Goal: Submit feedback/report problem: Submit feedback/report problem

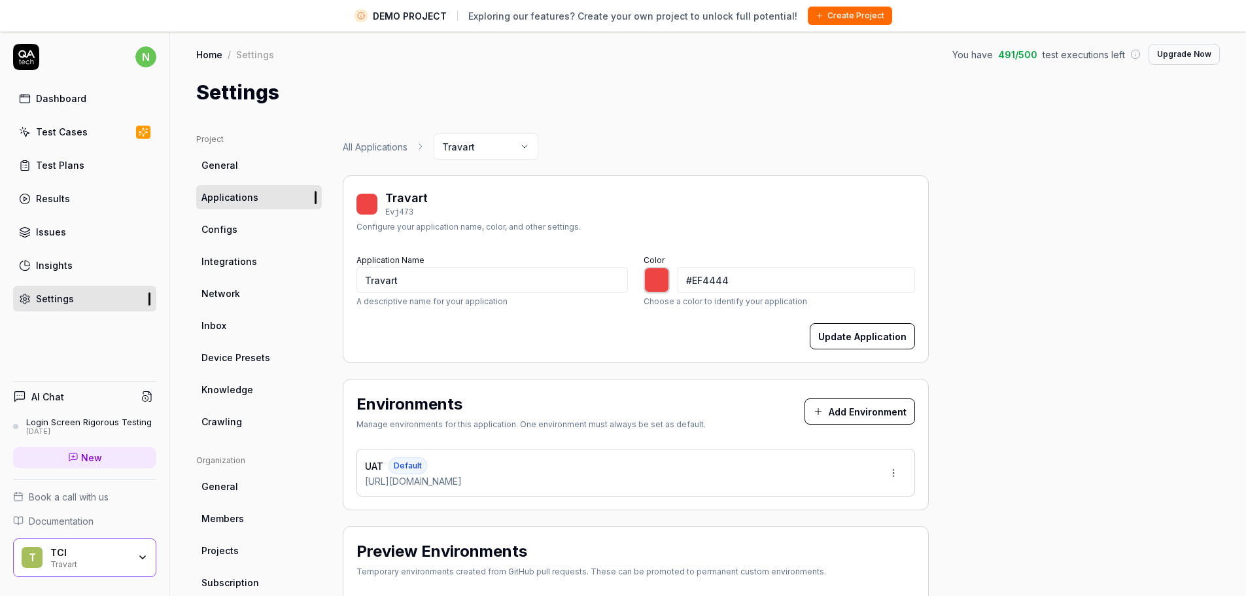
type input "*******"
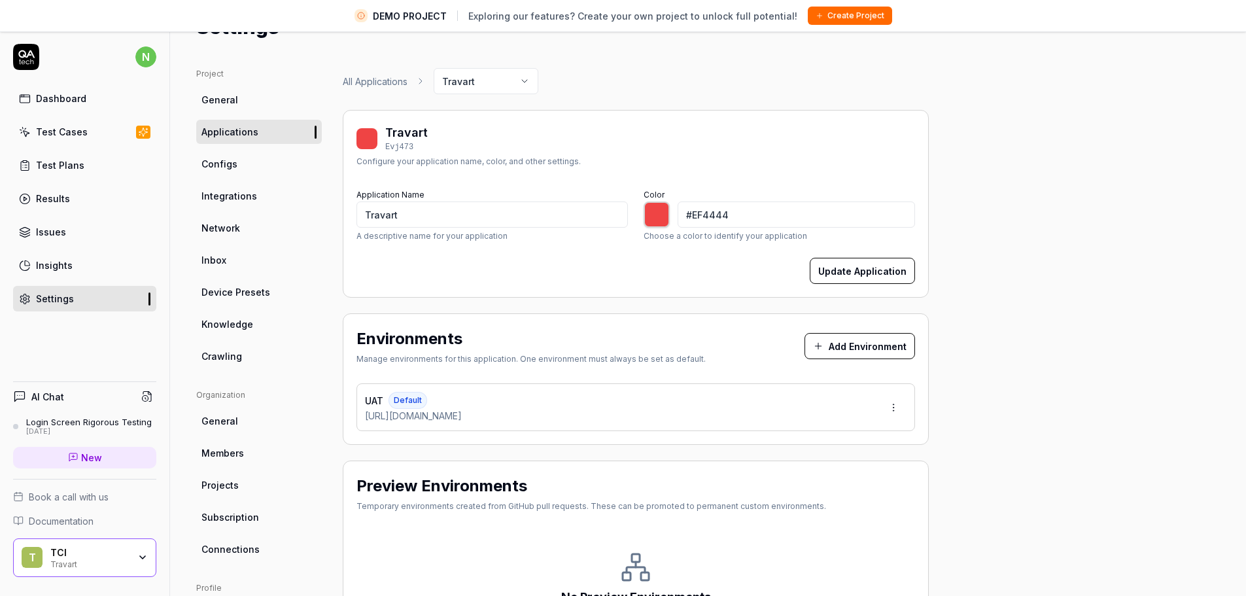
click at [232, 360] on span "Crawling" at bounding box center [221, 356] width 41 height 14
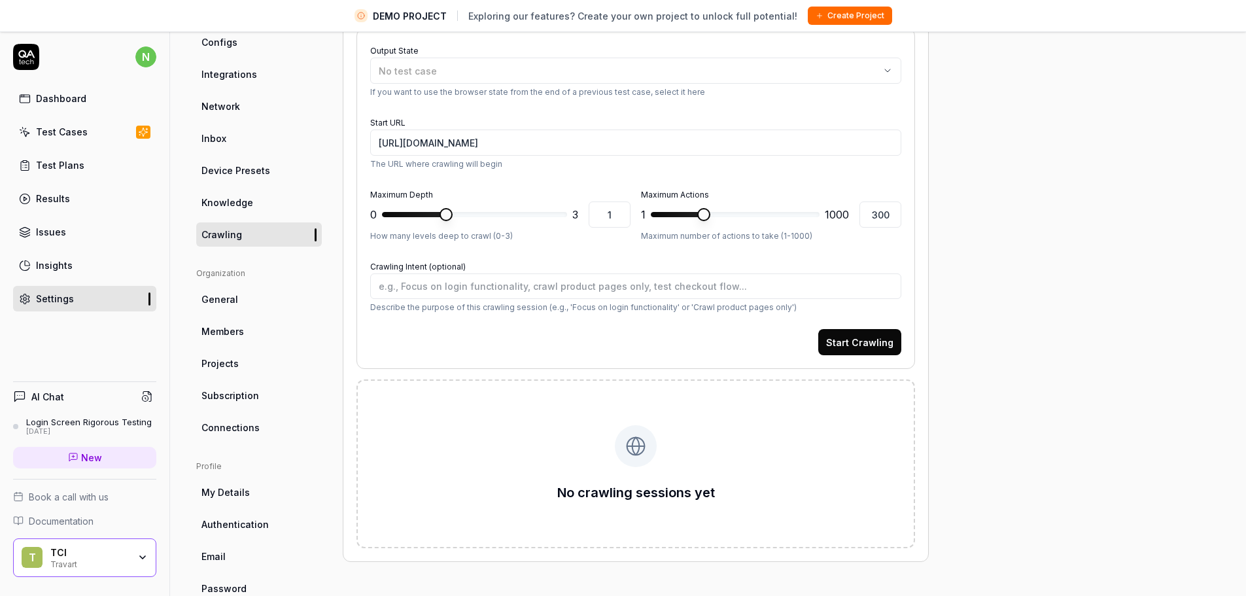
scroll to position [31, 0]
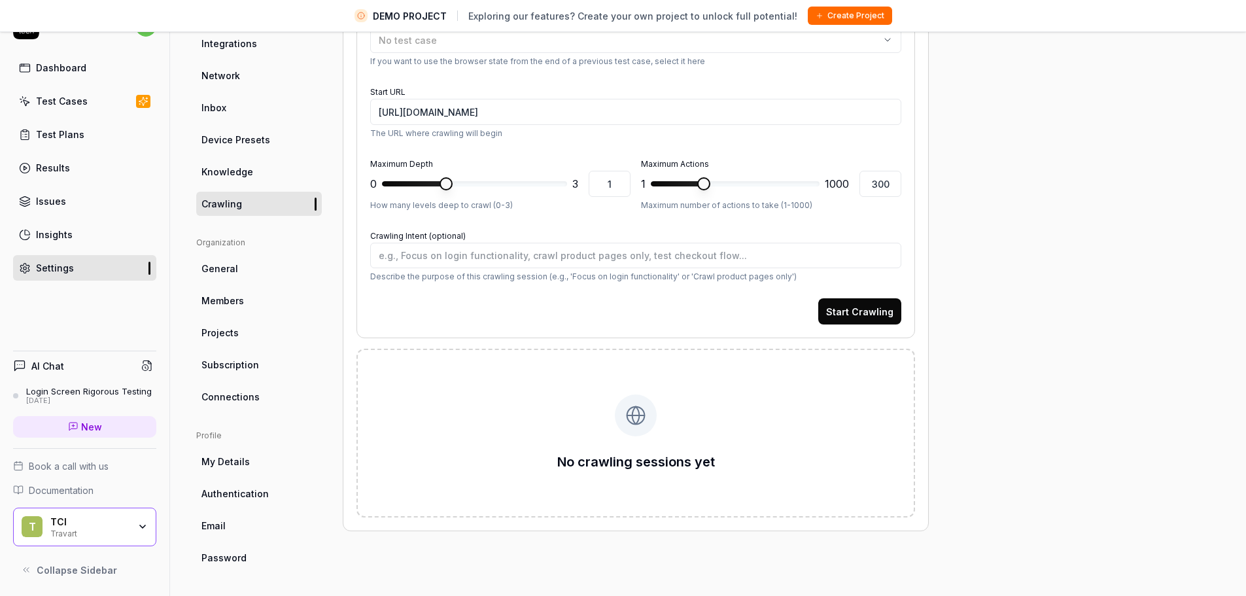
click at [257, 401] on link "Connections" at bounding box center [259, 397] width 126 height 24
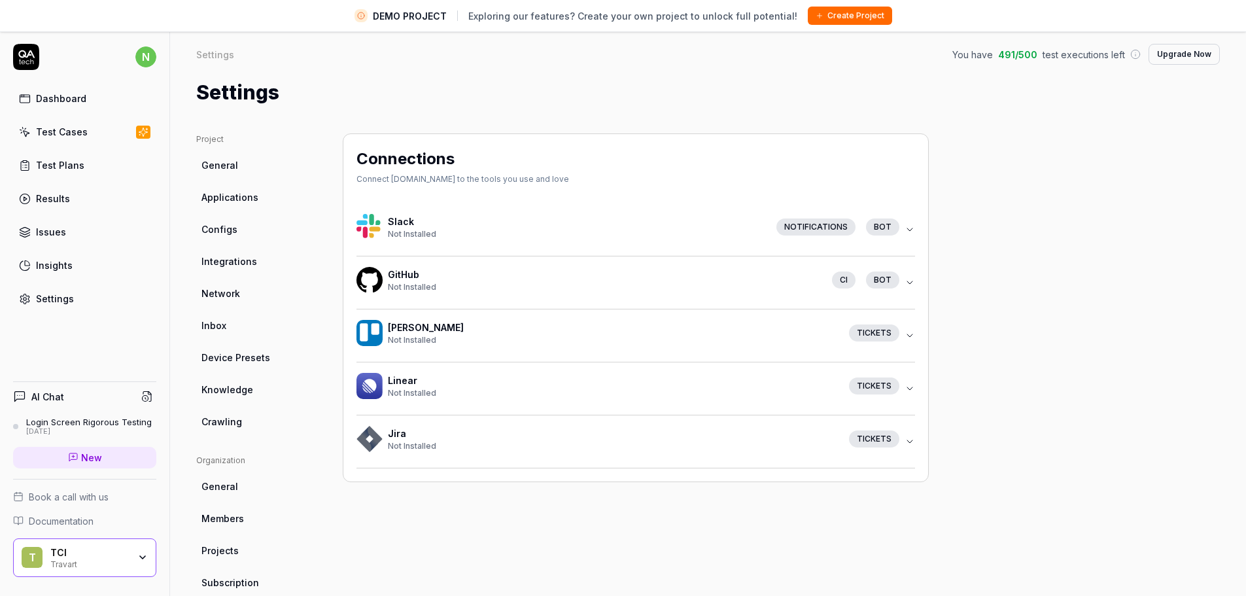
click at [213, 300] on link "Network" at bounding box center [259, 293] width 126 height 24
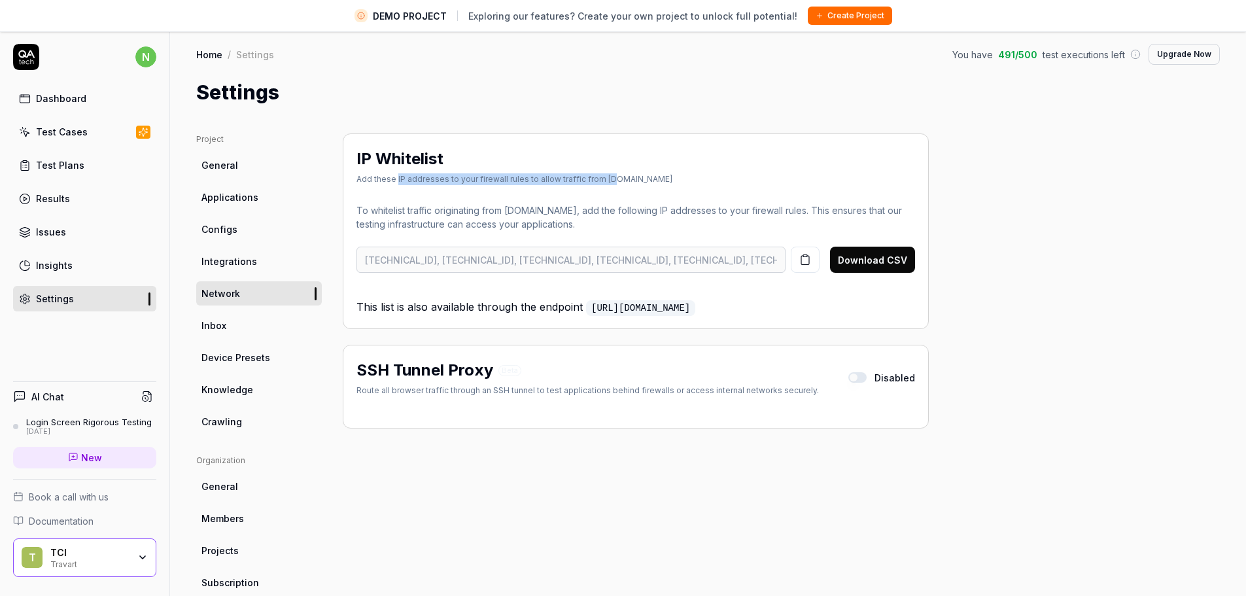
drag, startPoint x: 396, startPoint y: 181, endPoint x: 608, endPoint y: 175, distance: 212.0
click at [608, 175] on div "Add these IP addresses to your firewall rules to allow traffic from QA.tech" at bounding box center [514, 179] width 316 height 12
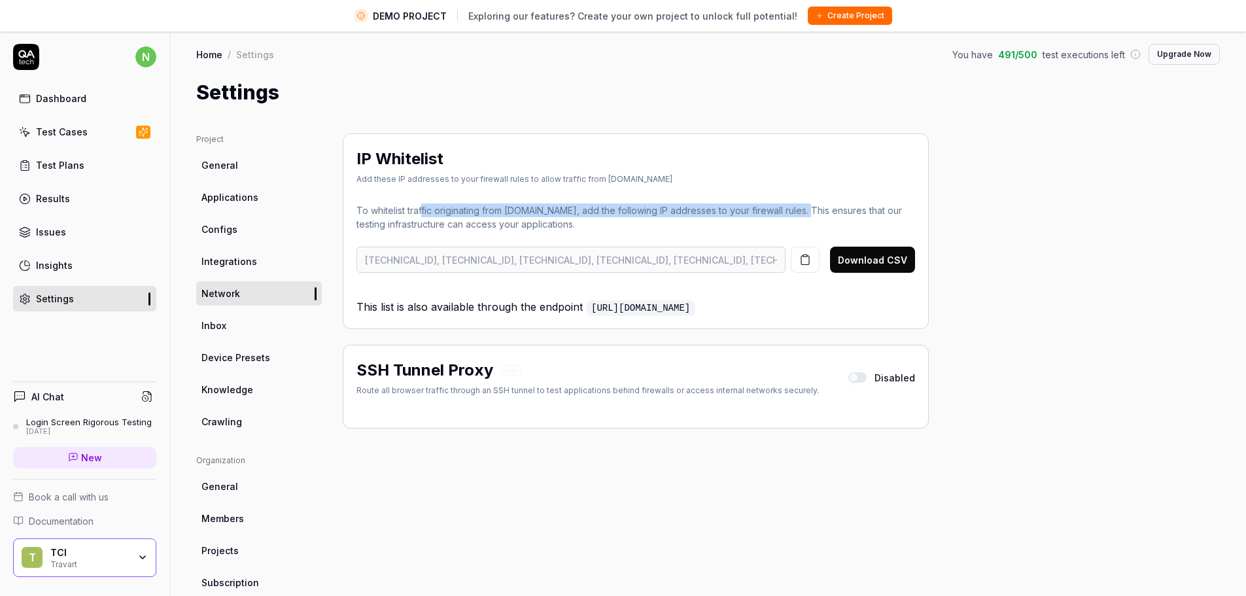
drag, startPoint x: 422, startPoint y: 215, endPoint x: 803, endPoint y: 215, distance: 380.6
click at [803, 215] on p "To whitelist traffic originating from QA.tech, add the following IP addresses t…" at bounding box center [635, 216] width 559 height 27
click at [815, 269] on button "button" at bounding box center [805, 260] width 29 height 26
drag, startPoint x: 395, startPoint y: 222, endPoint x: 549, endPoint y: 210, distance: 154.8
click at [549, 210] on p "To whitelist traffic originating from QA.tech, add the following IP addresses t…" at bounding box center [635, 216] width 559 height 27
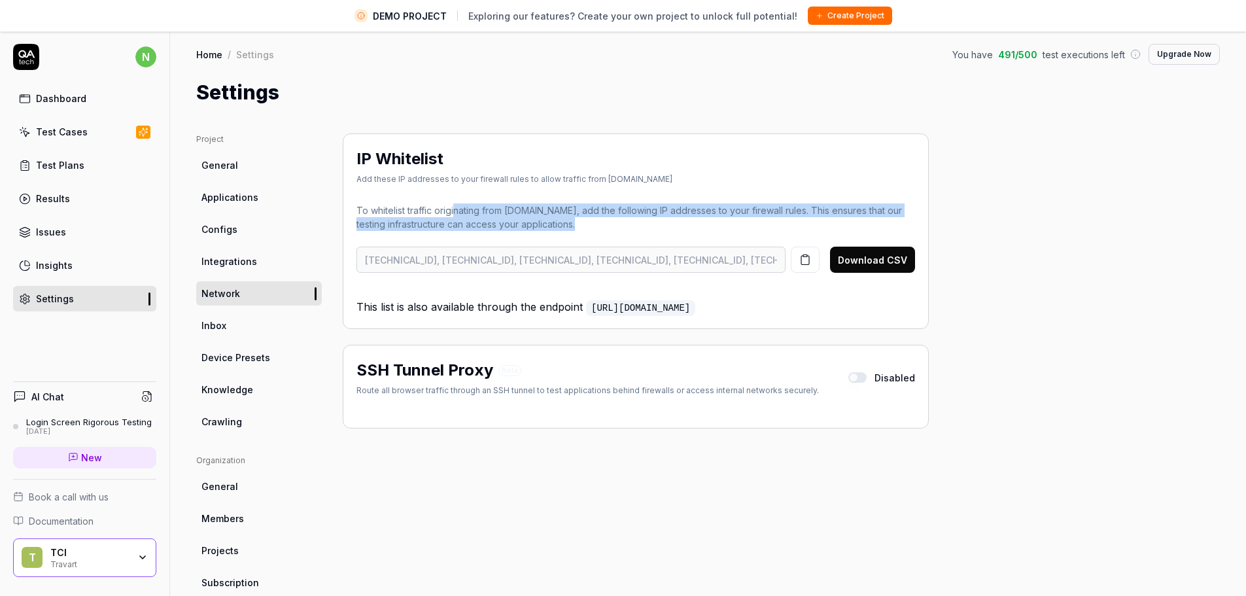
drag, startPoint x: 456, startPoint y: 213, endPoint x: 509, endPoint y: 235, distance: 57.5
click at [509, 235] on div "To whitelist traffic originating from QA.tech, add the following IP addresses t…" at bounding box center [635, 259] width 559 height 112
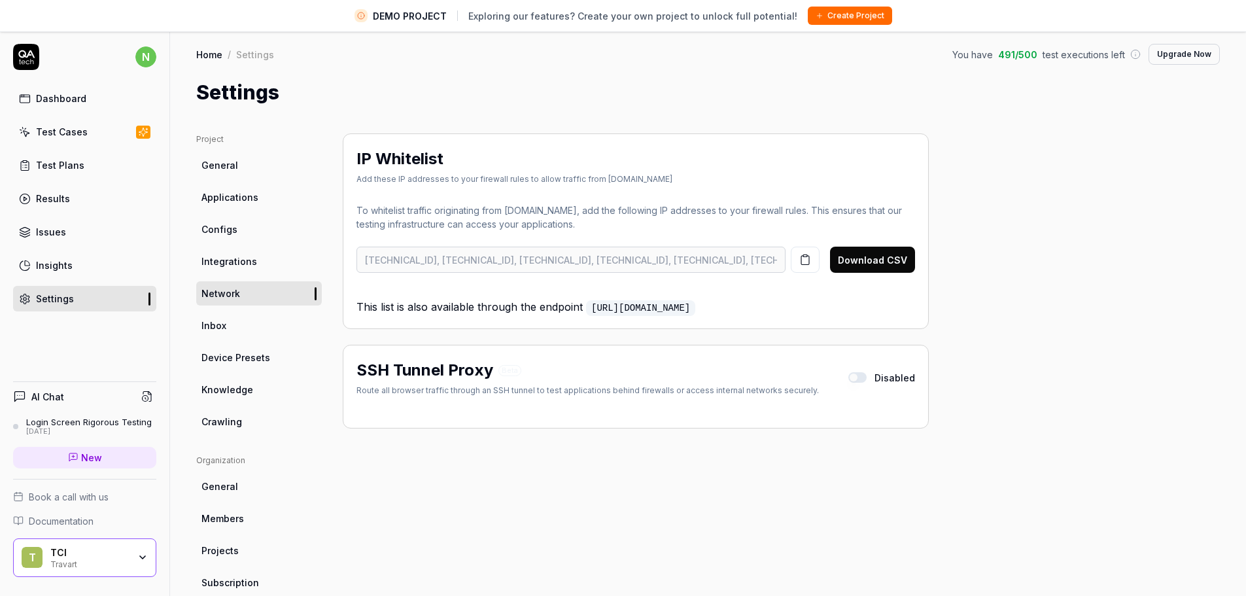
click at [648, 477] on div "IP Whitelist Add these IP addresses to your firewall rules to allow traffic fro…" at bounding box center [636, 460] width 586 height 654
click at [973, 542] on div "Project General Applications Configs Integrations Network Inbox Device Presets …" at bounding box center [708, 460] width 1024 height 654
click at [808, 266] on button "button" at bounding box center [805, 260] width 29 height 26
click at [71, 130] on div "Test Cases" at bounding box center [62, 132] width 52 height 14
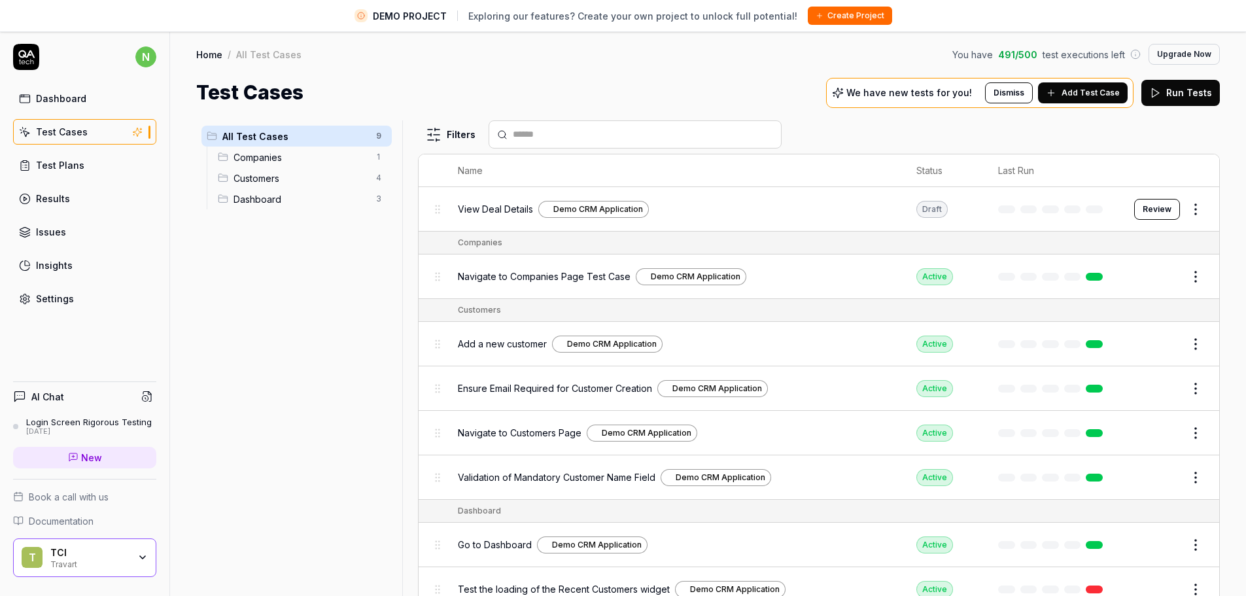
click at [70, 455] on icon at bounding box center [73, 457] width 10 height 10
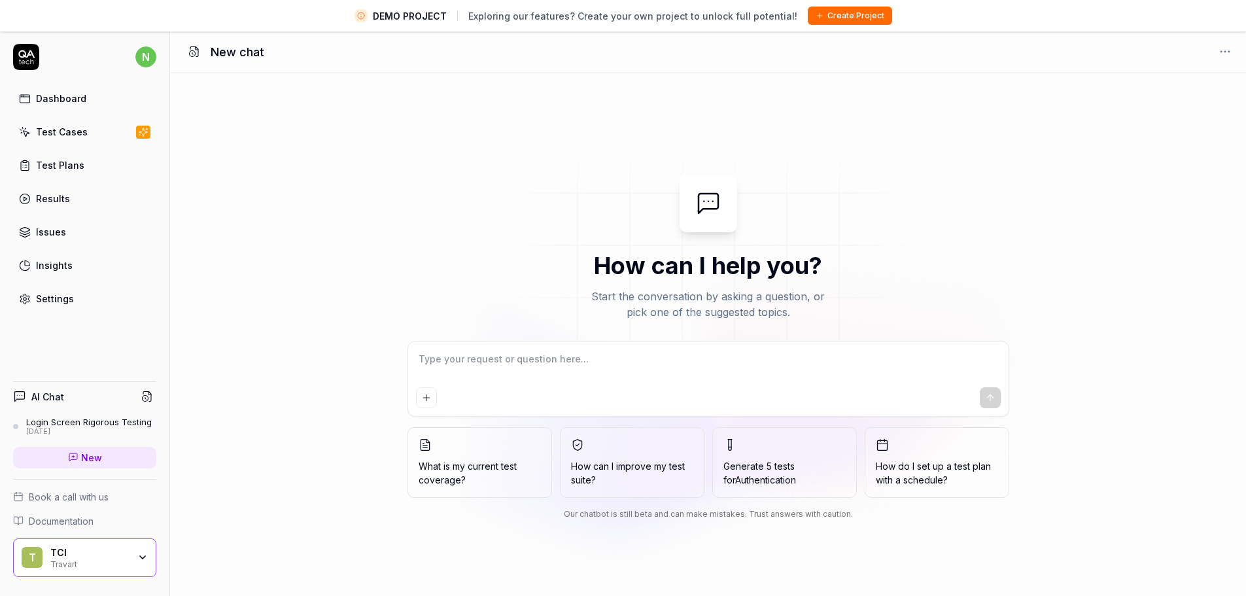
click at [423, 364] on textarea at bounding box center [708, 365] width 585 height 33
type textarea "*"
type textarea "c"
type textarea "*"
type textarea "cr"
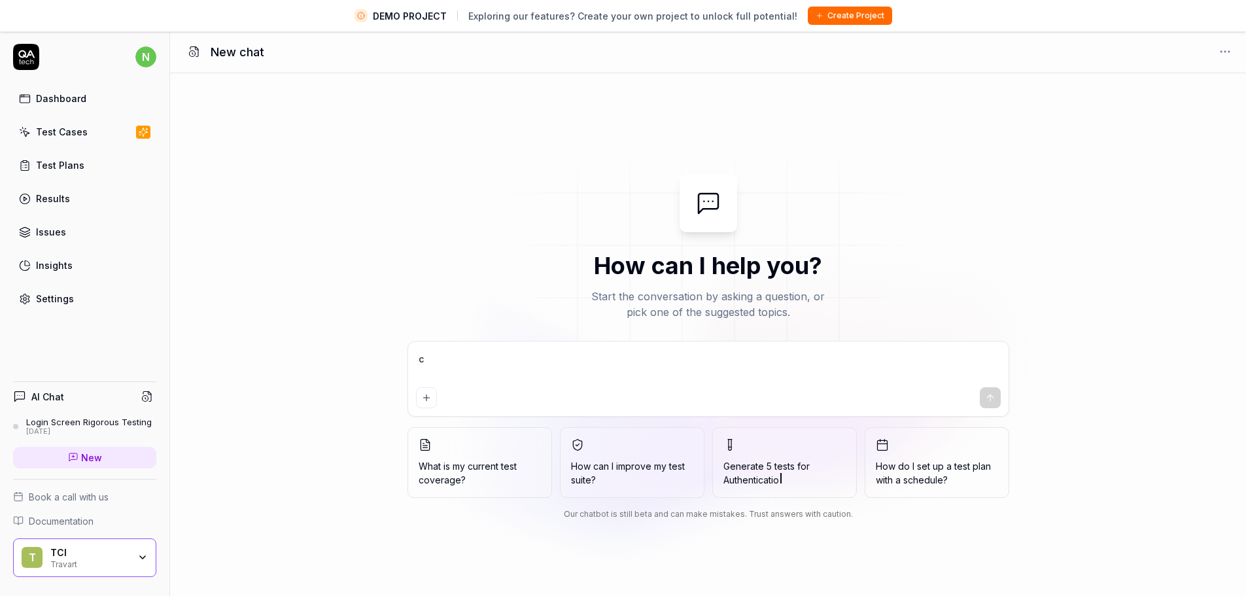
type textarea "*"
type textarea "cre"
type textarea "*"
type textarea "crea"
type textarea "*"
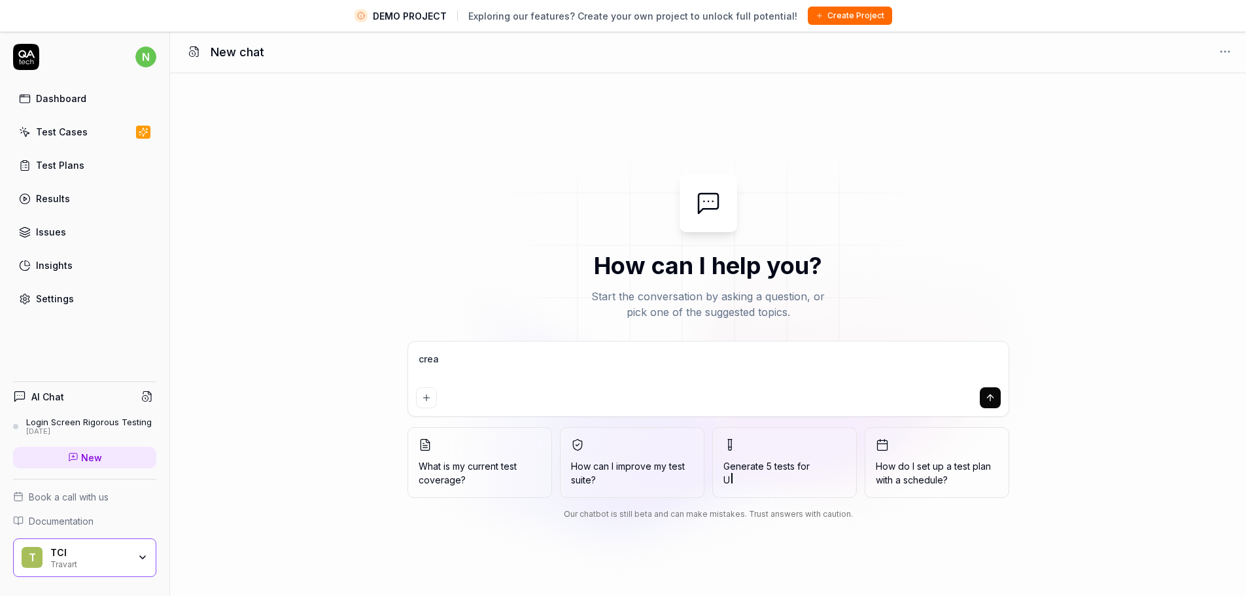
type textarea "creat"
type textarea "*"
type textarea "create"
type textarea "*"
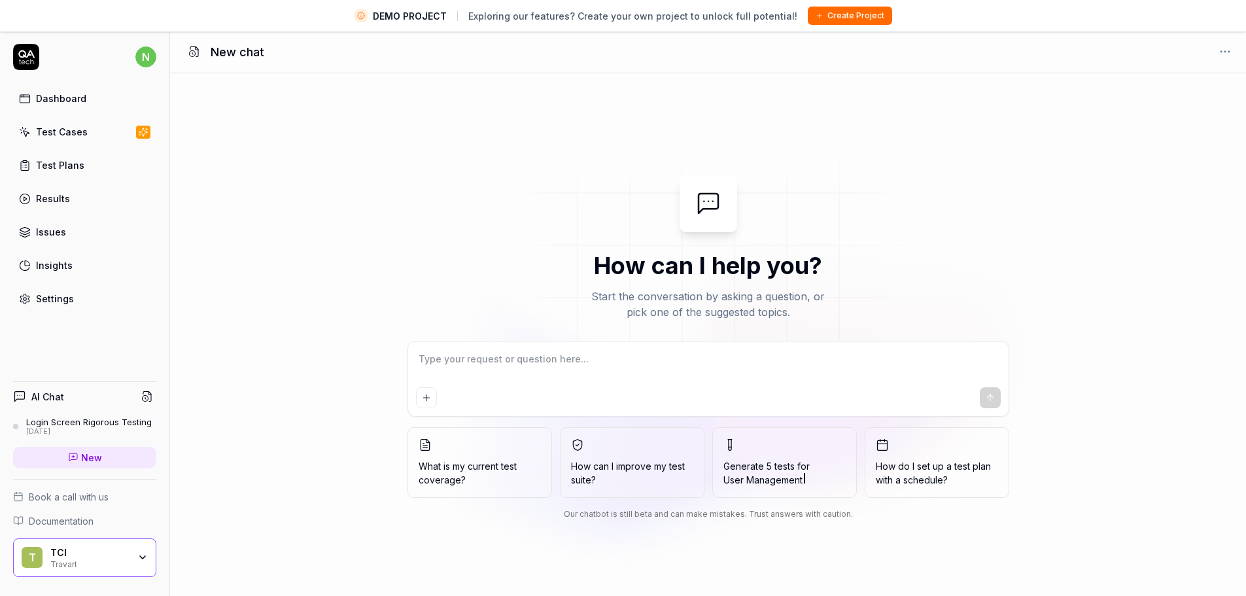
type textarea "c"
type textarea "*"
type textarea "cr"
type textarea "*"
type textarea "cre"
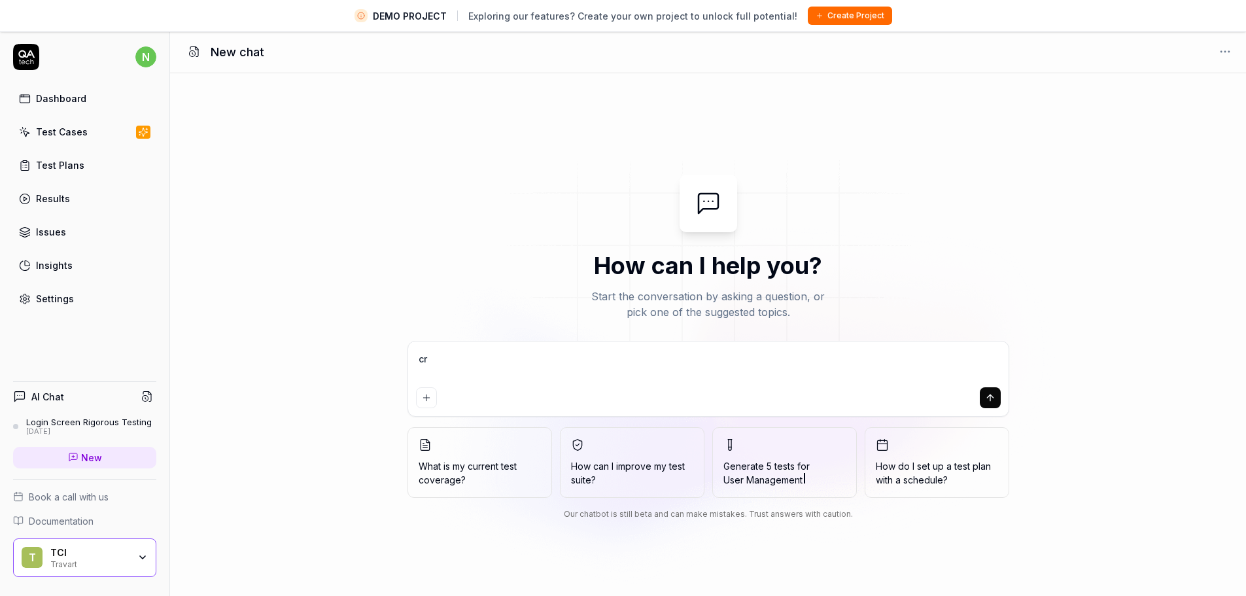
type textarea "*"
type textarea "crea"
type textarea "*"
type textarea "creat"
type textarea "*"
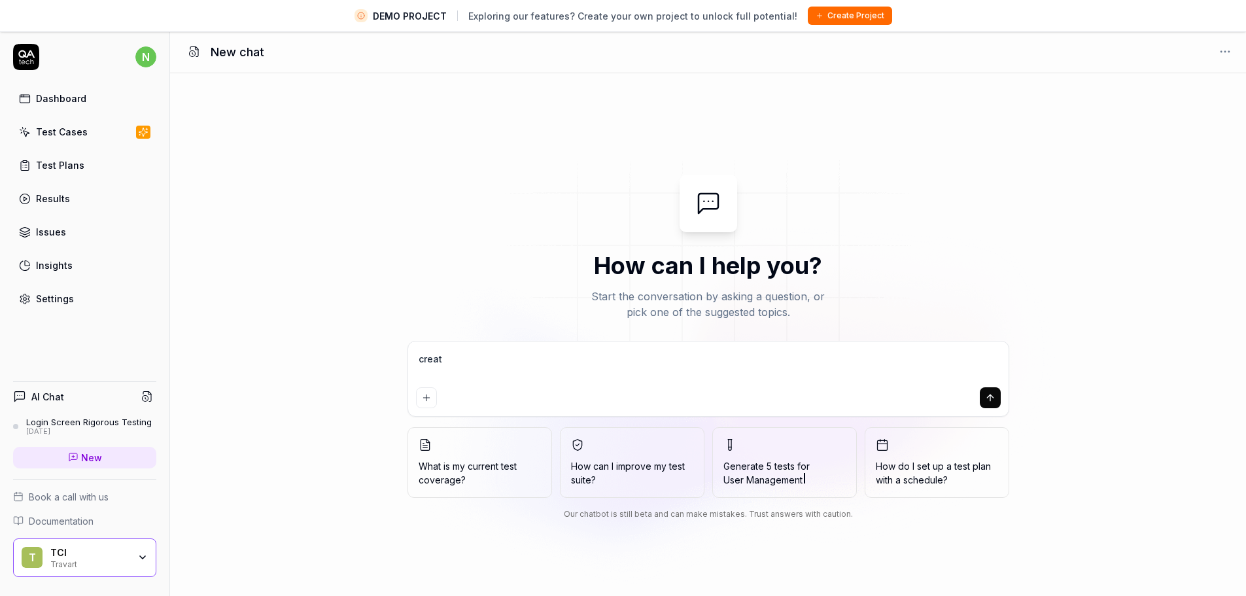
type textarea "create"
type textarea "*"
type textarea "create"
type textarea "*"
type textarea "create t"
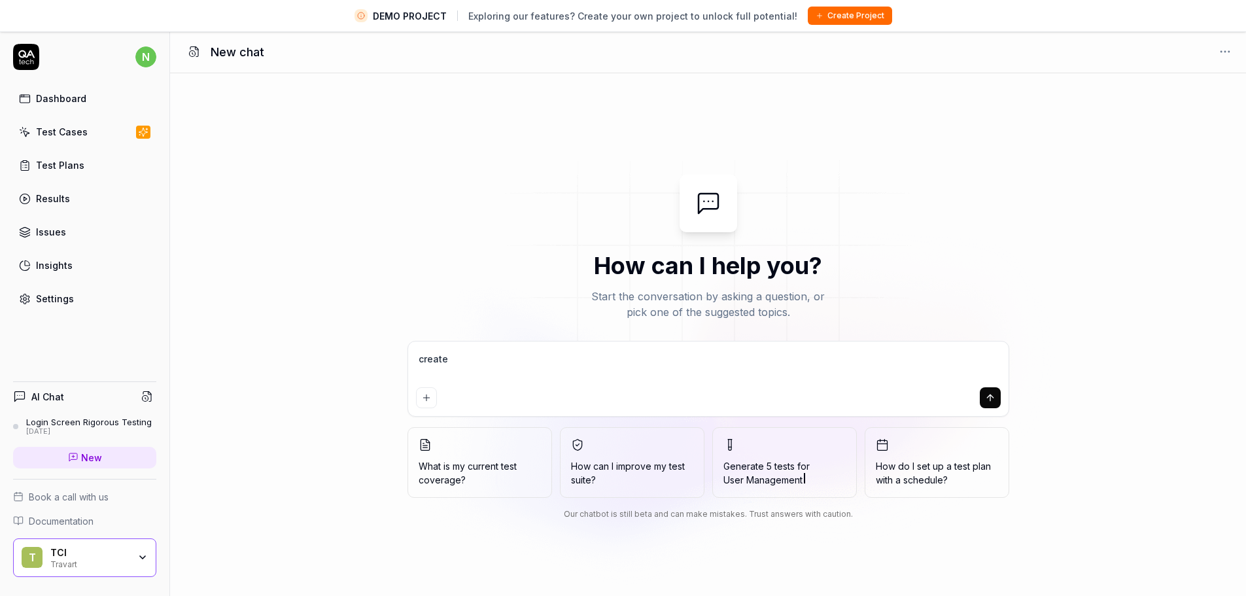
type textarea "*"
type textarea "create te"
type textarea "*"
type textarea "create tes"
type textarea "*"
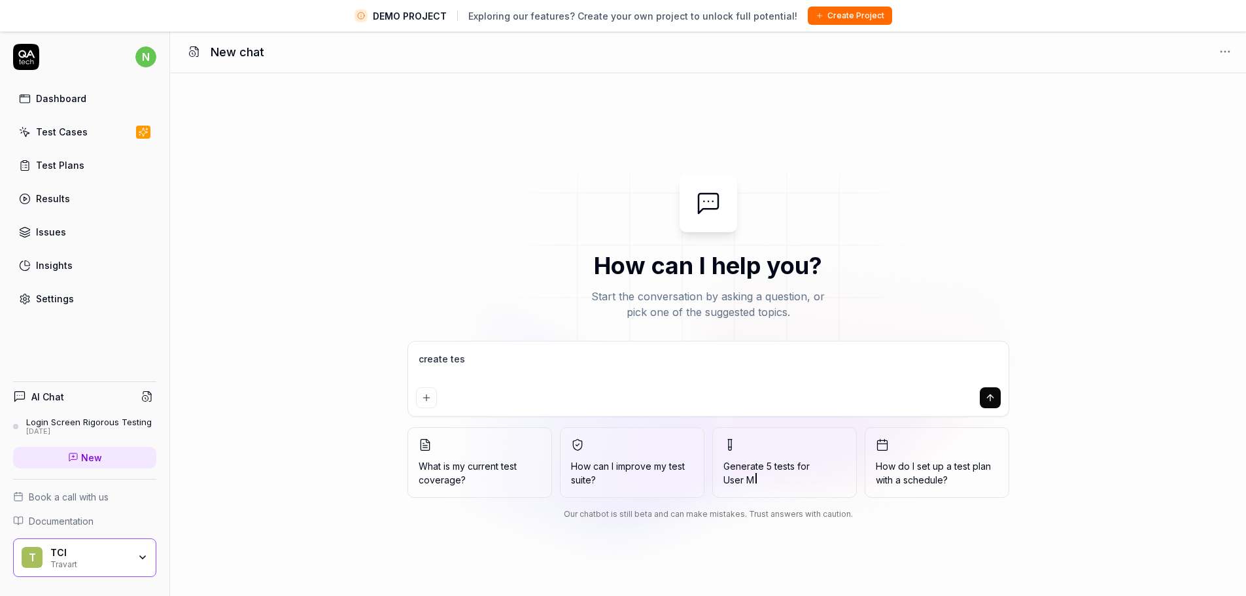
type textarea "create test"
type textarea "*"
type textarea "create test"
type textarea "*"
type textarea "create test c"
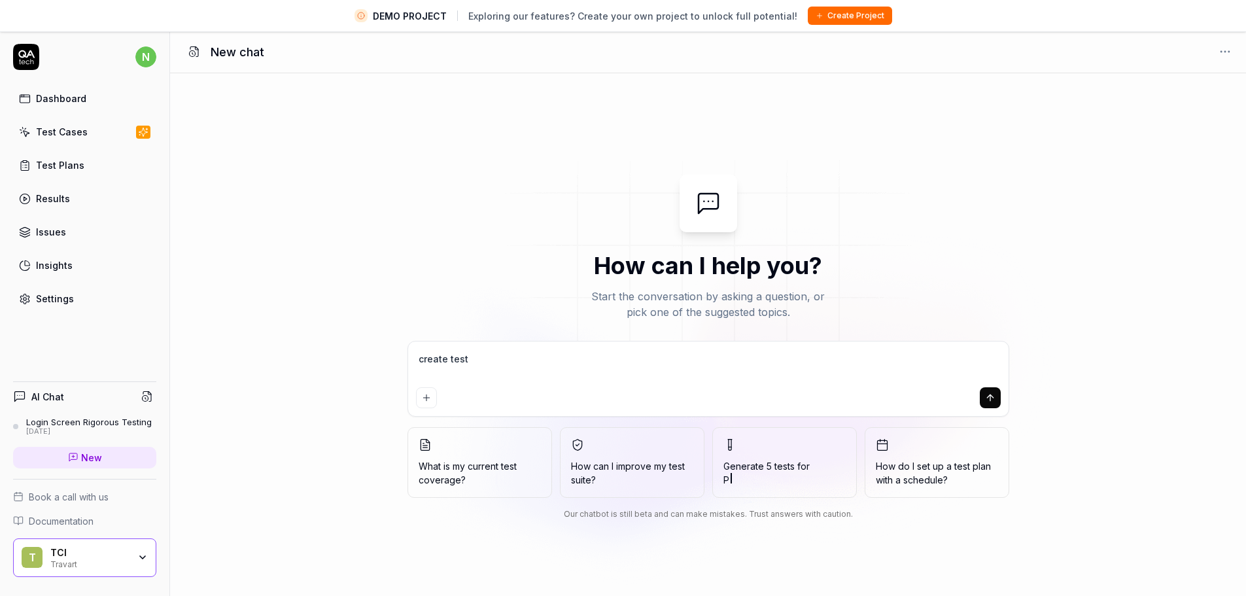
type textarea "*"
type textarea "create test ca"
type textarea "*"
type textarea "create test cas"
type textarea "*"
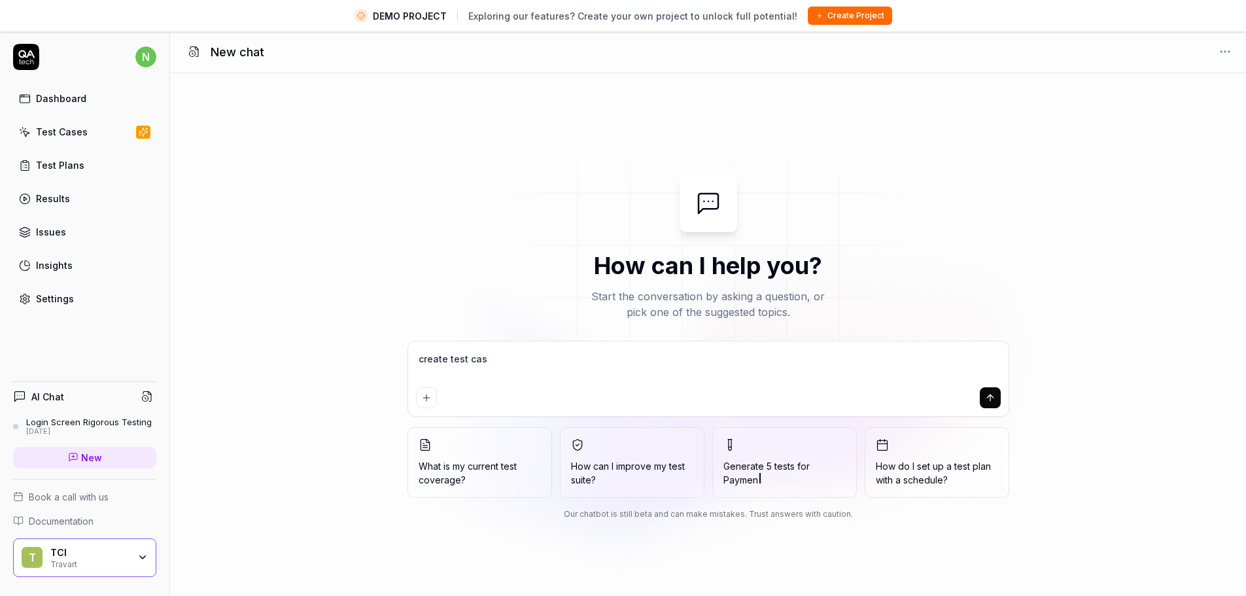
type textarea "create test case"
type textarea "*"
type textarea "create test cases"
type textarea "*"
type textarea "create test cases"
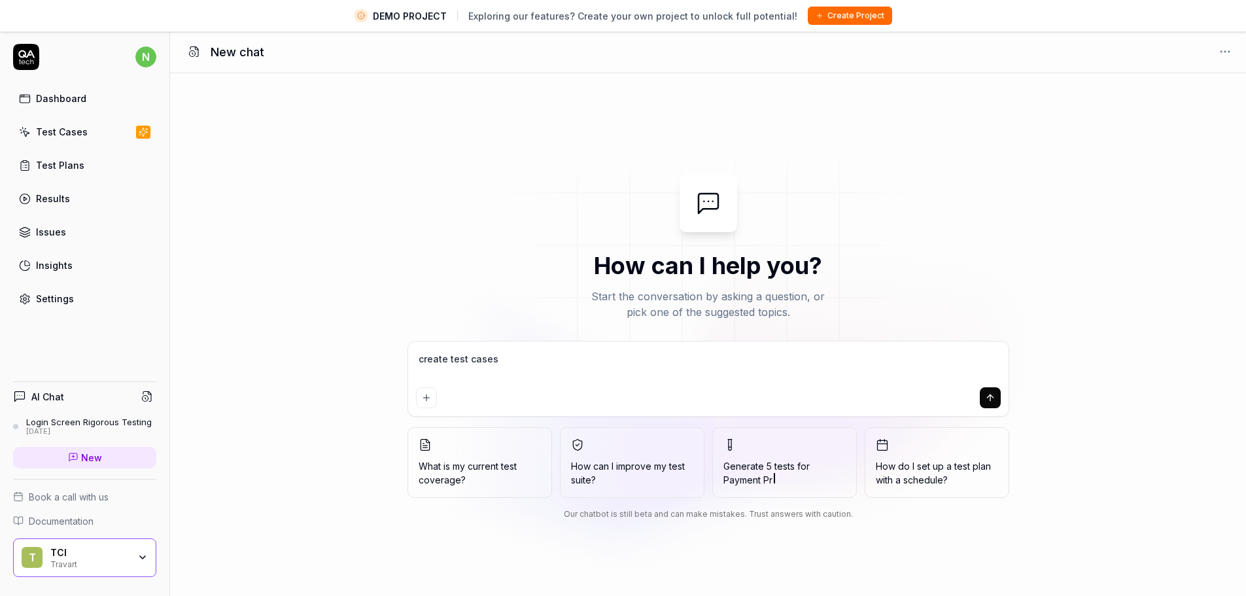
type textarea "*"
type textarea "create test cases"
type textarea "*"
type textarea "create test case"
type textarea "*"
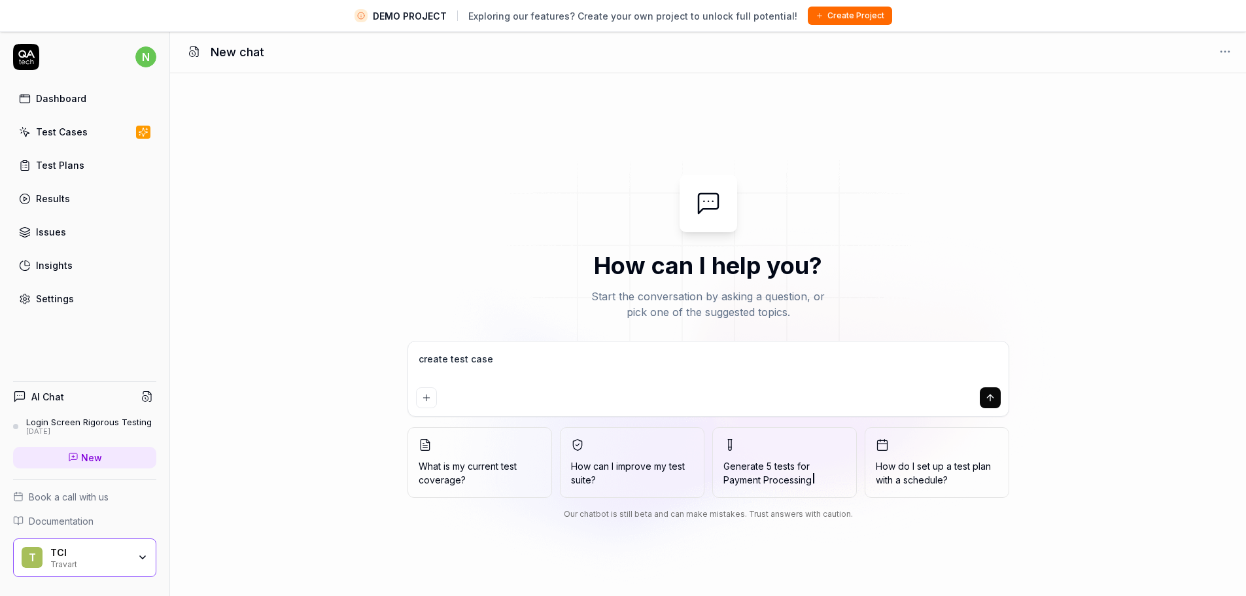
type textarea "create test case"
type textarea "*"
type textarea "create test case f"
type textarea "*"
type textarea "create test case fo"
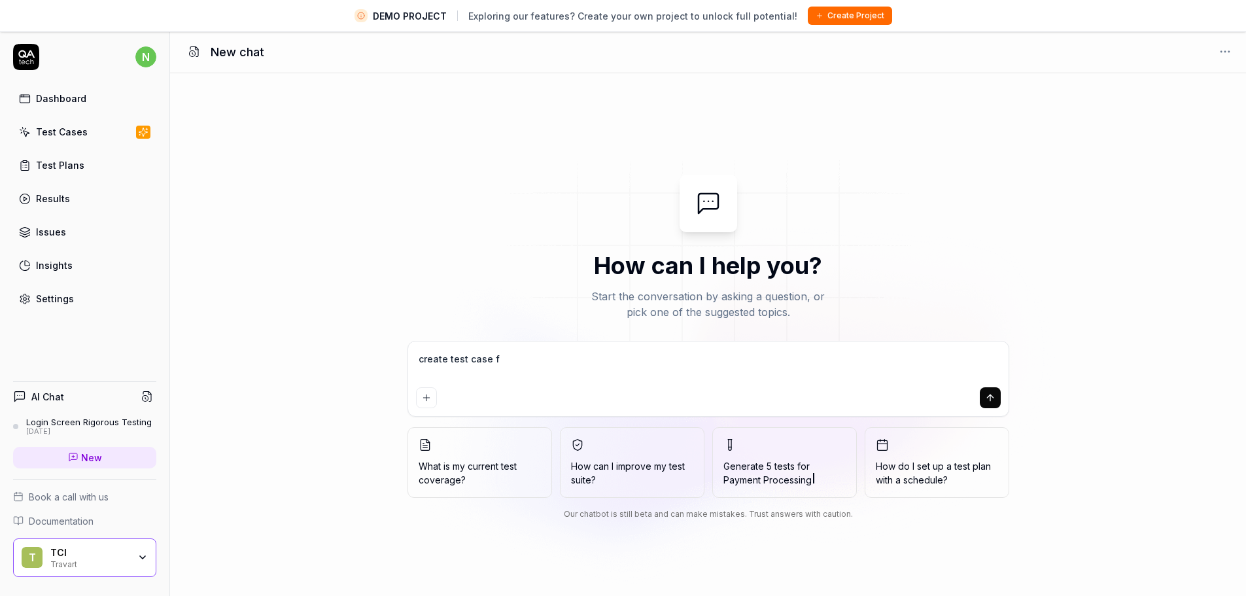
type textarea "*"
type textarea "create test case for"
type textarea "*"
type textarea "create test case for"
type textarea "*"
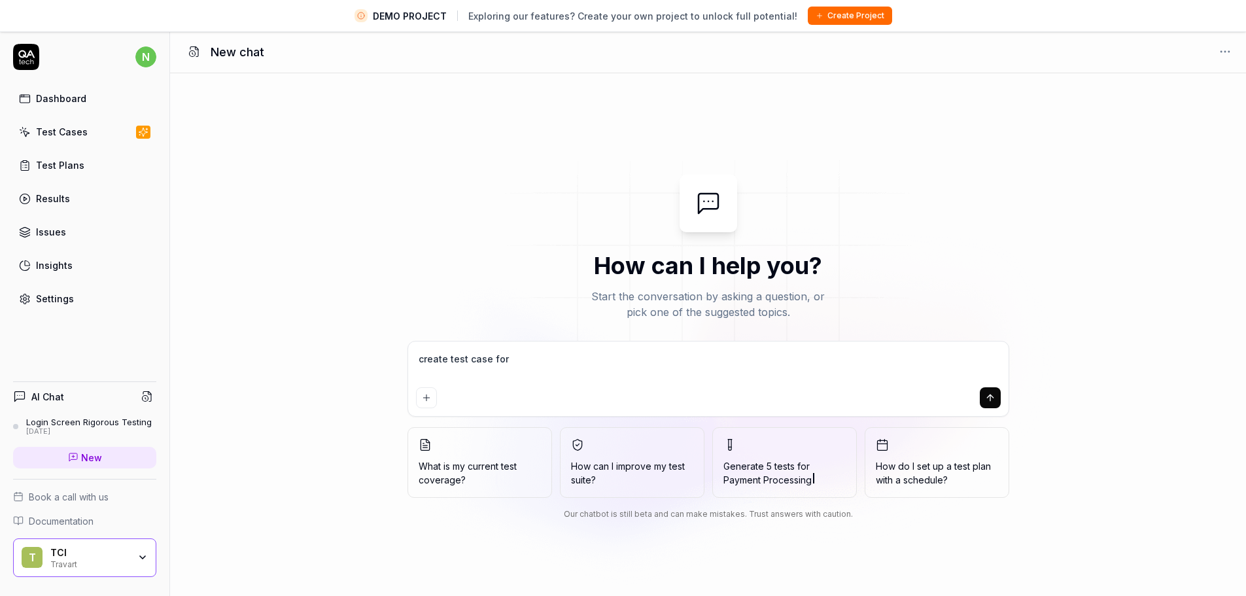
type textarea "create test case for h"
type textarea "*"
type textarea "create test case for ho"
type textarea "*"
type textarea "create test case for hot"
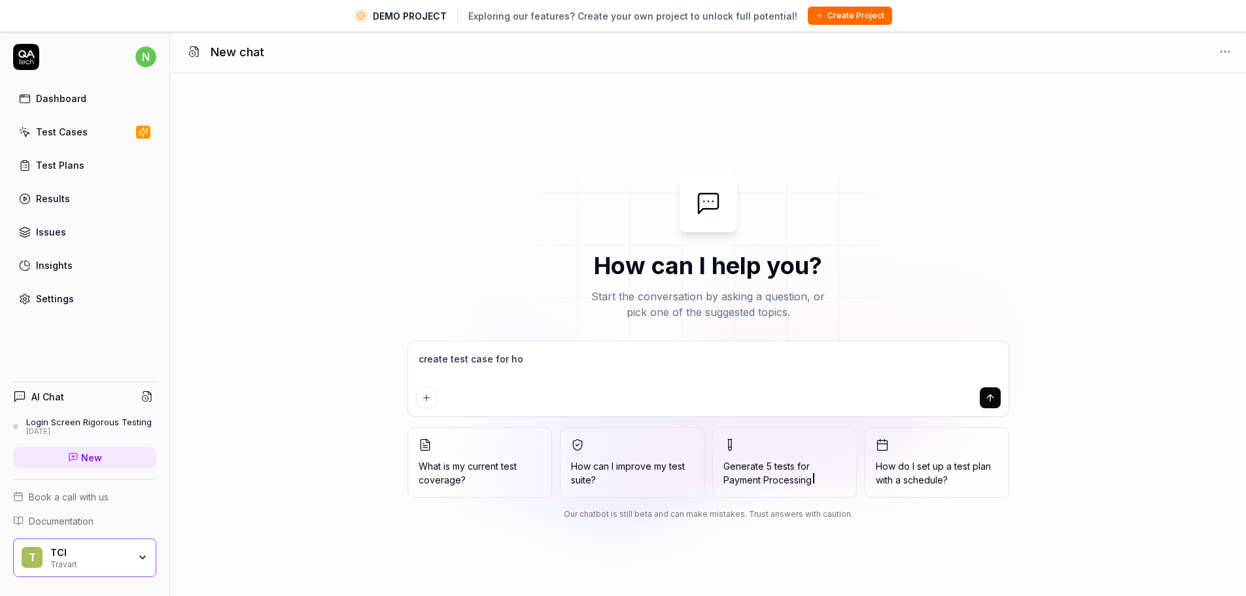
type textarea "*"
type textarea "create test case for hote"
type textarea "*"
type textarea "create test case for hotel"
type textarea "*"
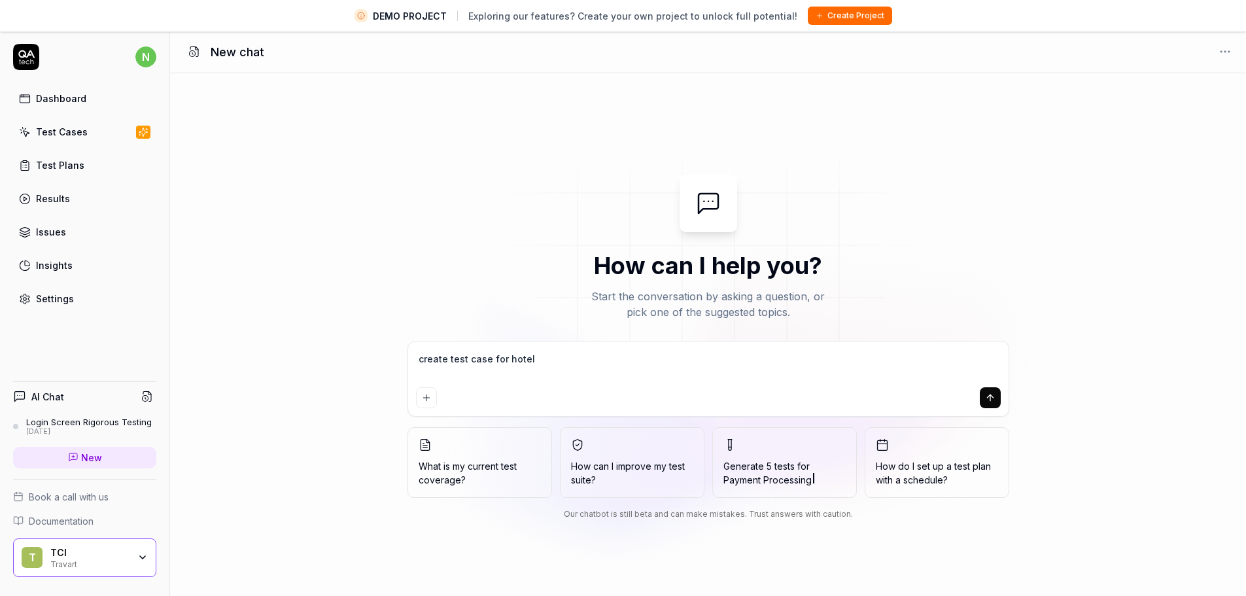
type textarea "create test case for hotel"
type textarea "*"
type textarea "create test case for hotel s"
type textarea "*"
type textarea "create test case for hotel se"
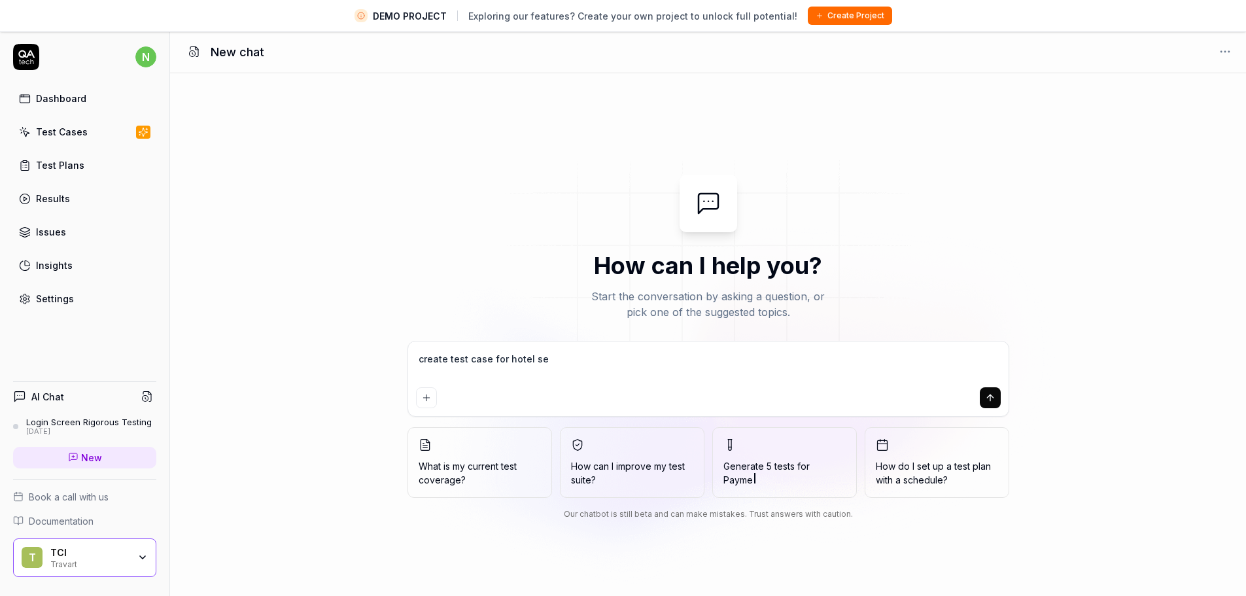
type textarea "*"
type textarea "create test case for hotel sea"
type textarea "*"
type textarea "create test case for hotel sear"
type textarea "*"
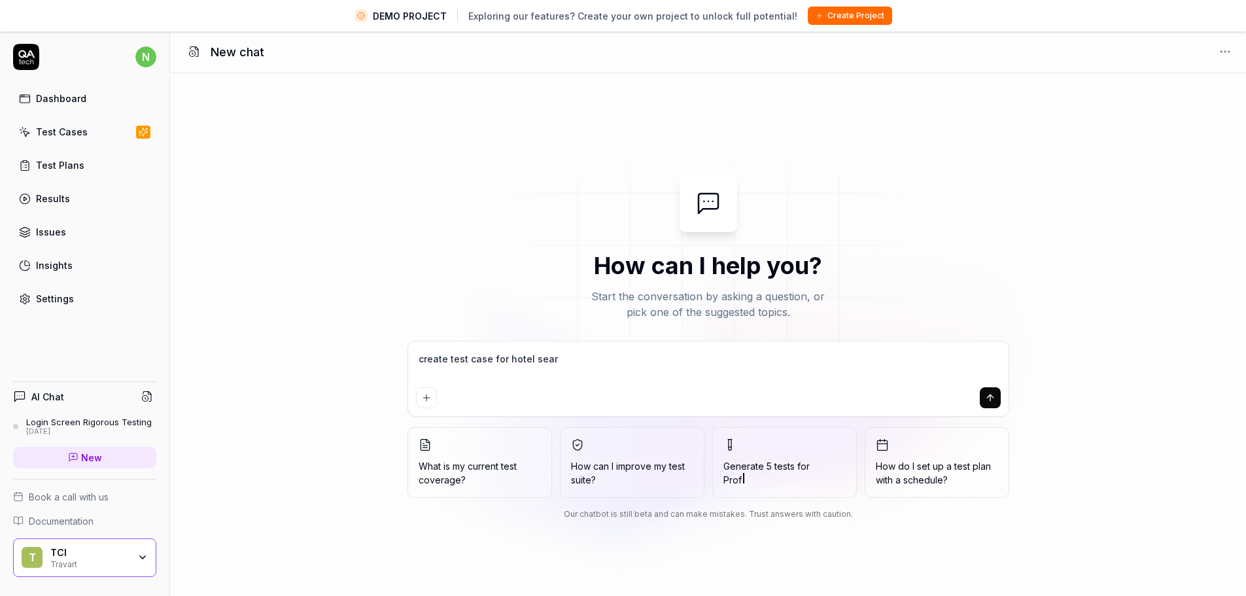
type textarea "create test case for hotel searc"
type textarea "*"
type textarea "create test case for hotel search"
type textarea "*"
type textarea "create test case for hotel search"
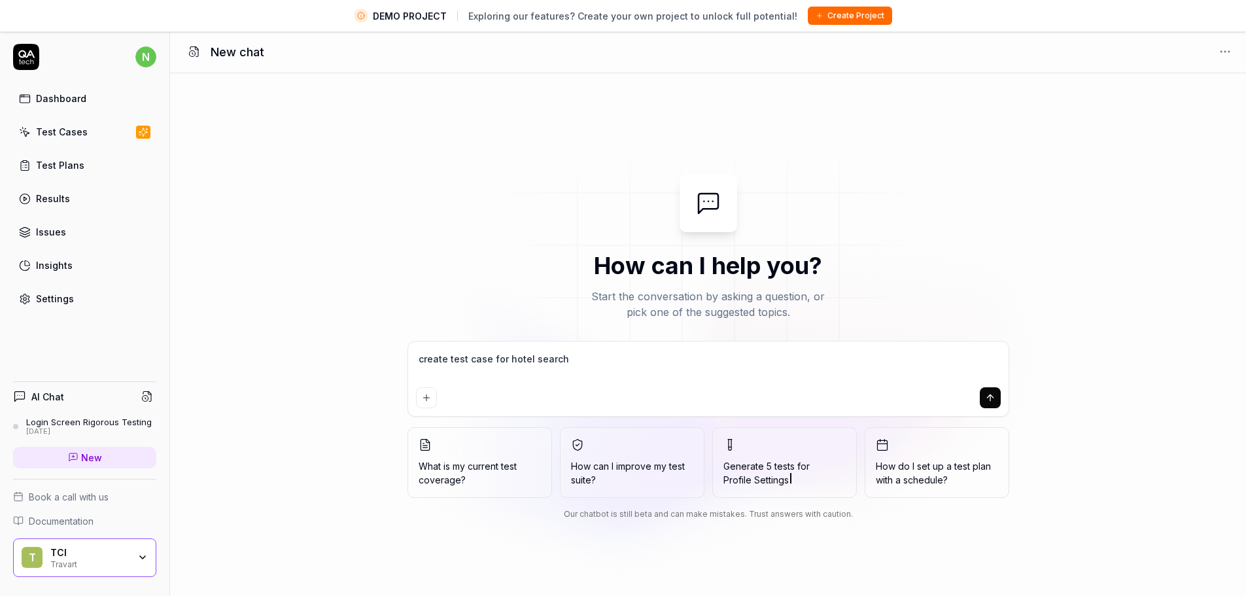
type textarea "*"
type textarea "create test case for hotel search f"
type textarea "*"
type textarea "create test case for hotel search fe"
type textarea "*"
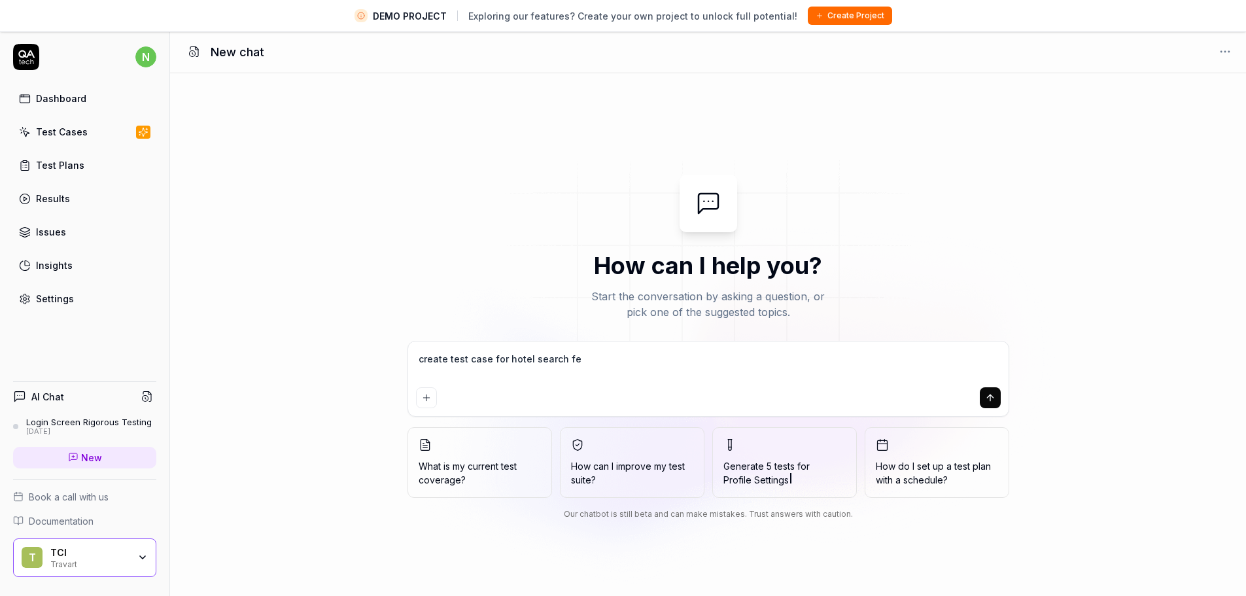
type textarea "create test case for hotel search fea"
type textarea "*"
type textarea "create test case for hotel search feat"
type textarea "*"
type textarea "create test case for hotel search featu"
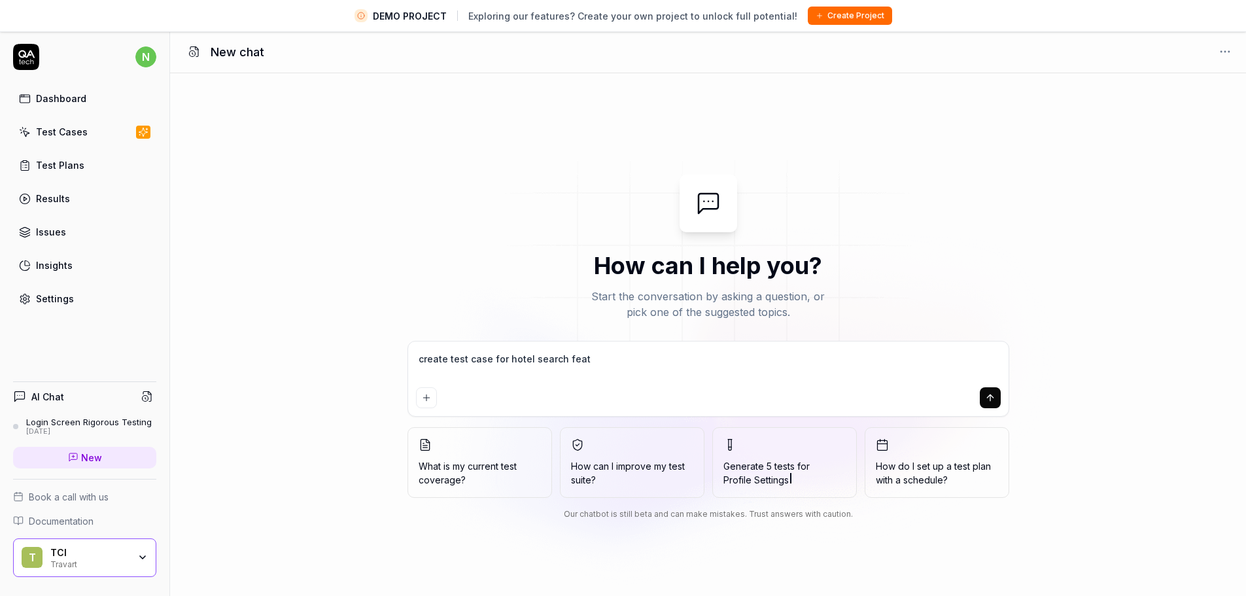
type textarea "*"
type textarea "create test case for hotel search featur"
type textarea "*"
type textarea "create test case for hotel search feature"
type textarea "*"
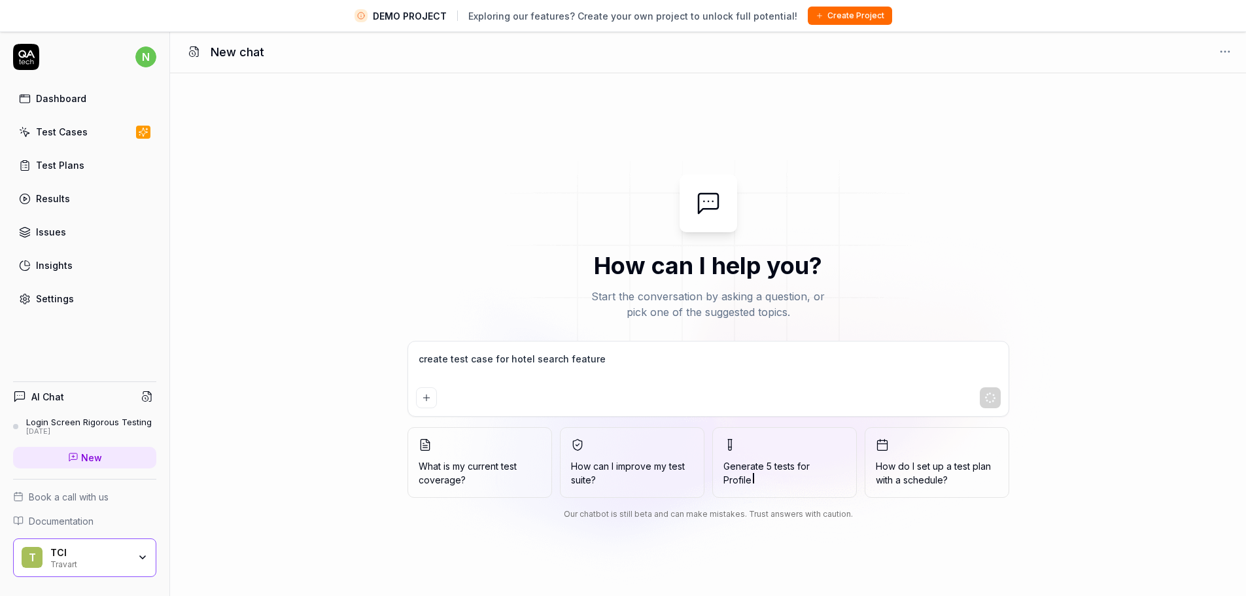
type textarea "create test case for hotel search feature"
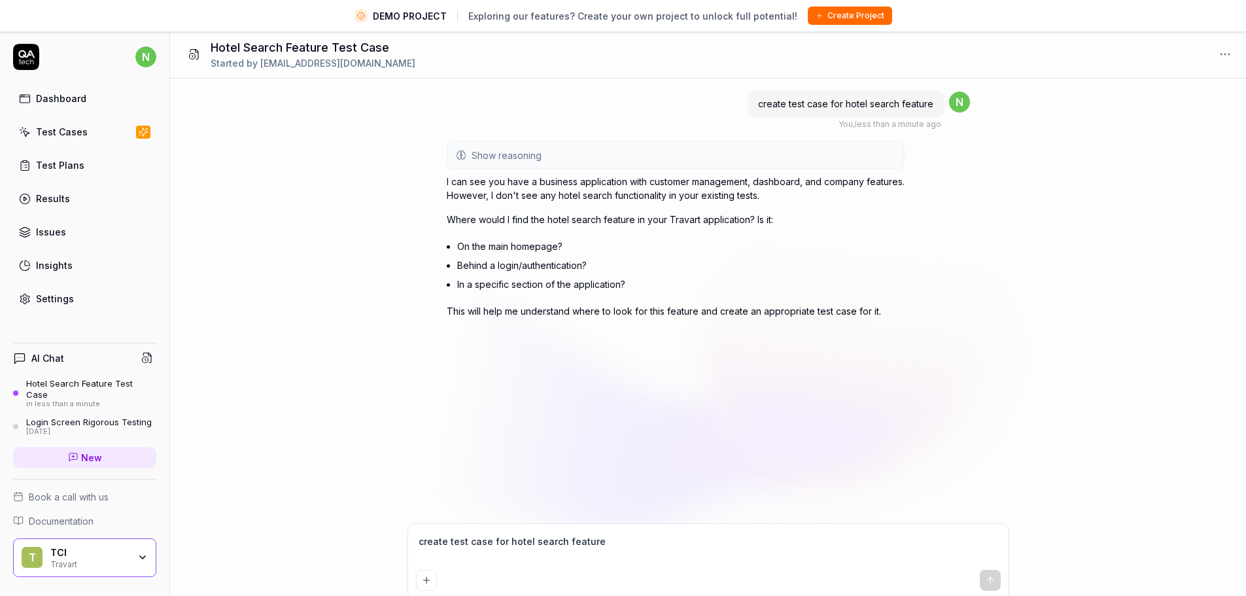
click at [447, 547] on textarea "create test case for hotel search feature" at bounding box center [708, 548] width 585 height 33
click at [827, 286] on li "In a specific section of the application?" at bounding box center [680, 284] width 447 height 19
click at [76, 128] on div "Test Cases" at bounding box center [62, 132] width 52 height 14
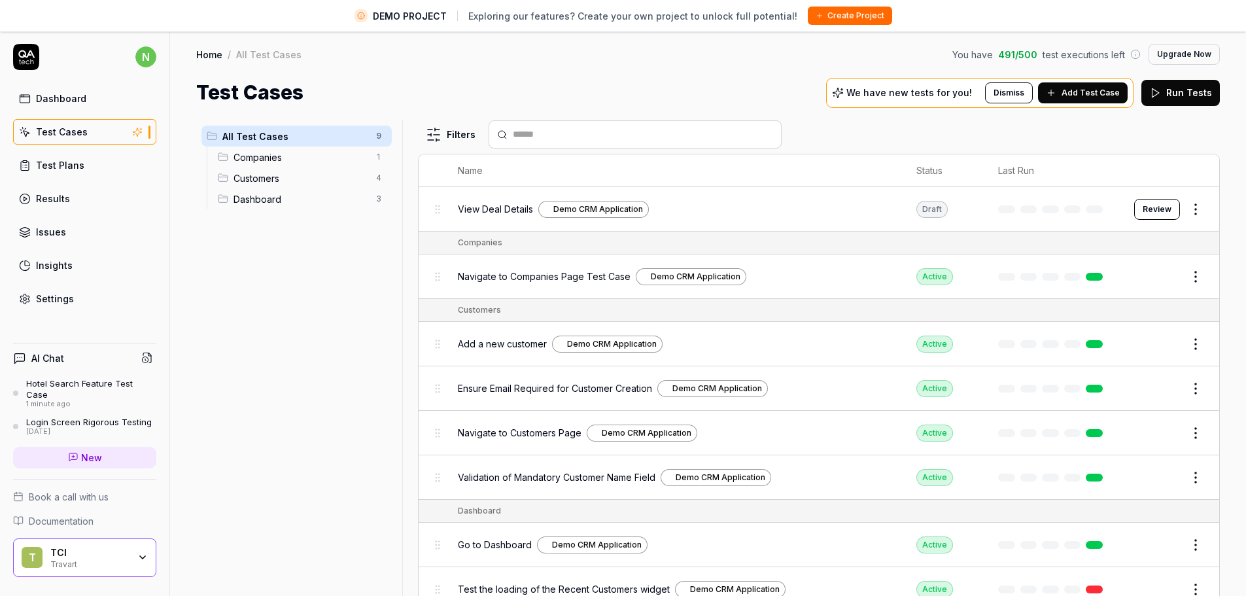
click at [84, 102] on div "Dashboard" at bounding box center [61, 99] width 50 height 14
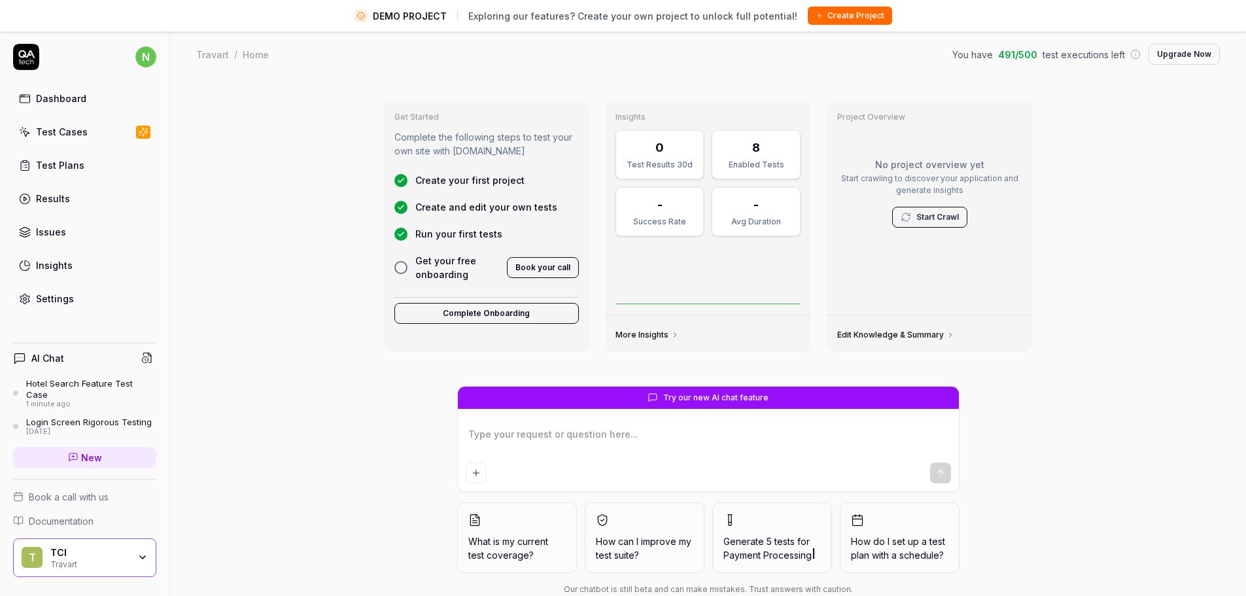
click at [952, 221] on link "Start Crawl" at bounding box center [937, 217] width 43 height 12
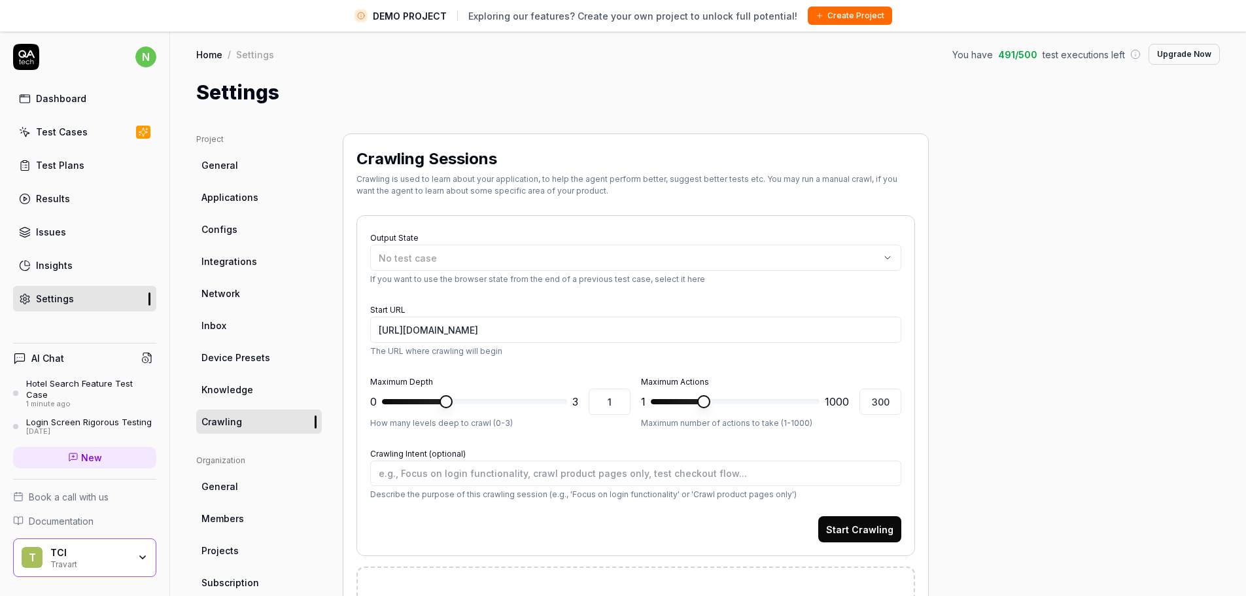
type textarea "*"
drag, startPoint x: 793, startPoint y: 181, endPoint x: 882, endPoint y: 189, distance: 90.0
click at [882, 189] on div "Crawling is used to learn about your application, to help the agent perform bet…" at bounding box center [635, 185] width 559 height 24
click at [415, 192] on div "Crawling is used to learn about your application, to help the agent perform bet…" at bounding box center [635, 185] width 559 height 24
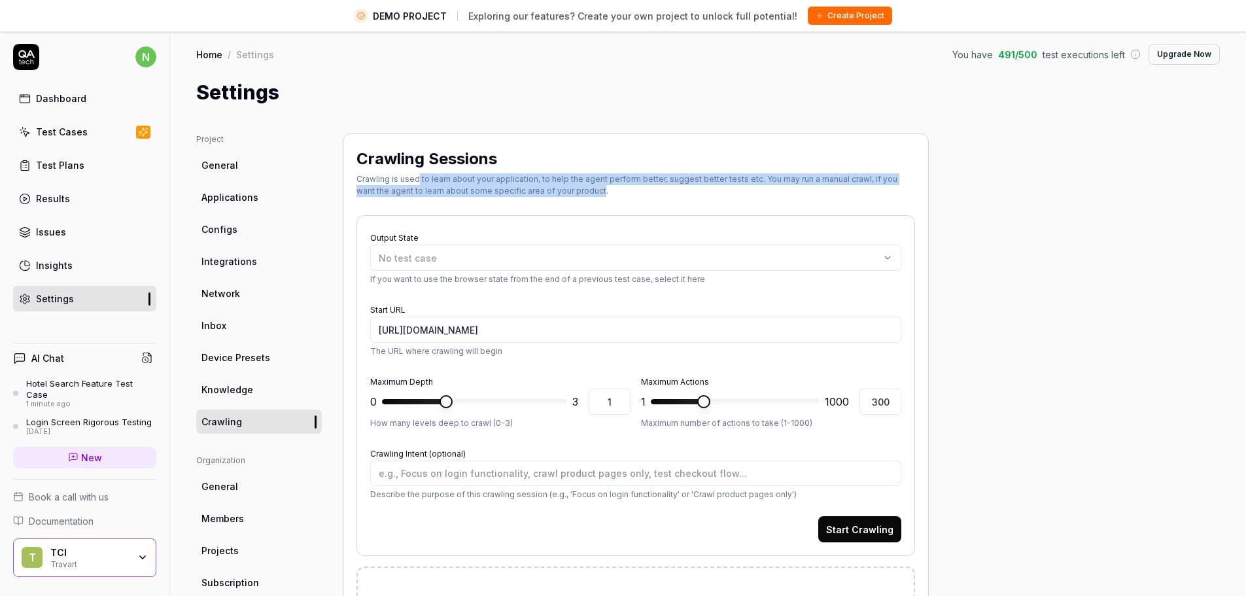
drag, startPoint x: 417, startPoint y: 184, endPoint x: 577, endPoint y: 194, distance: 161.2
click at [577, 194] on div "Crawling is used to learn about your application, to help the agent perform bet…" at bounding box center [635, 185] width 559 height 24
click at [789, 250] on button "No test case" at bounding box center [635, 258] width 531 height 26
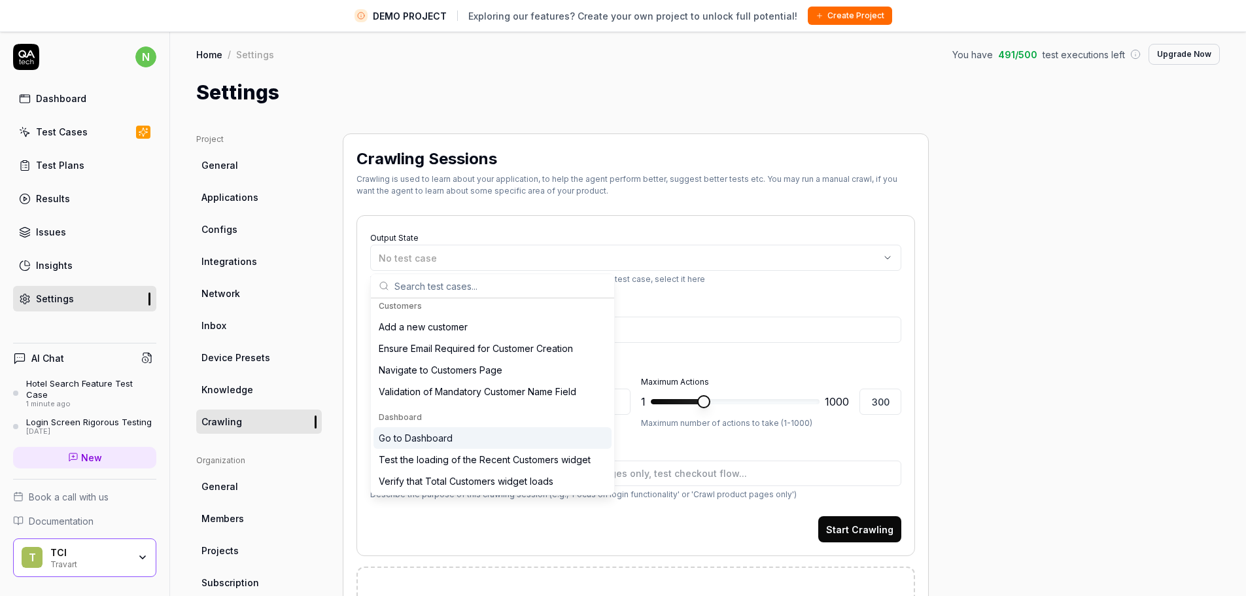
scroll to position [31, 0]
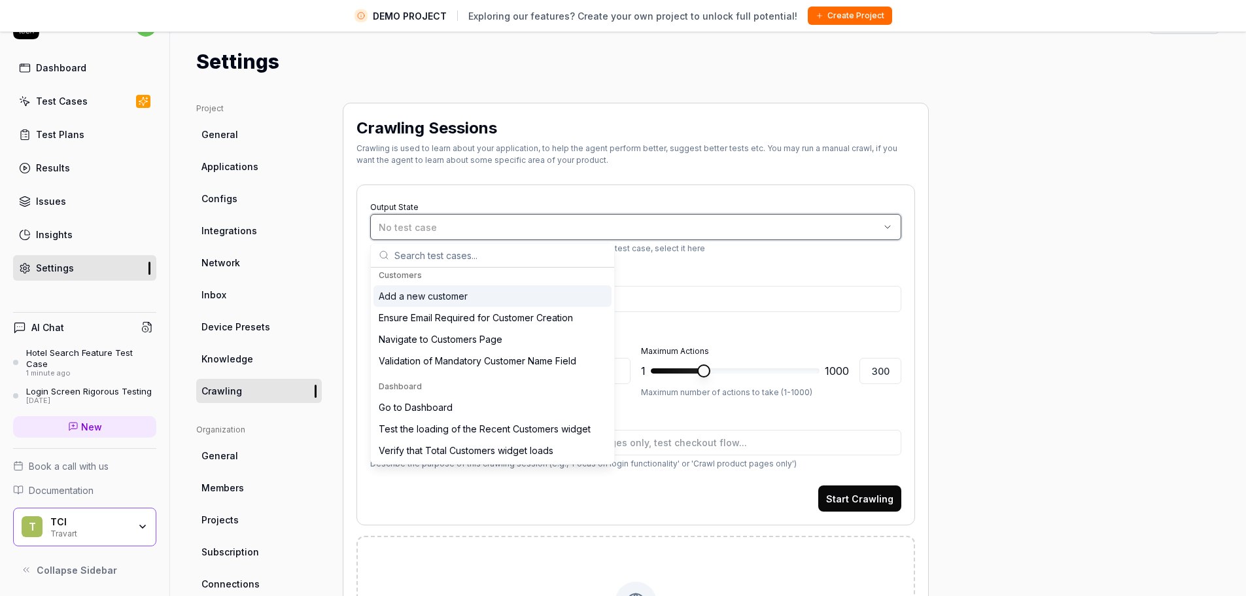
click at [527, 228] on div "No test case" at bounding box center [629, 227] width 501 height 14
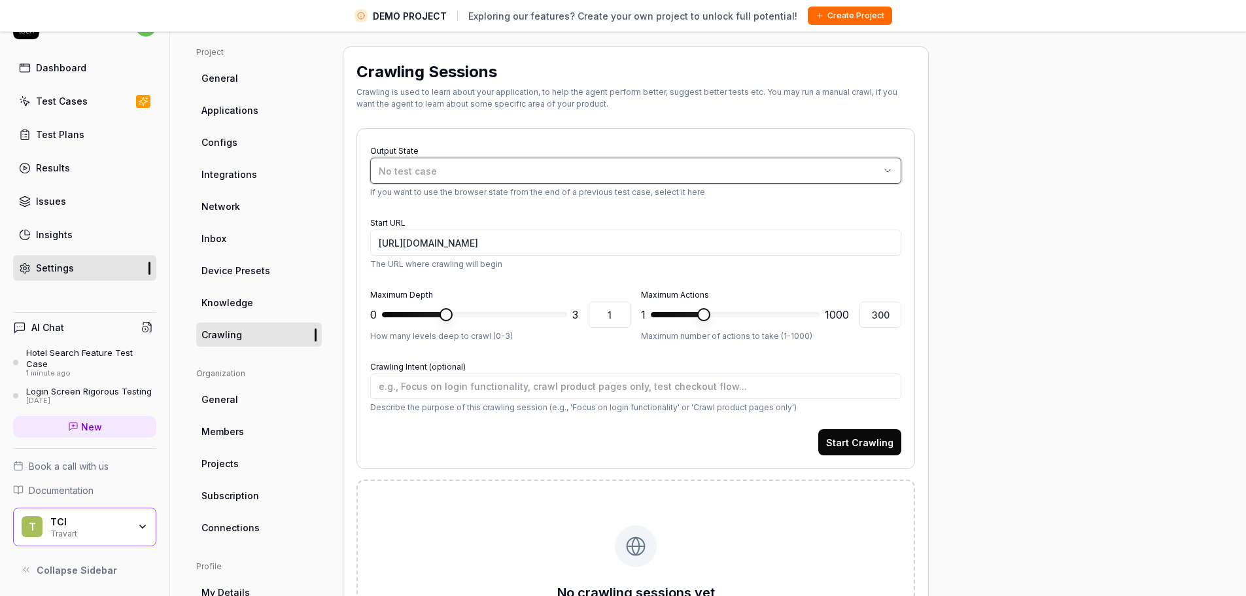
scroll to position [0, 0]
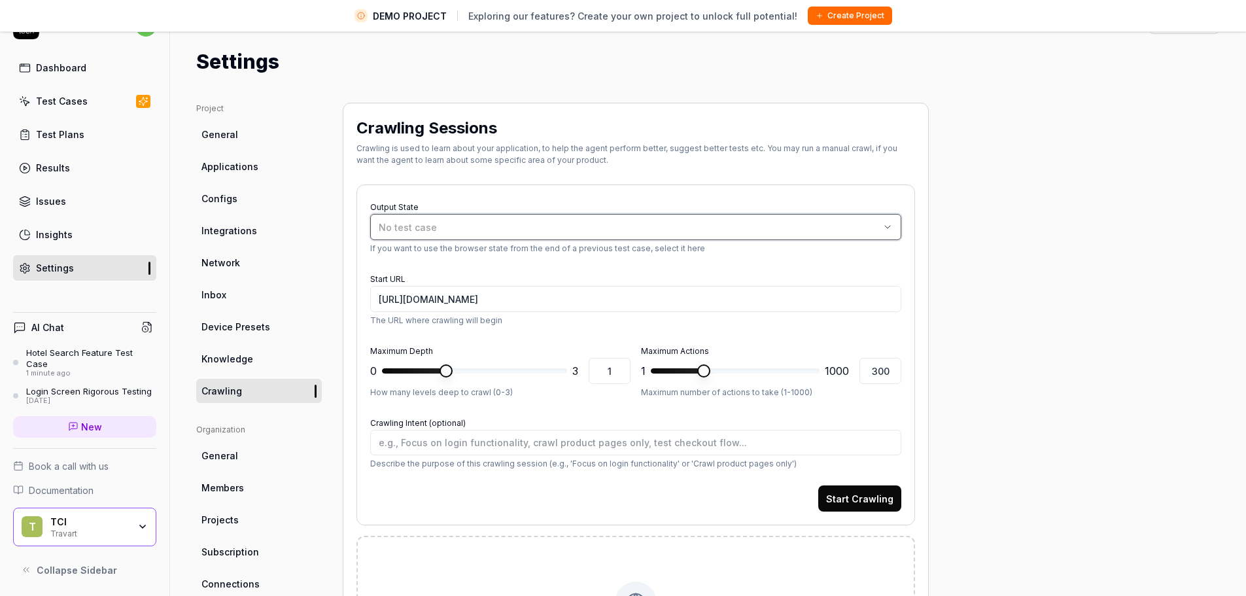
click at [455, 231] on div "No test case" at bounding box center [629, 227] width 501 height 14
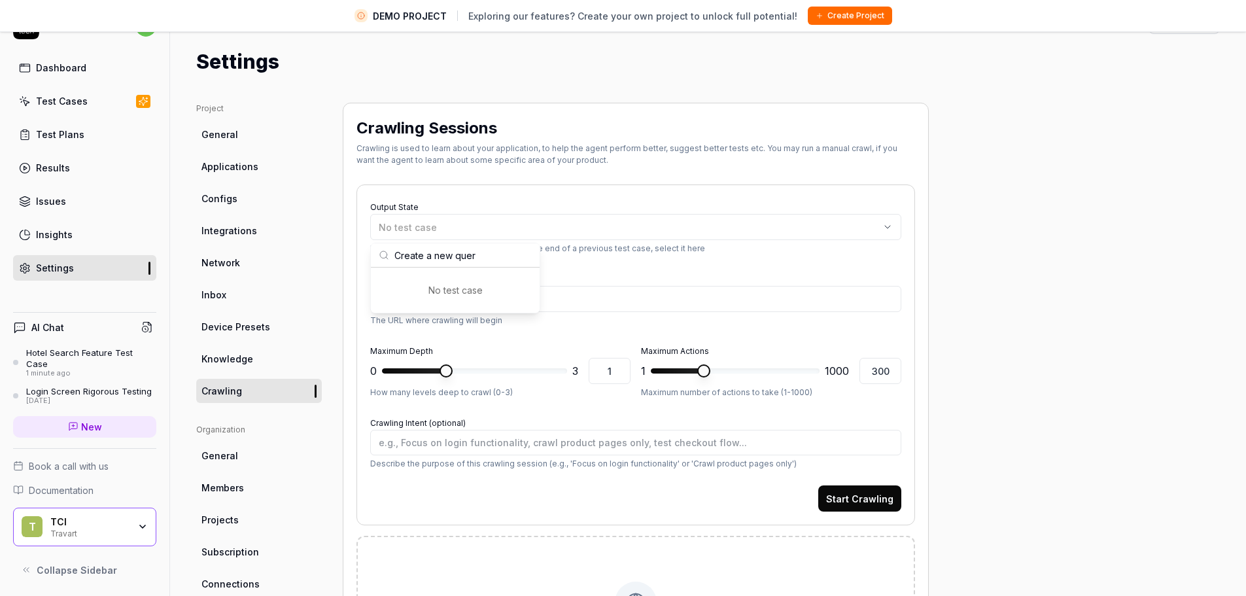
type input "Create a new query"
click at [957, 245] on div "Project General Applications Configs Integrations Network Inbox Device Presets …" at bounding box center [708, 430] width 1024 height 654
click at [860, 492] on button "Start Crawling" at bounding box center [859, 498] width 83 height 26
type textarea "*"
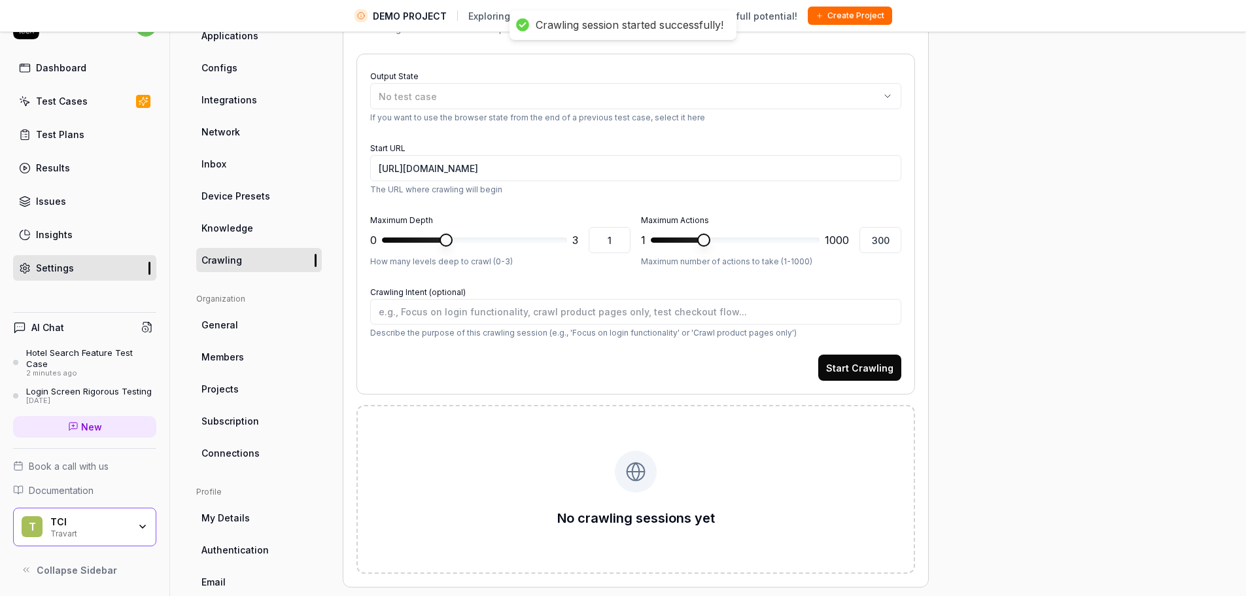
scroll to position [187, 0]
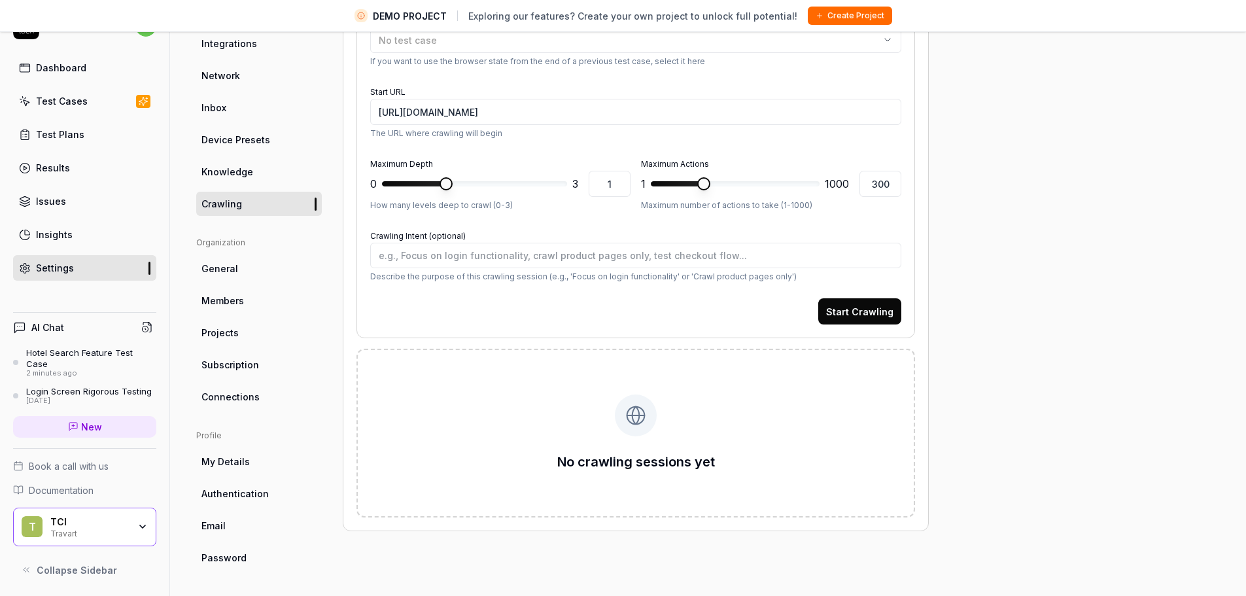
click at [59, 334] on h4 "AI Chat" at bounding box center [47, 327] width 33 height 14
click at [92, 422] on span "New" at bounding box center [91, 427] width 21 height 14
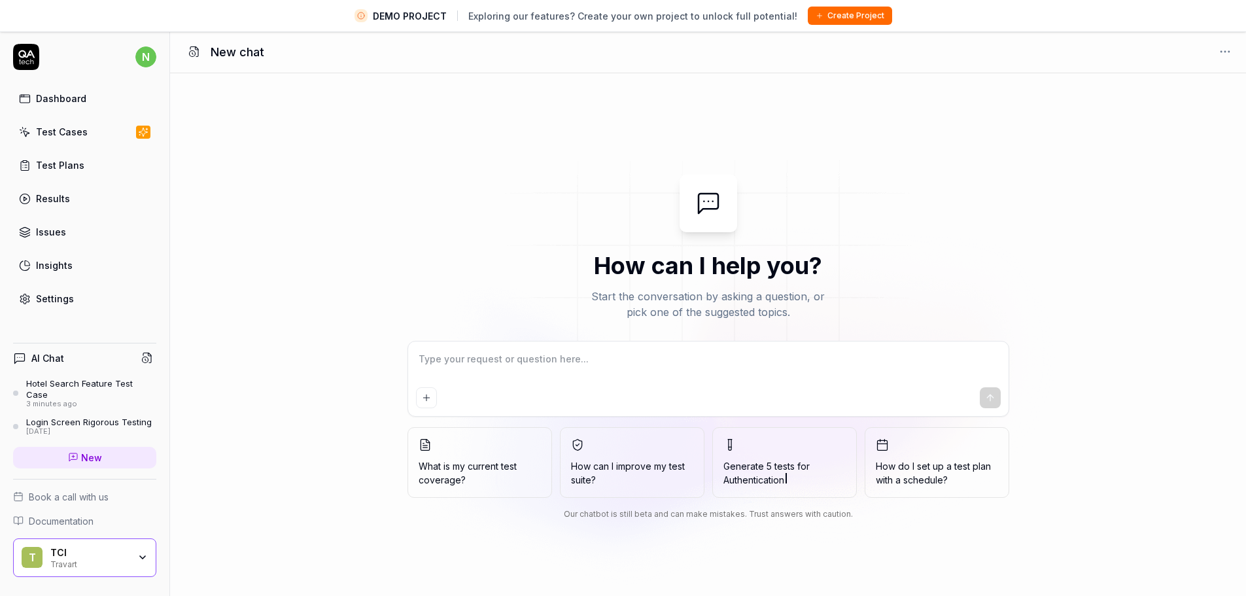
type textarea "*"
type textarea "C"
type textarea "*"
type textarea "Cr"
type textarea "*"
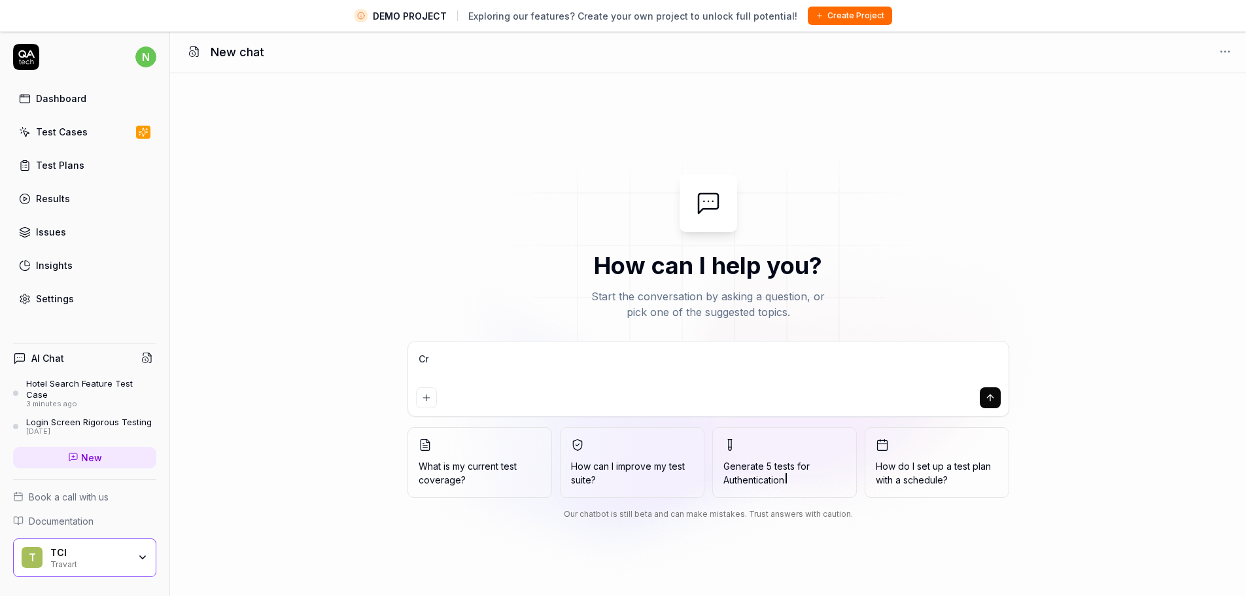
type textarea "Cre"
type textarea "*"
type textarea "Crea"
type textarea "*"
type textarea "Creat"
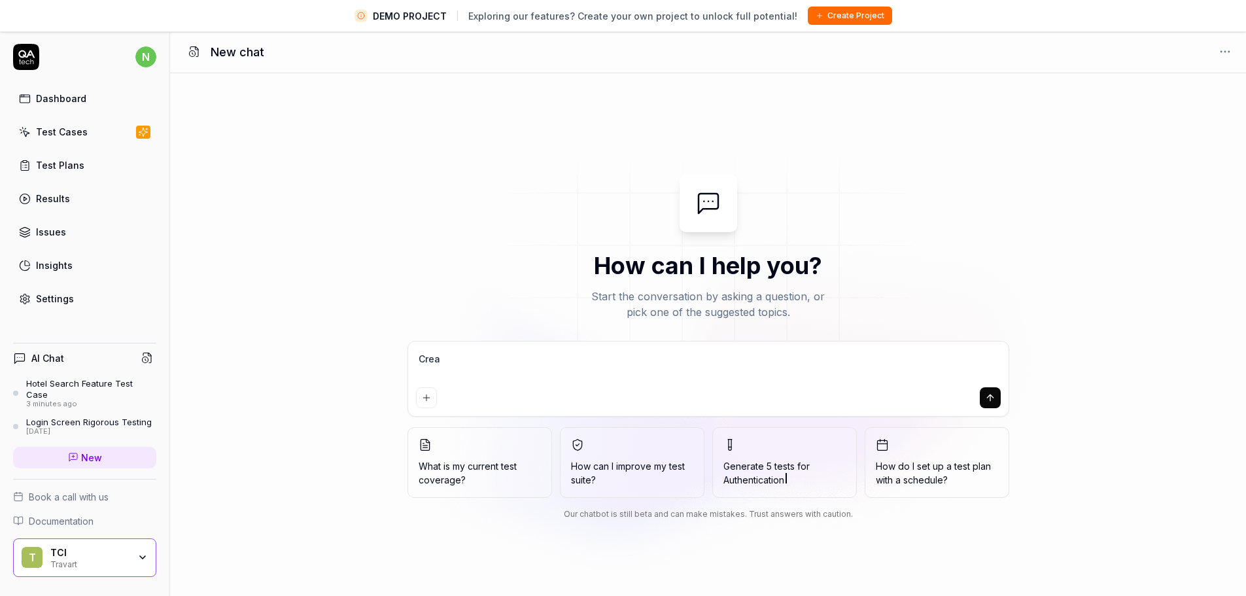
type textarea "*"
type textarea "Create"
type textarea "*"
type textarea "TCreate"
type textarea "*"
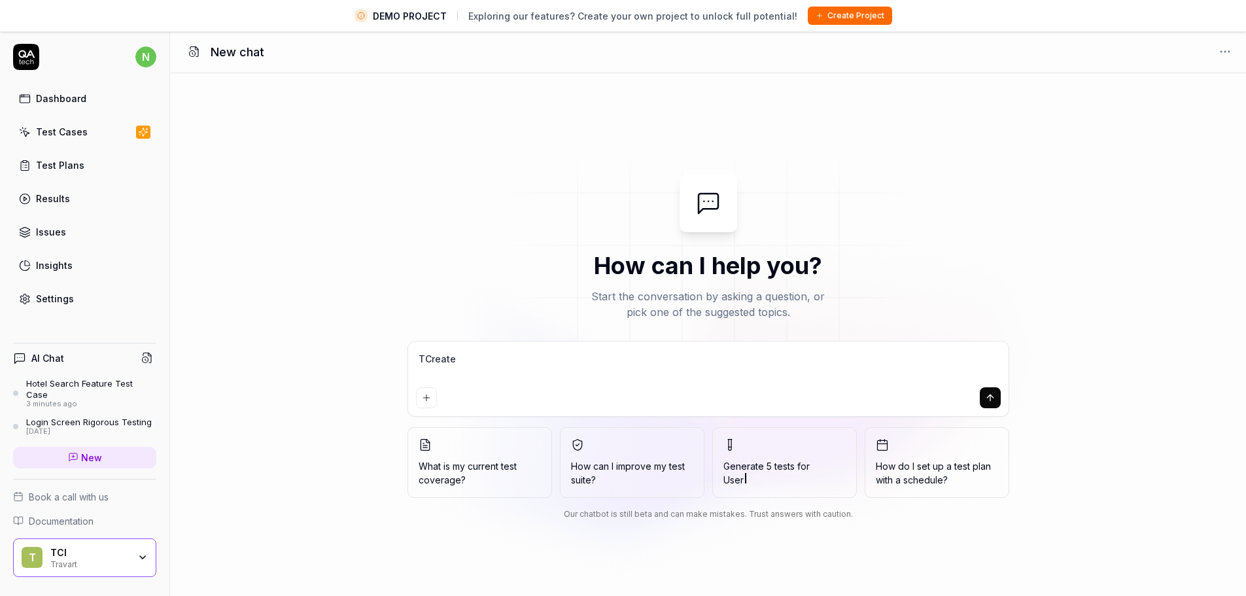
type textarea "TeCreate"
type textarea "*"
type textarea "TesCreate"
type textarea "*"
type textarea "TestCreate"
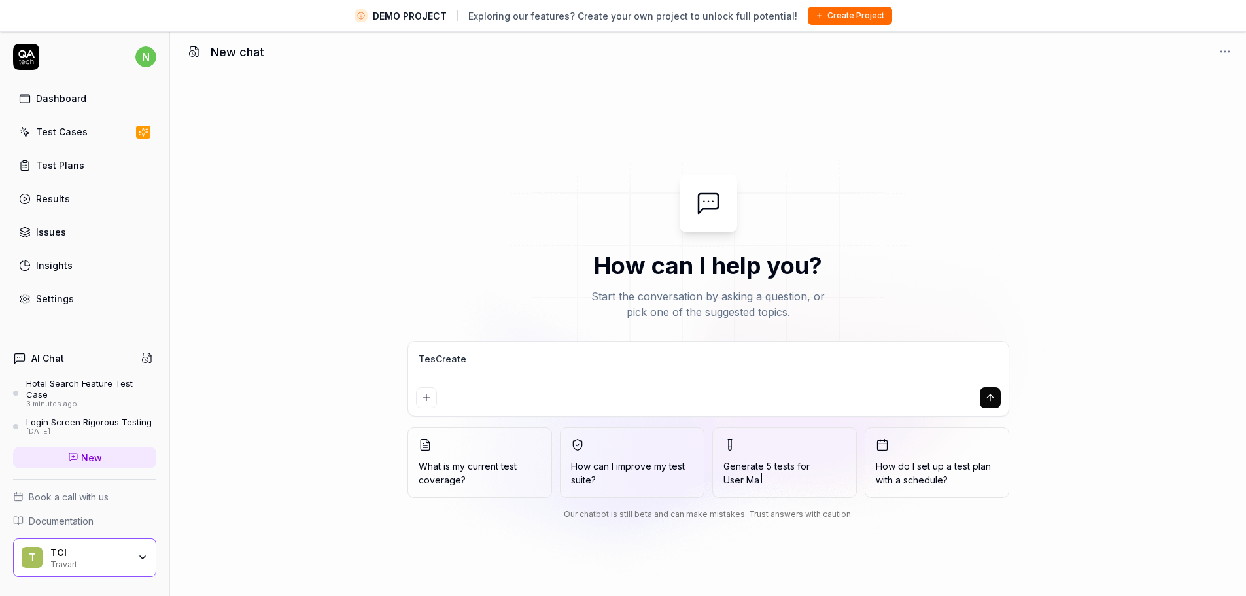
type textarea "*"
type textarea "Test Create"
type textarea "*"
type textarea "Test Create"
type textarea "*"
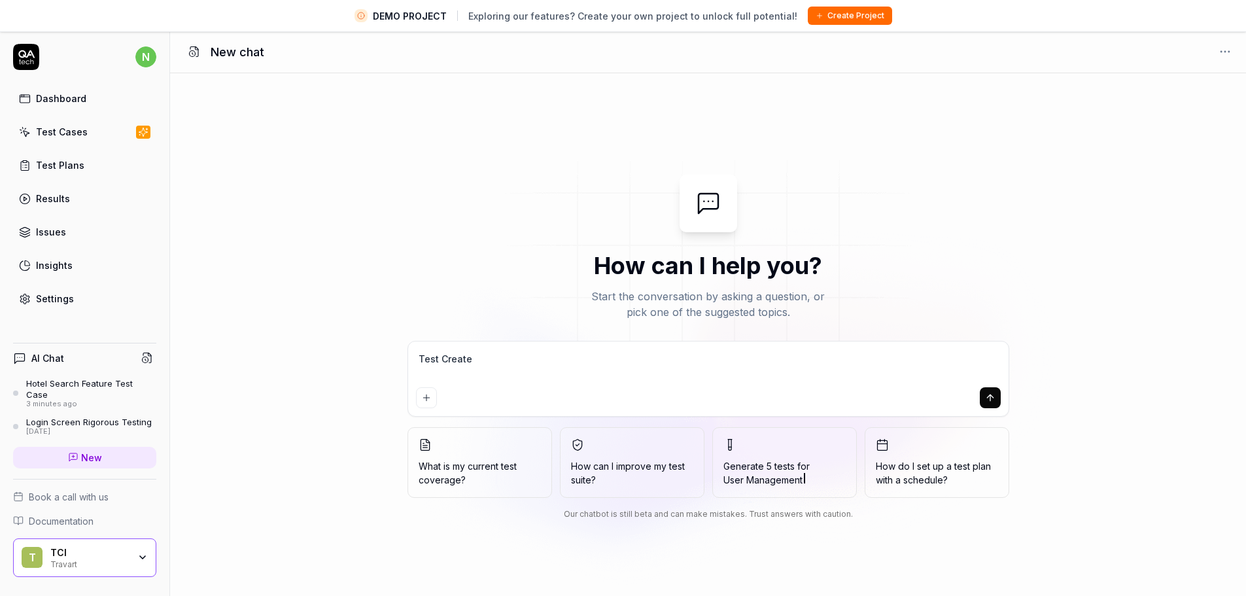
type textarea "Test Create a"
type textarea "*"
type textarea "Test Create a"
type textarea "*"
type textarea "Test Create a n"
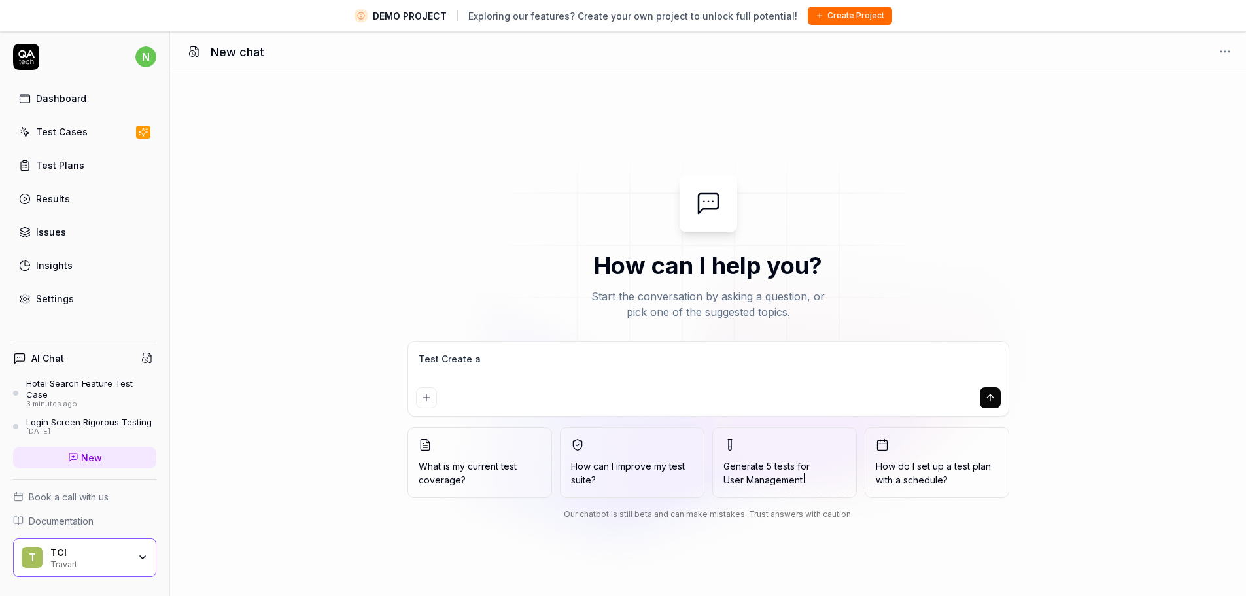
type textarea "*"
type textarea "Test Create a ne"
type textarea "*"
type textarea "Test Create a new"
type textarea "*"
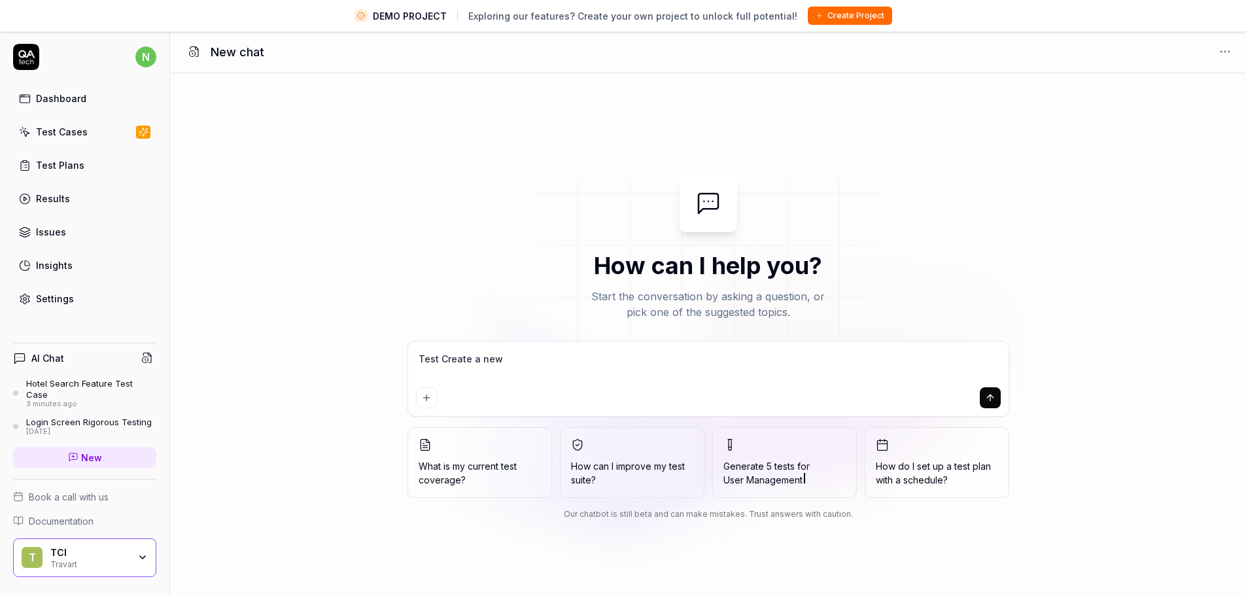
type textarea "Test Create a new"
type textarea "*"
type textarea "Test Create a new q"
type textarea "*"
type textarea "Test Create a new qu"
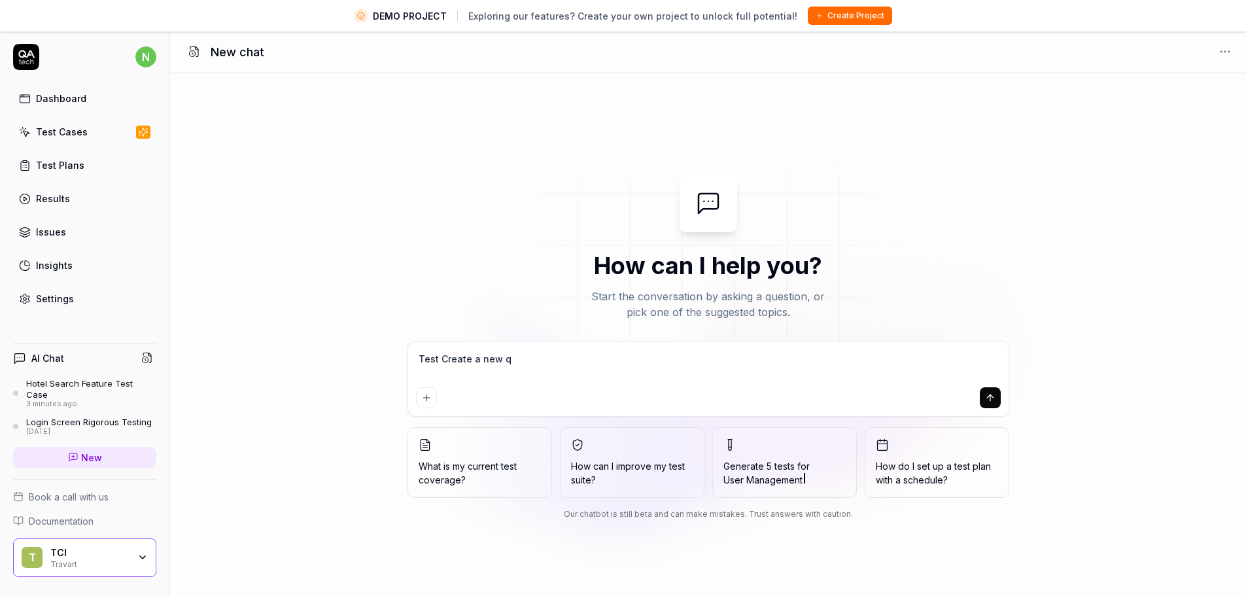
type textarea "*"
type textarea "Test Create a new que"
type textarea "*"
type textarea "Test Create a new quer"
type textarea "*"
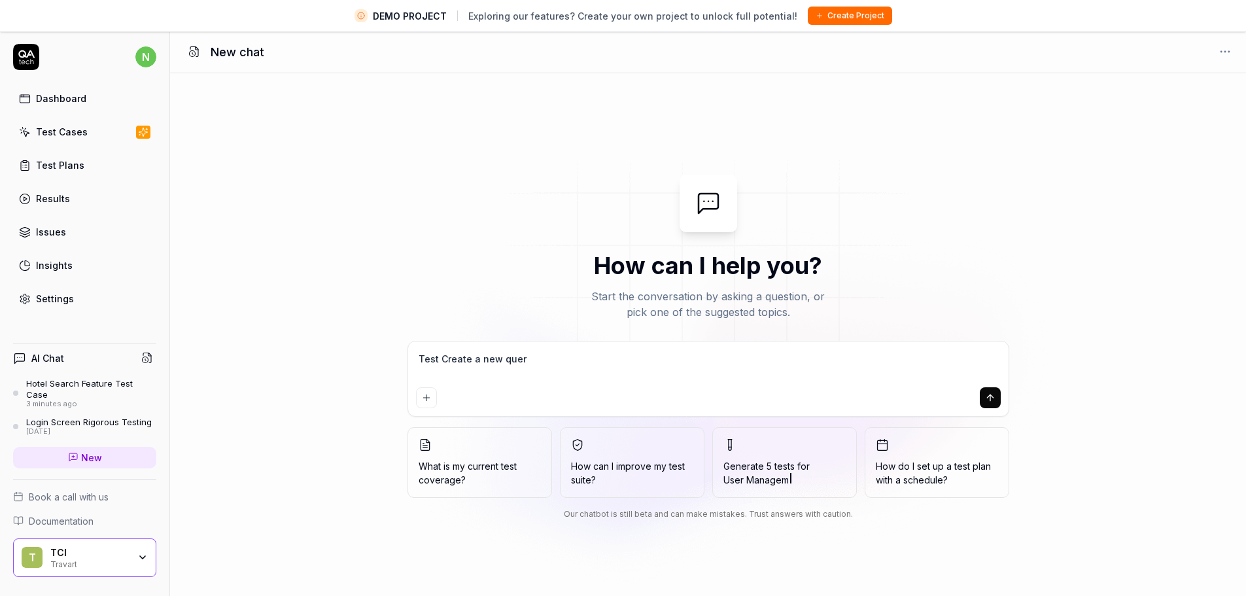
type textarea "Test Create a new query"
type textarea "*"
type textarea "Test Create a new query"
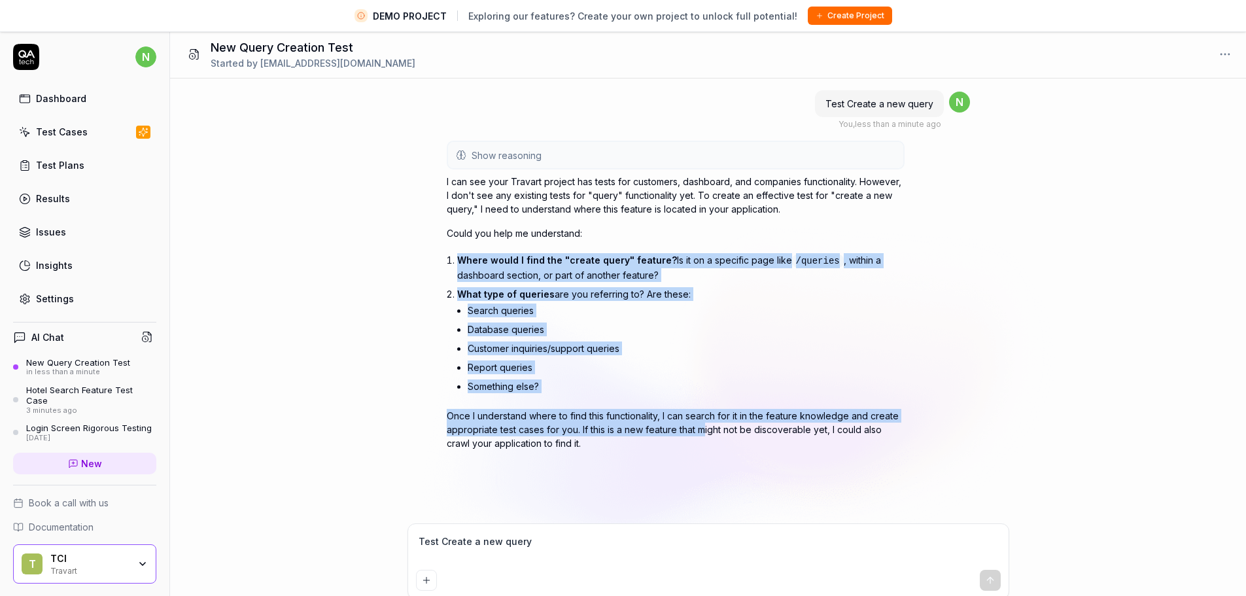
drag, startPoint x: 458, startPoint y: 260, endPoint x: 702, endPoint y: 435, distance: 300.4
click at [702, 435] on div "I can see your Travart project has tests for customers, dashboard, and companie…" at bounding box center [676, 312] width 458 height 275
type textarea "*"
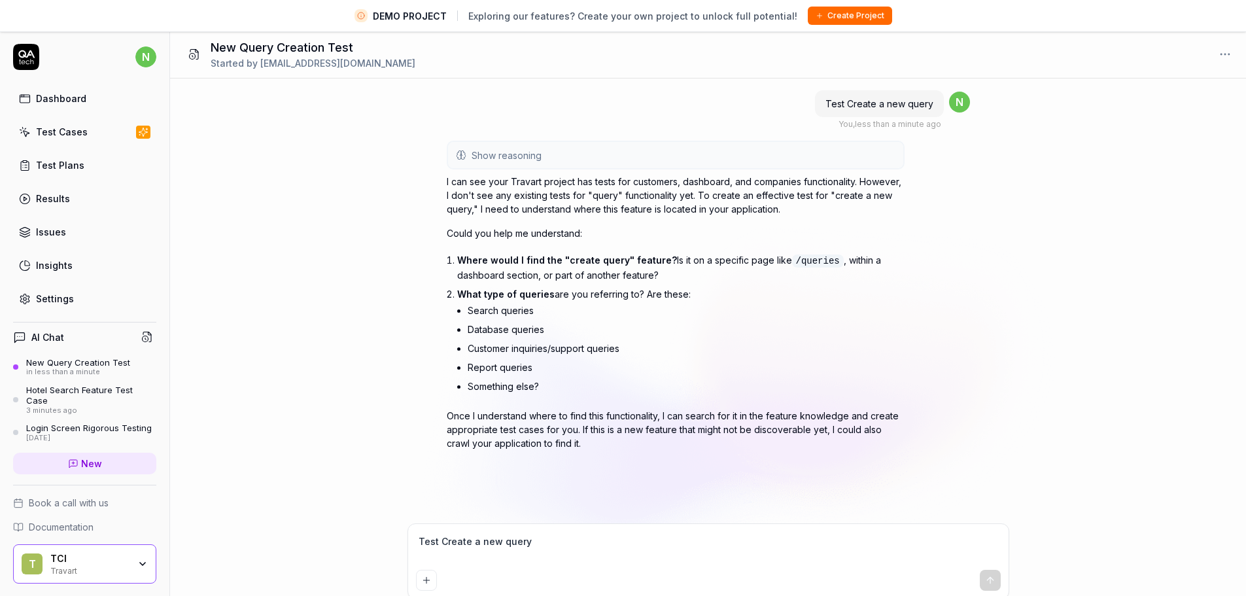
click at [515, 549] on textarea "Test Create a new query" at bounding box center [708, 548] width 585 height 33
type textarea "C"
type textarea "*"
type textarea "Cr"
type textarea "*"
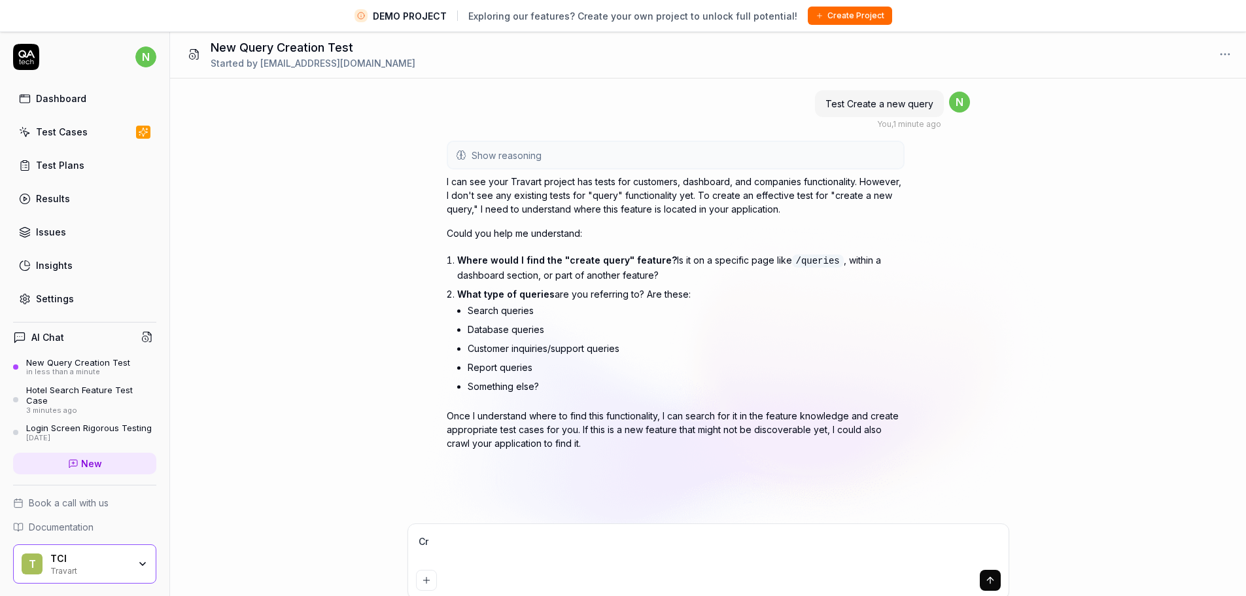
type textarea "Cre"
type textarea "*"
type textarea "Crea"
type textarea "*"
type textarea "Creat"
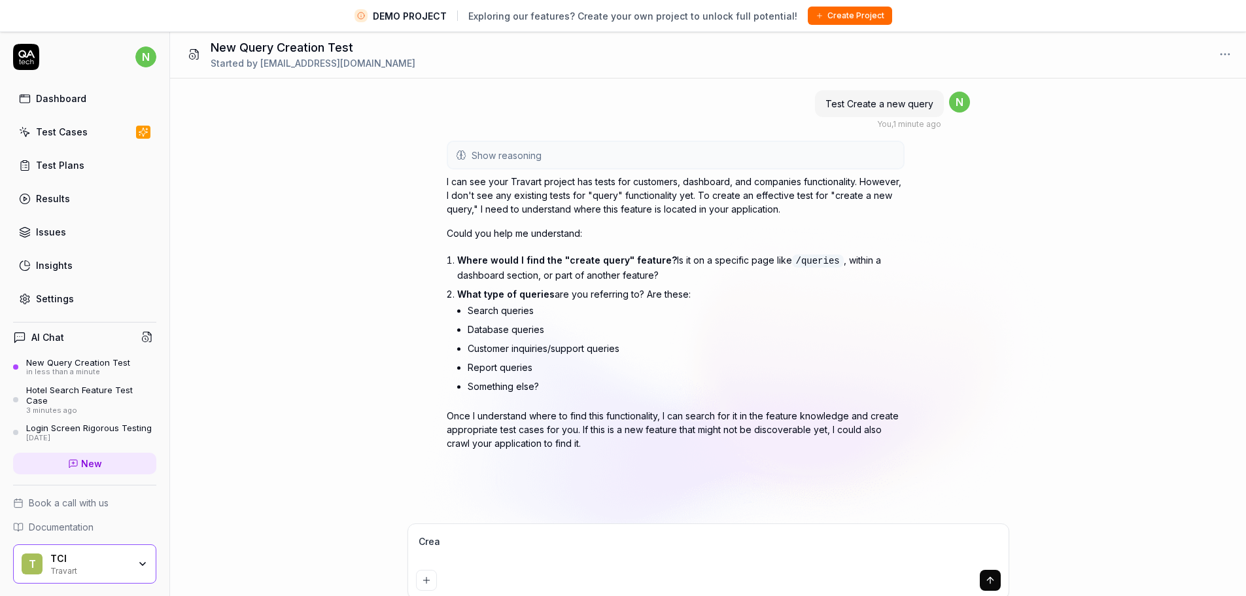
type textarea "*"
type textarea "Create"
type textarea "*"
type textarea "Create"
type textarea "*"
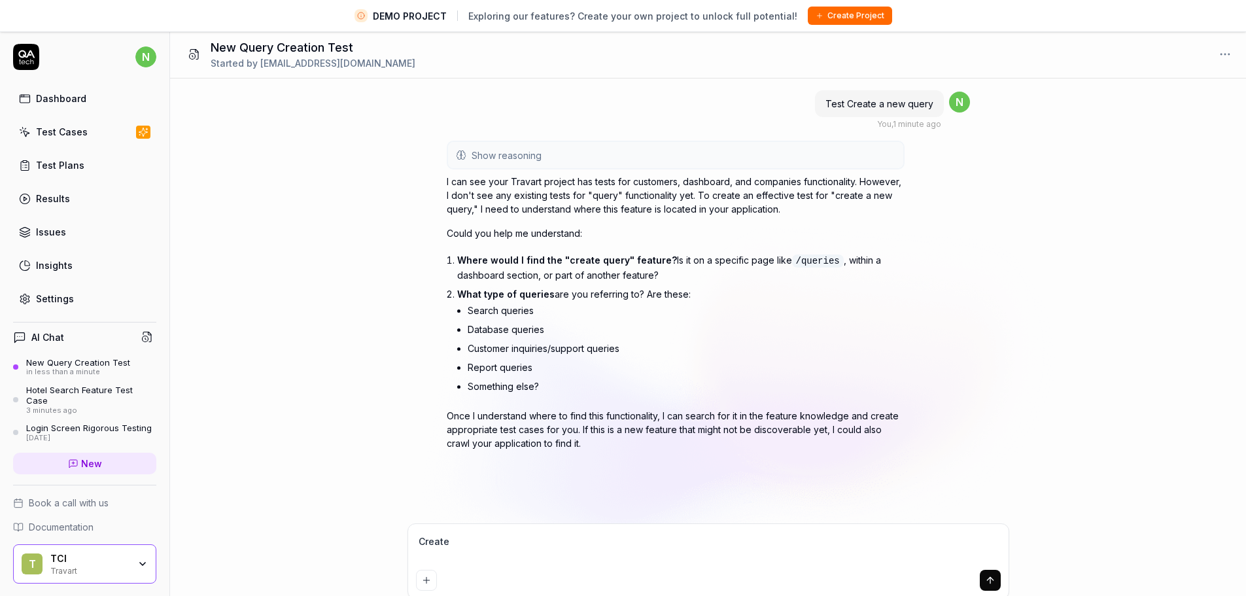
type textarea "Create a"
type textarea "*"
type textarea "Create a"
type textarea "*"
type textarea "Create a n"
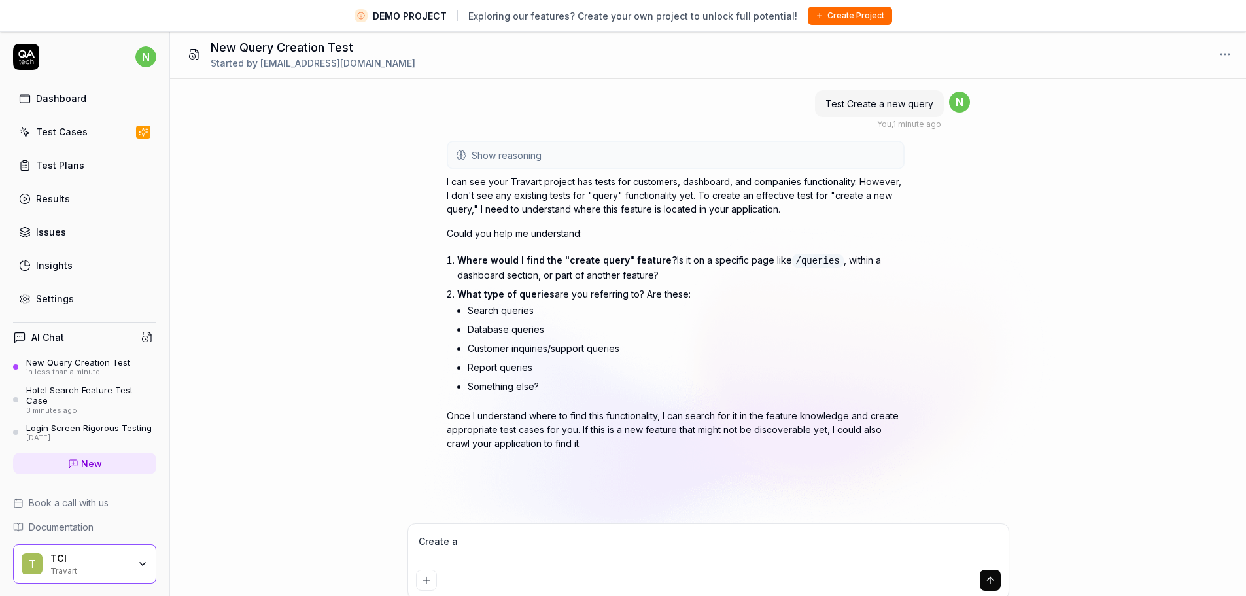
type textarea "*"
type textarea "Create a ne"
type textarea "*"
type textarea "Create a new"
type textarea "*"
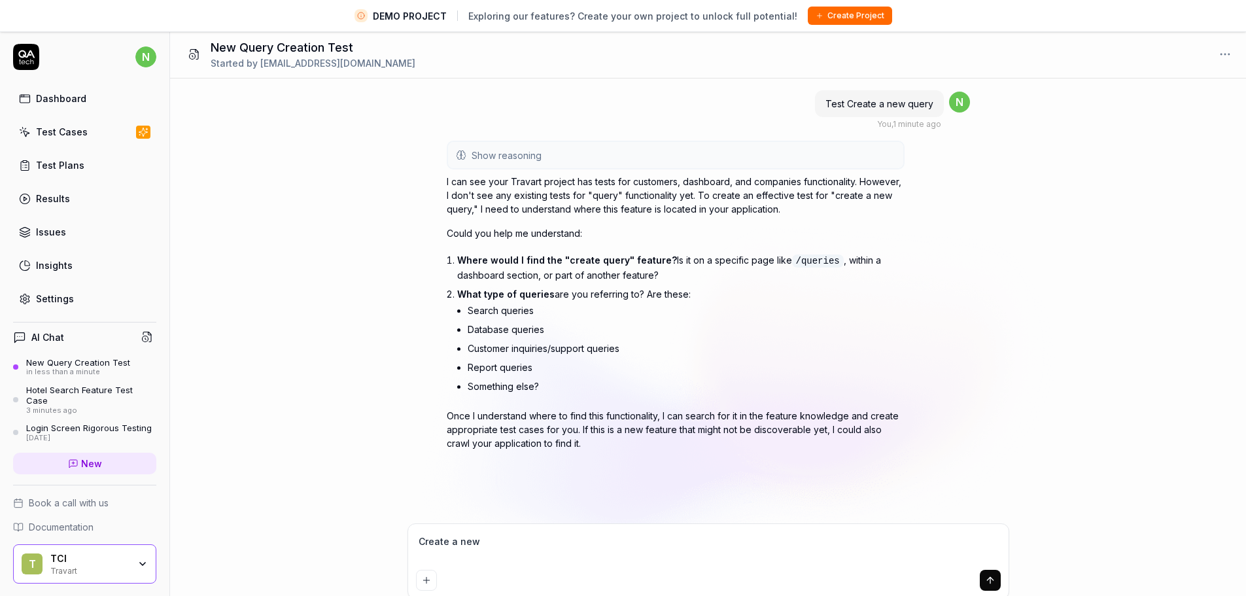
type textarea "Create a new"
type textarea "*"
type textarea "Create a new q"
type textarea "*"
type textarea "Create a new qu"
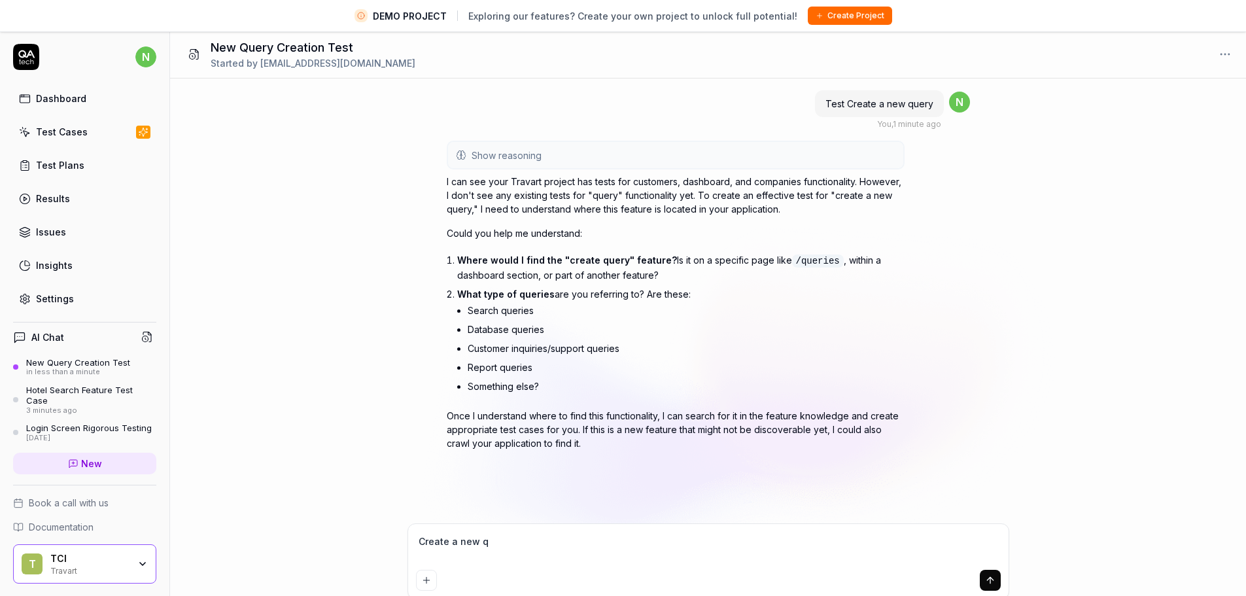
type textarea "*"
type textarea "Create a new que"
type textarea "*"
type textarea "Create a new quer"
type textarea "*"
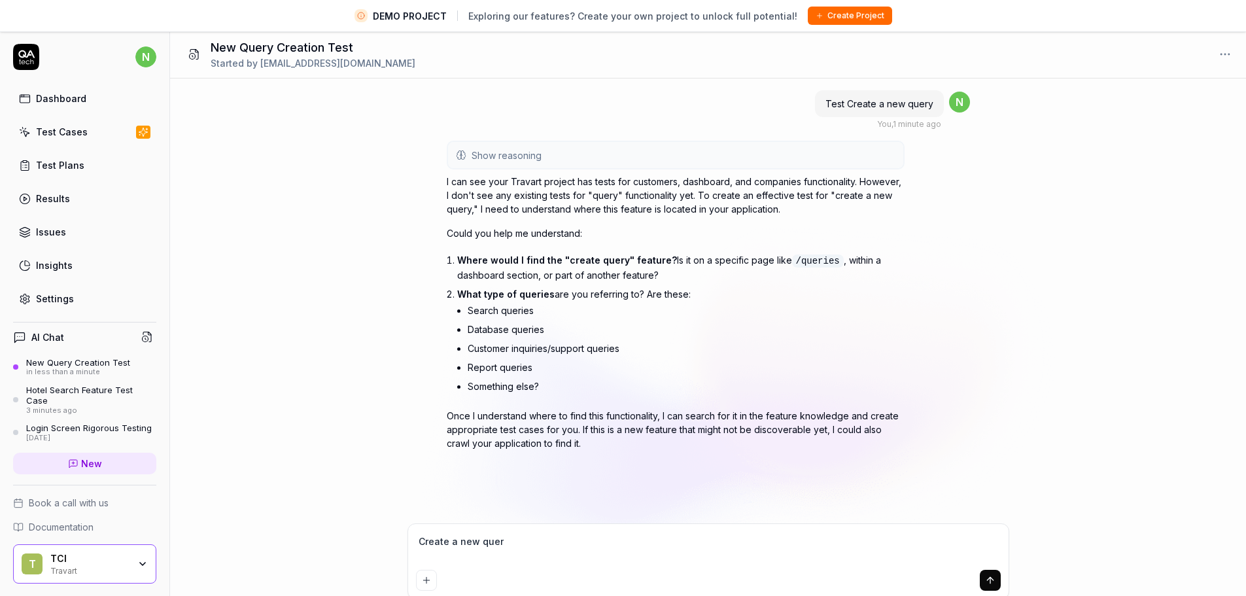
type textarea "Create a new query"
type textarea "*"
type textarea "Create a new query"
type textarea "*"
type textarea "Create a new query"
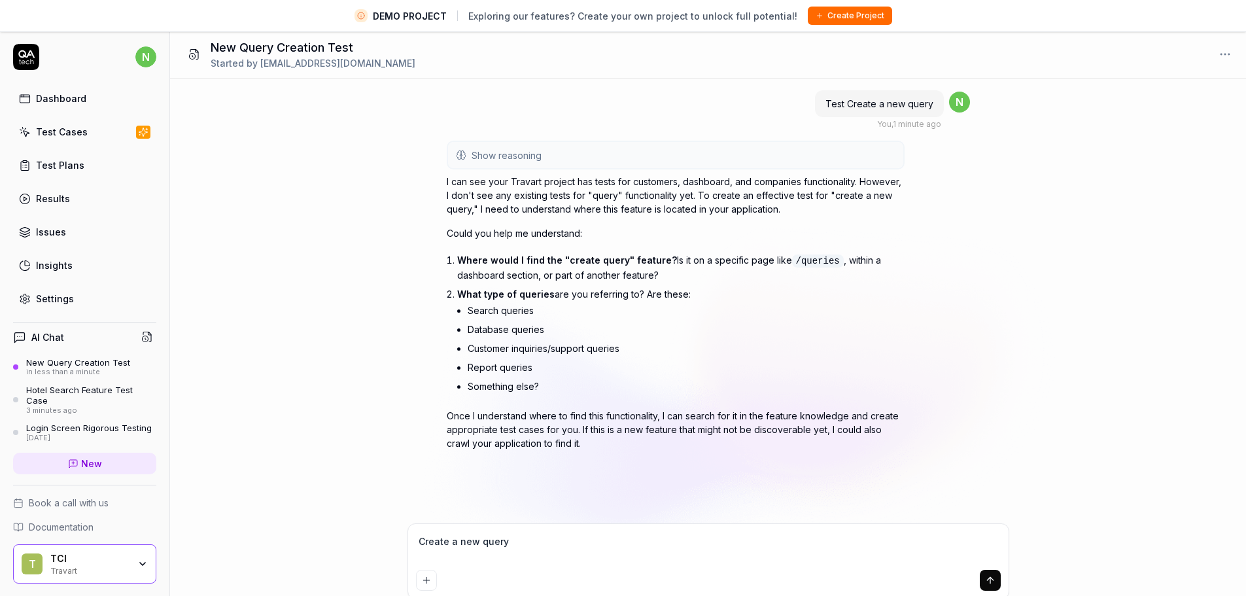
type textarea "*"
type textarea "Create a new query"
type textarea "*"
type textarea "Create a new query G"
type textarea "*"
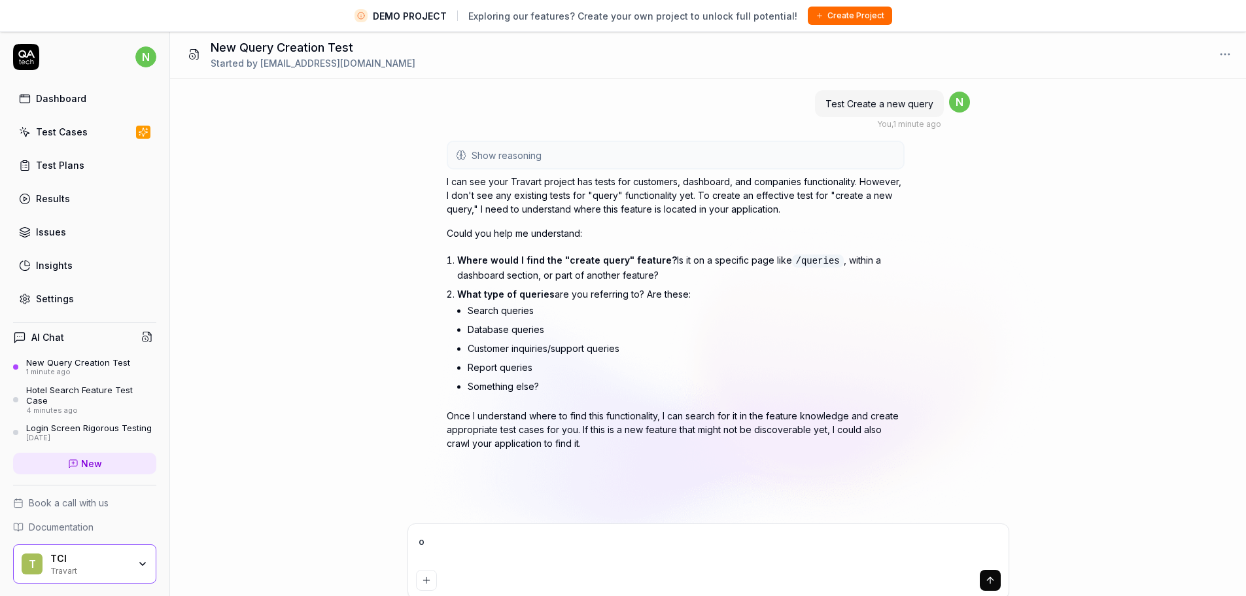
type textarea "ot"
type textarea "*"
type textarea "o"
type textarea "*"
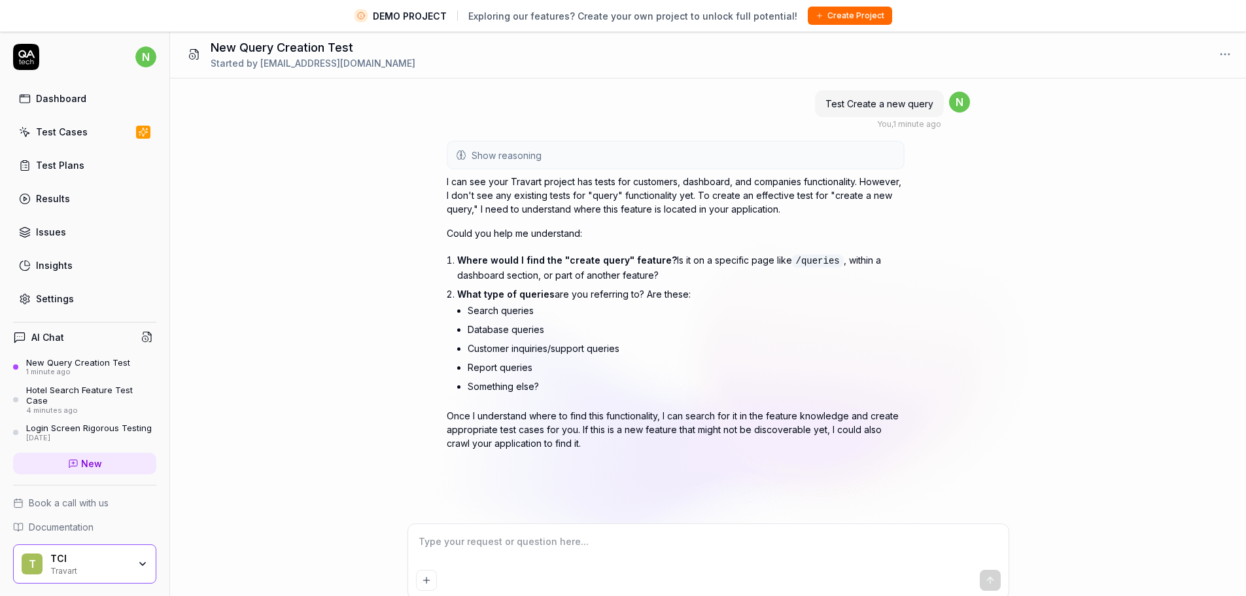
type textarea "C"
type textarea "*"
type textarea "Cr"
type textarea "*"
type textarea "Cre"
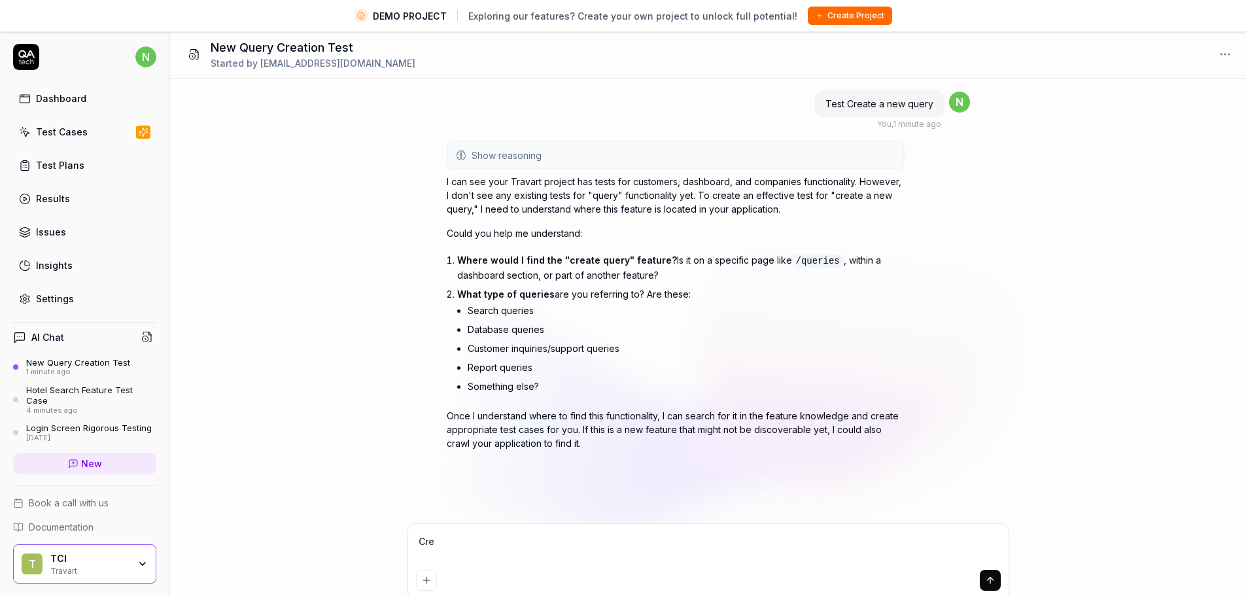
type textarea "*"
type textarea "Crea"
type textarea "*"
type textarea "Creat"
type textarea "*"
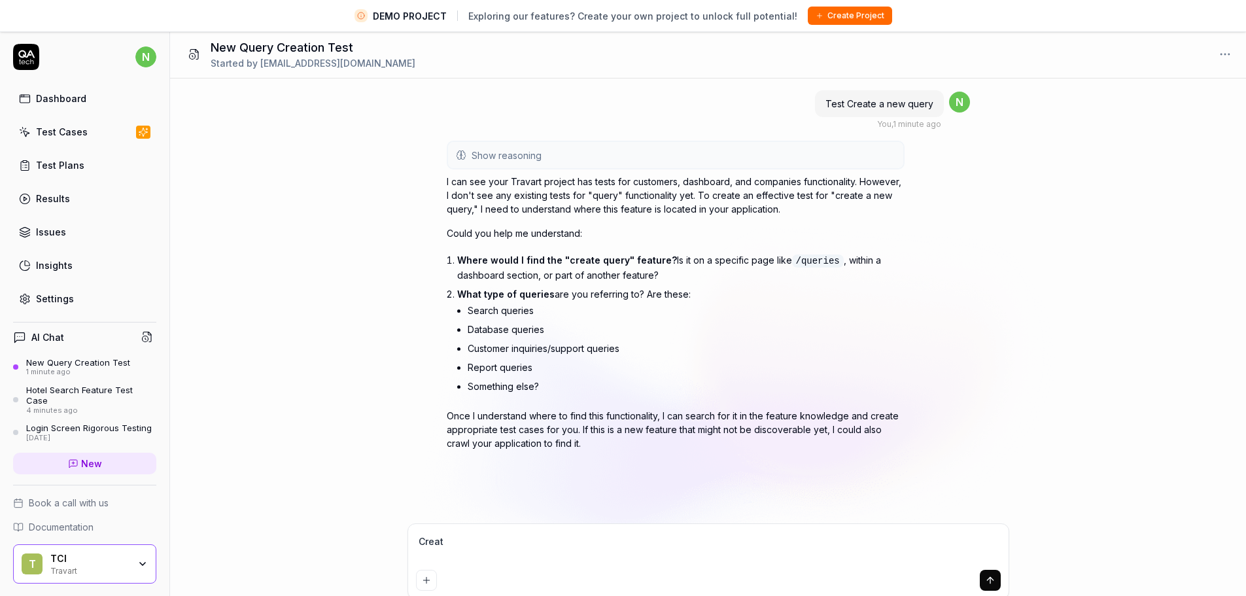
type textarea "Create"
type textarea "*"
type textarea "Create"
type textarea "*"
type textarea "Create a"
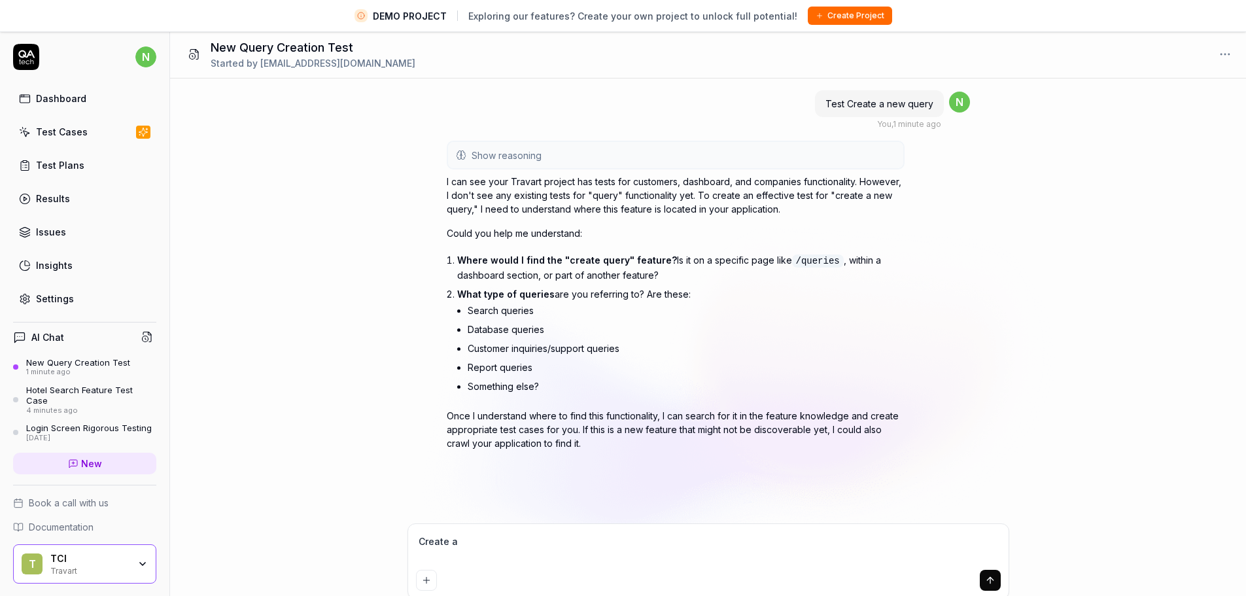
type textarea "*"
type textarea "Create a"
type textarea "*"
type textarea "Create a n"
type textarea "*"
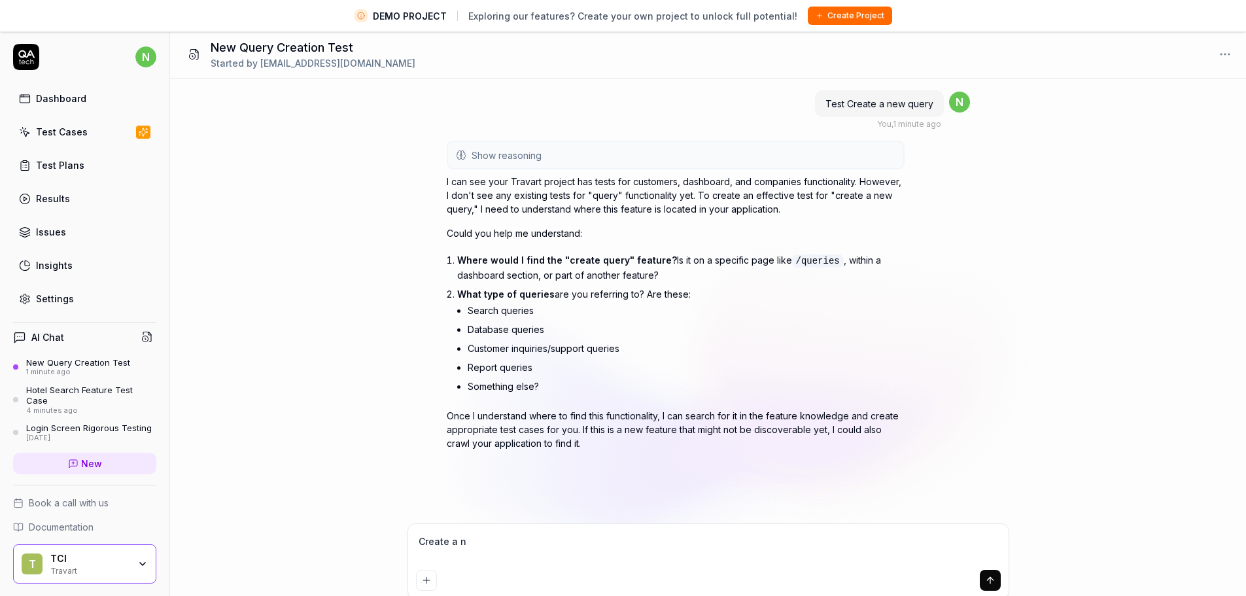
type textarea "Create a ne"
type textarea "*"
type textarea "Create a new"
type textarea "*"
type textarea "Create a new"
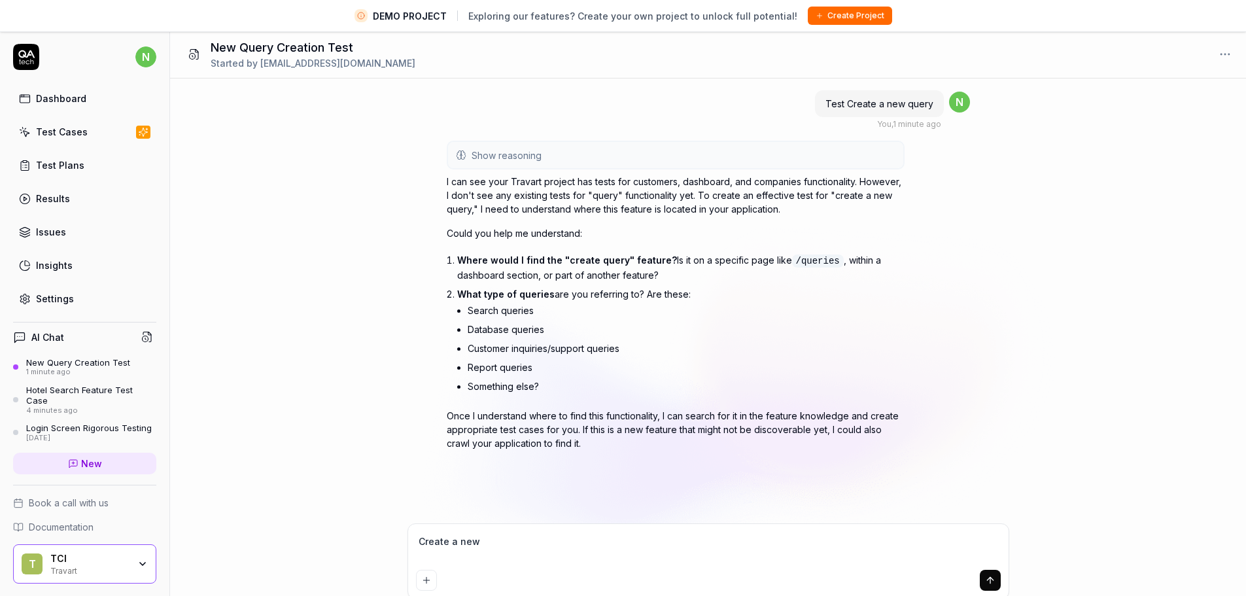
type textarea "*"
type textarea "Create a new q"
type textarea "*"
type textarea "Create a new qu"
type textarea "*"
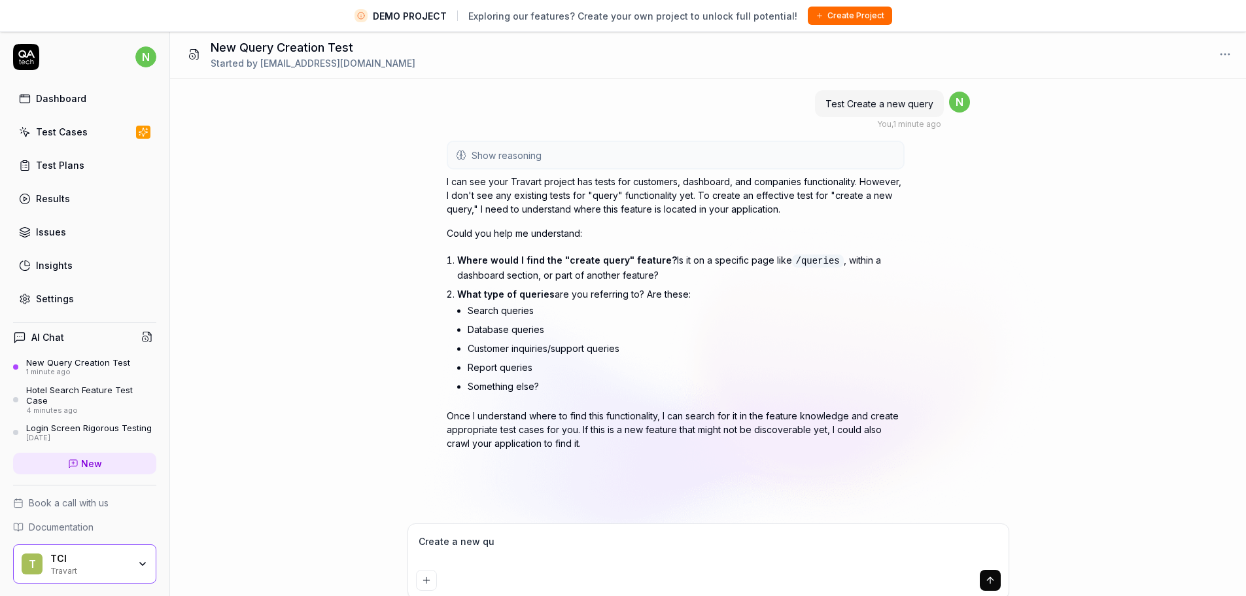
type textarea "Create a new que"
type textarea "*"
type textarea "Create a new quer"
type textarea "*"
type textarea "Create a new query"
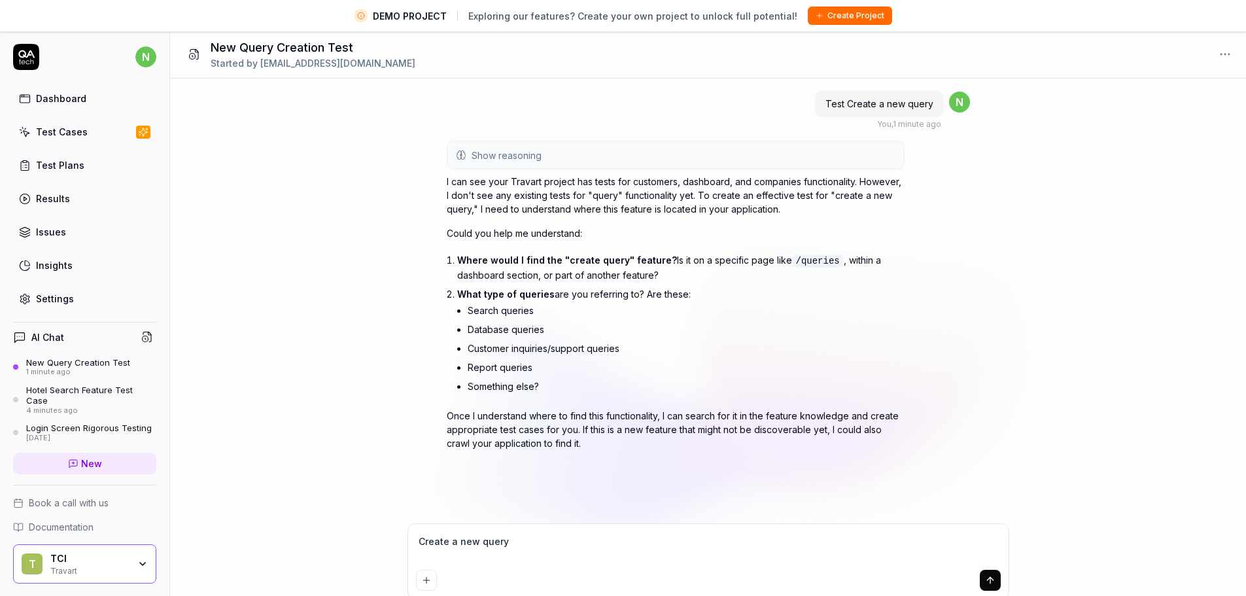
type textarea "*"
type textarea "Create a new query"
type textarea "*"
type textarea "Create a new query G"
type textarea "*"
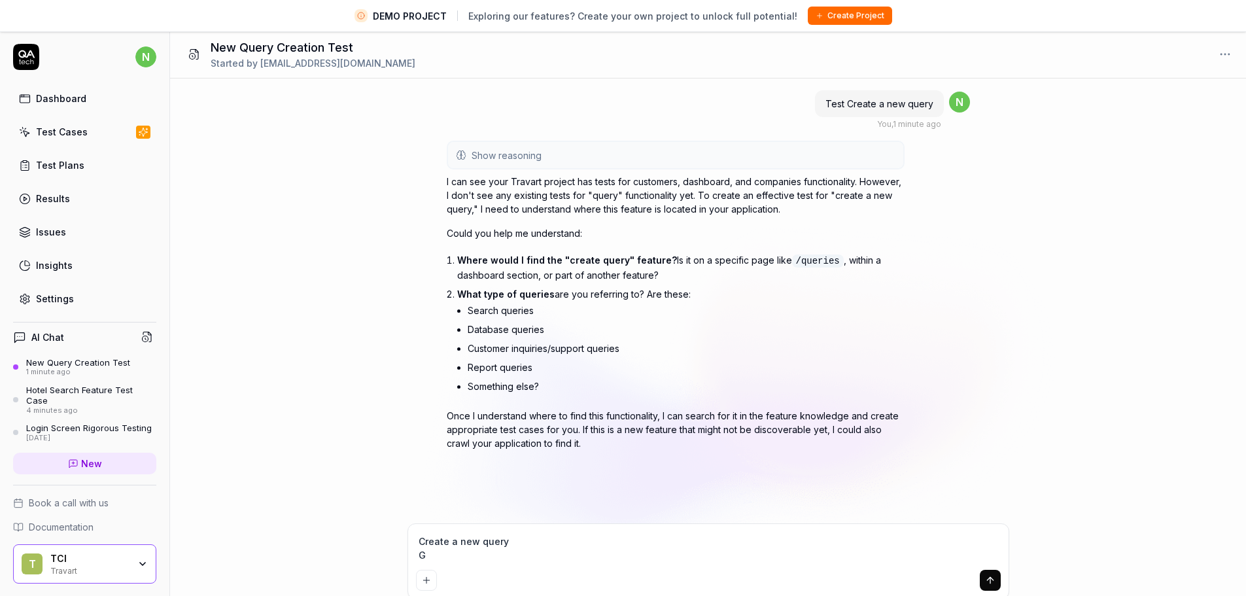
type textarea "Create a new query Go"
type textarea "*"
type textarea "Create a new query Go"
type textarea "*"
type textarea "Create a new query Go t"
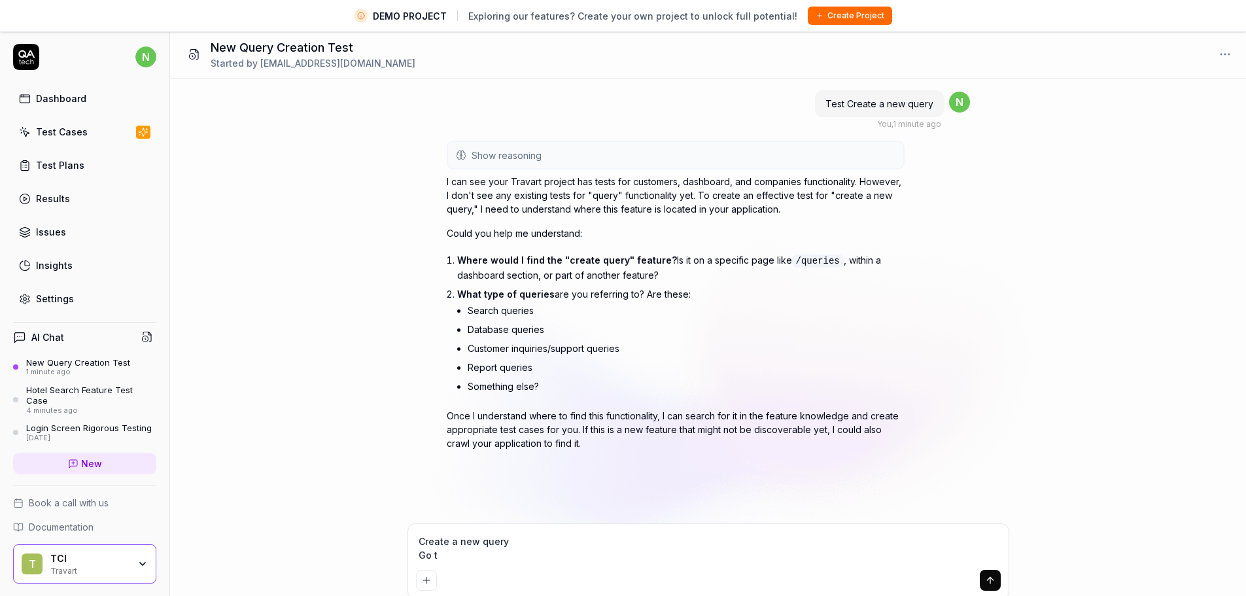
type textarea "*"
type textarea "Create a new query Go to"
type textarea "*"
type textarea "Create a new query Go to"
type textarea "*"
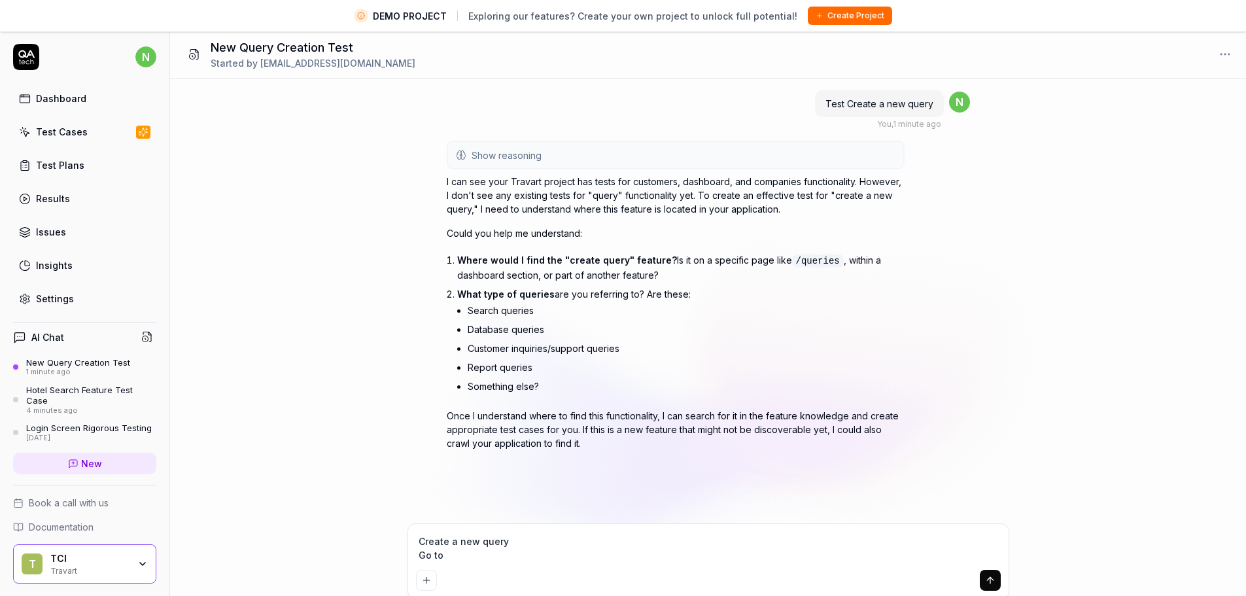
type textarea "Create a new query Go to ""
type textarea "*"
type textarea "Create a new query Go to "N"
type textarea "*"
type textarea "Create a new query Go to "Ne"
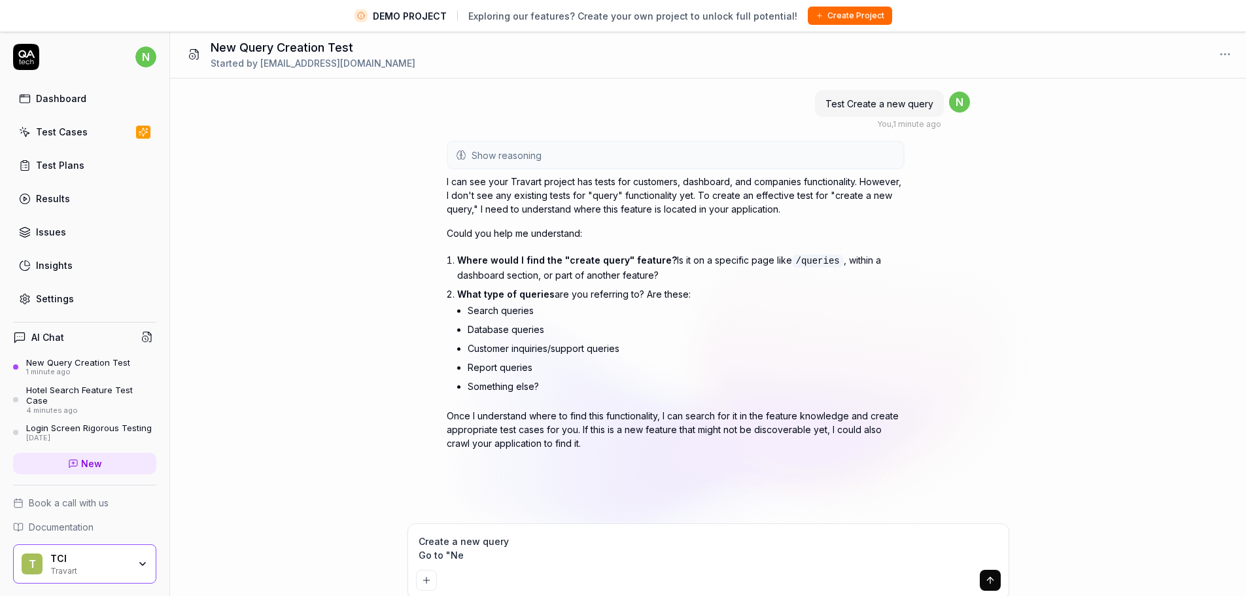
type textarea "*"
type textarea "Create a new query Go to "New"
type textarea "*"
type textarea "Create a new query Go to "New"
type textarea "*"
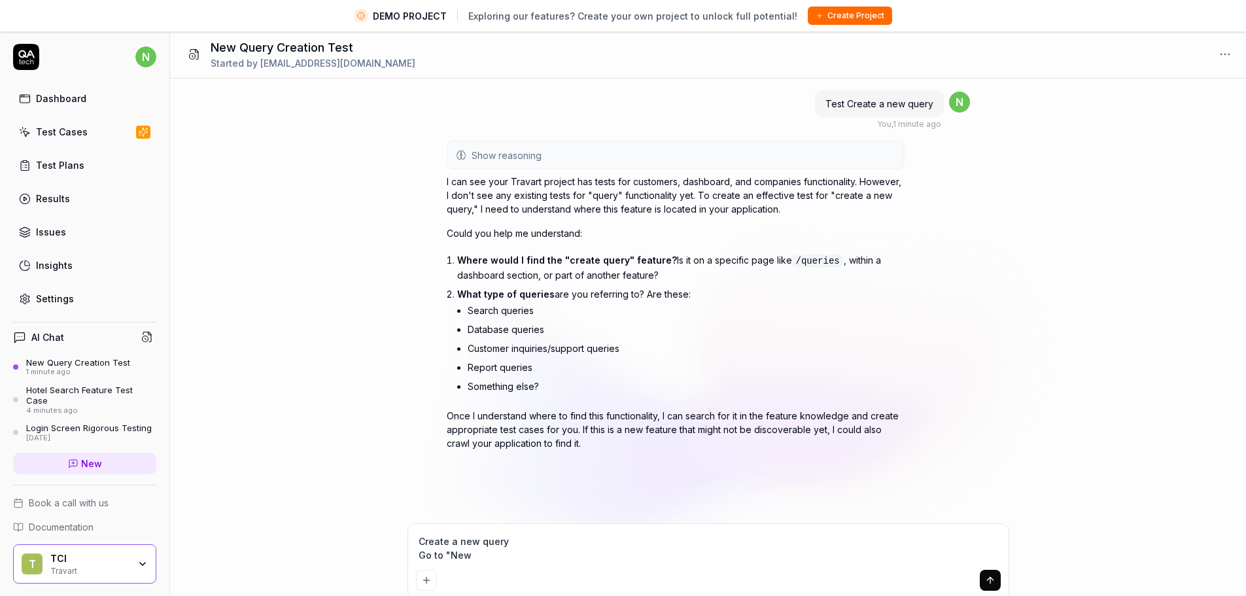
type textarea "Create a new query Go to "New Q"
type textarea "*"
type textarea "Create a new query Go to "New Qu"
type textarea "*"
type textarea "Create a new query Go to "New Que"
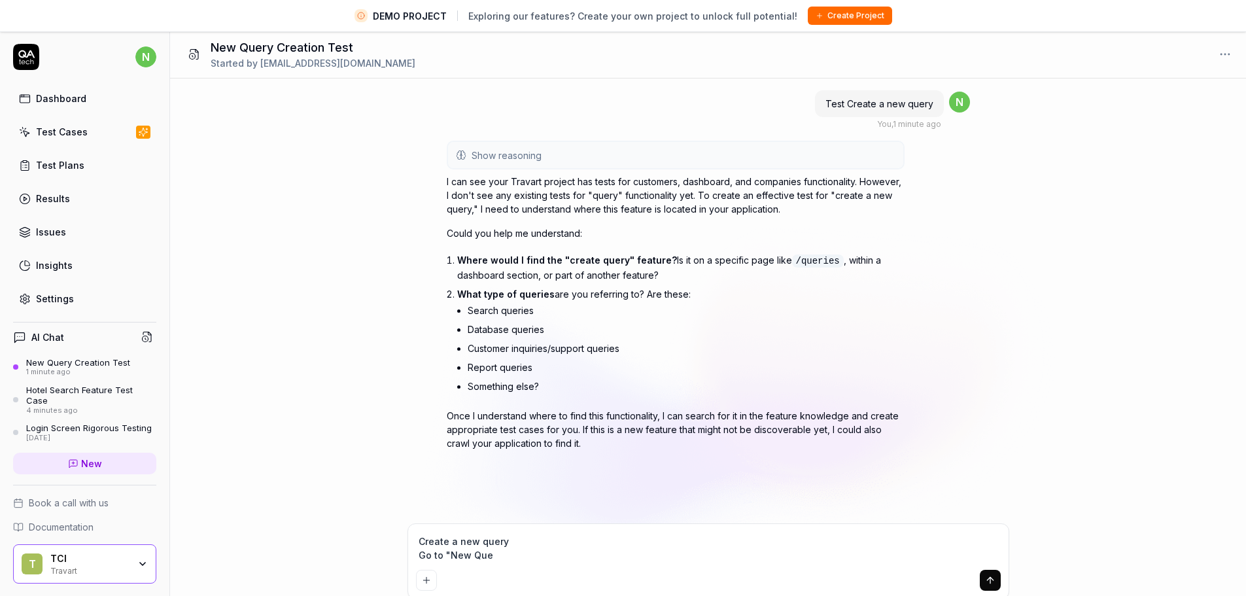
type textarea "*"
type textarea "Create a new query Go to "New Quer"
type textarea "*"
type textarea "Create a new query Go to "New Query"
type textarea "*"
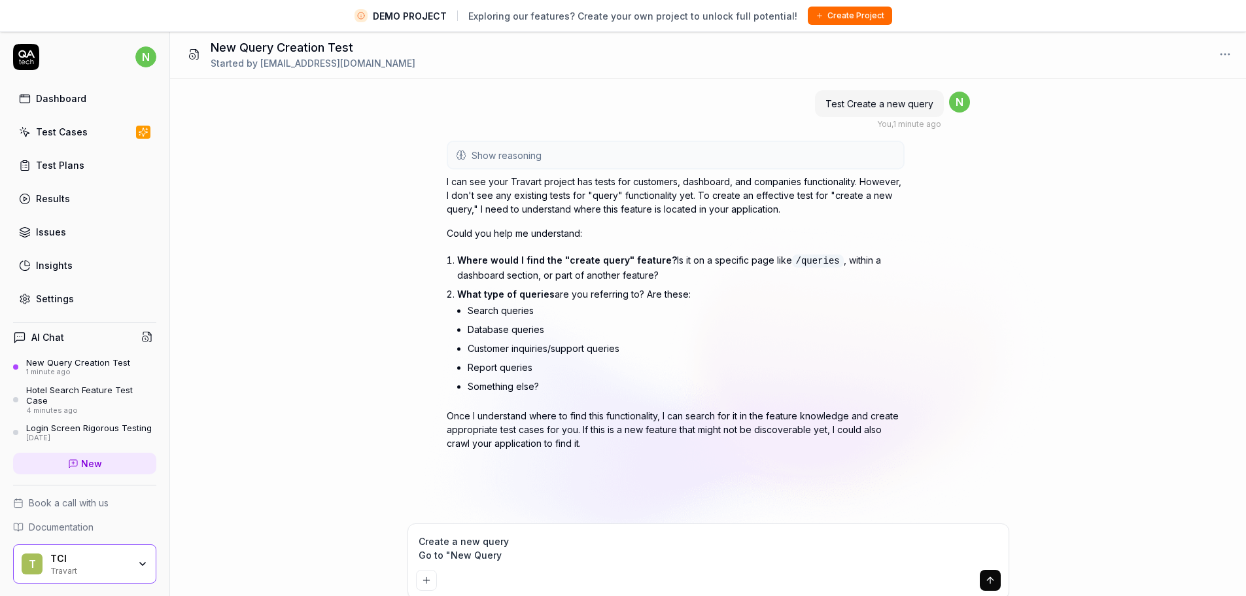
type textarea "Create a new query Go to "New Query""
type textarea "*"
type textarea "Create a new query Go to "Query""
type textarea "*"
type textarea "Create a new query Go to "Queriy""
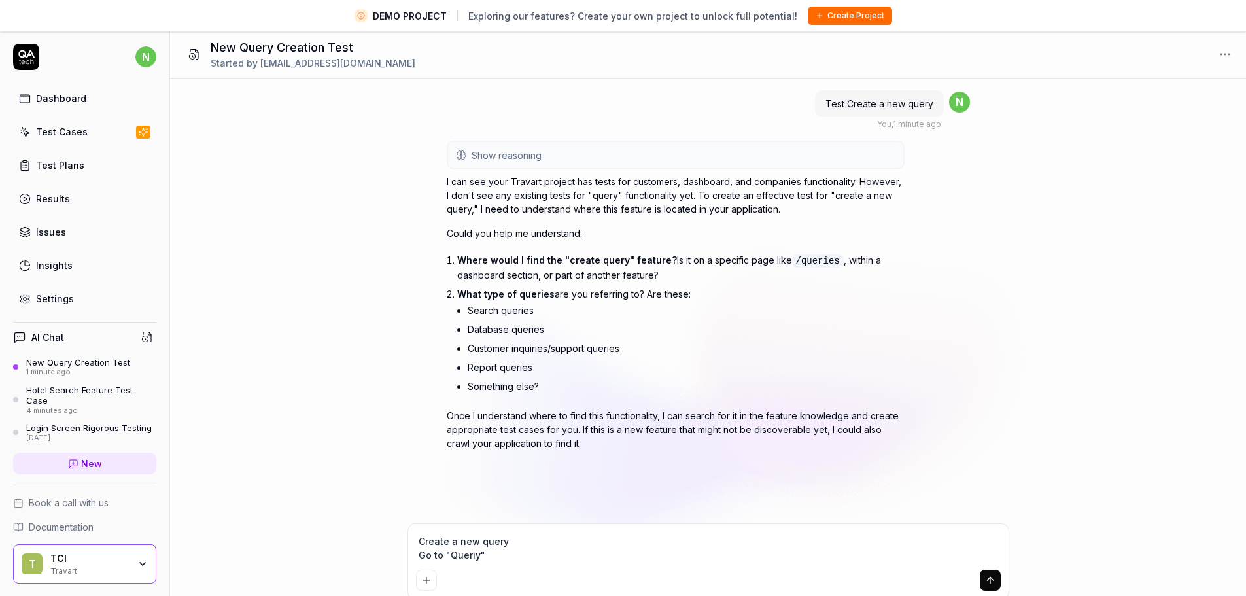
type textarea "*"
type textarea "Create a new query Go to "Queriey""
type textarea "*"
type textarea "Create a new query Go to "Queriesy""
type textarea "*"
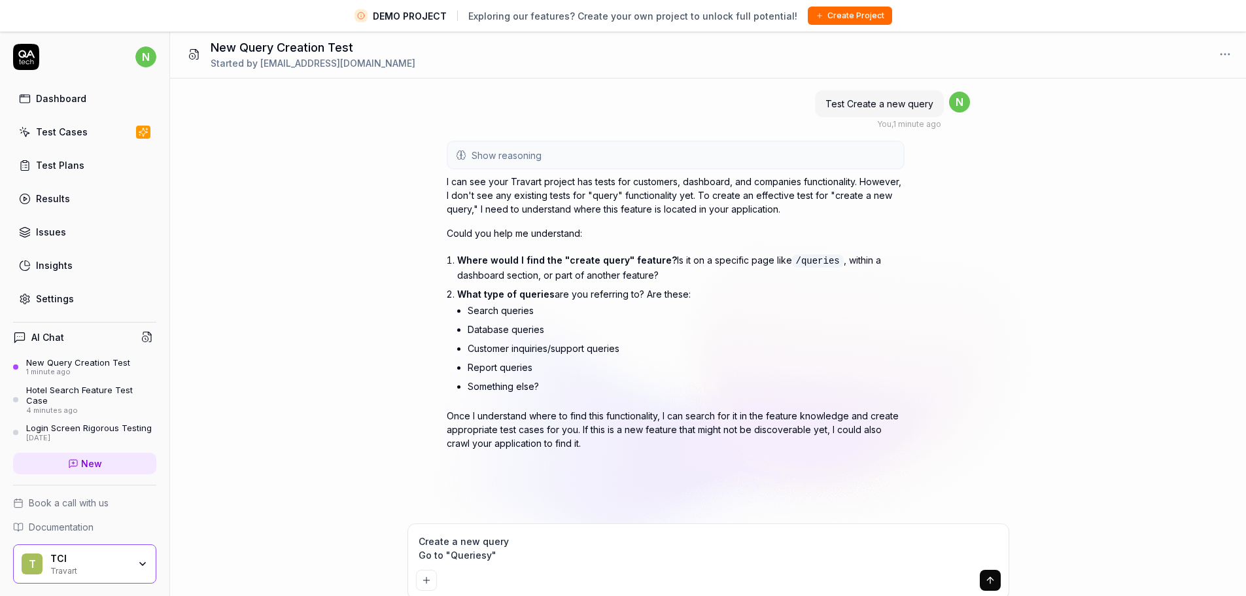
type textarea "Create a new query Go to "Queries""
type textarea "*"
type textarea "Create a new query Go to "Queries""
type textarea "*"
type textarea "Create a new query Go to "Queries" t"
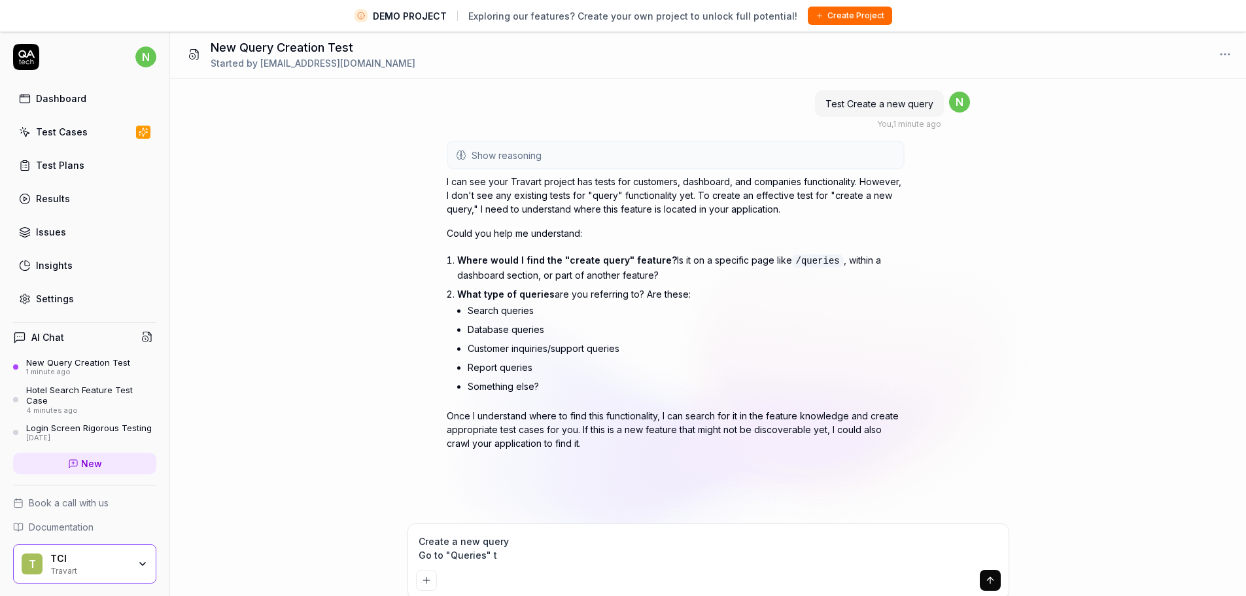
type textarea "*"
type textarea "Create a new query Go to "Queries" ta"
type textarea "*"
type textarea "Create a new query Go to "Queries" tab"
type textarea "*"
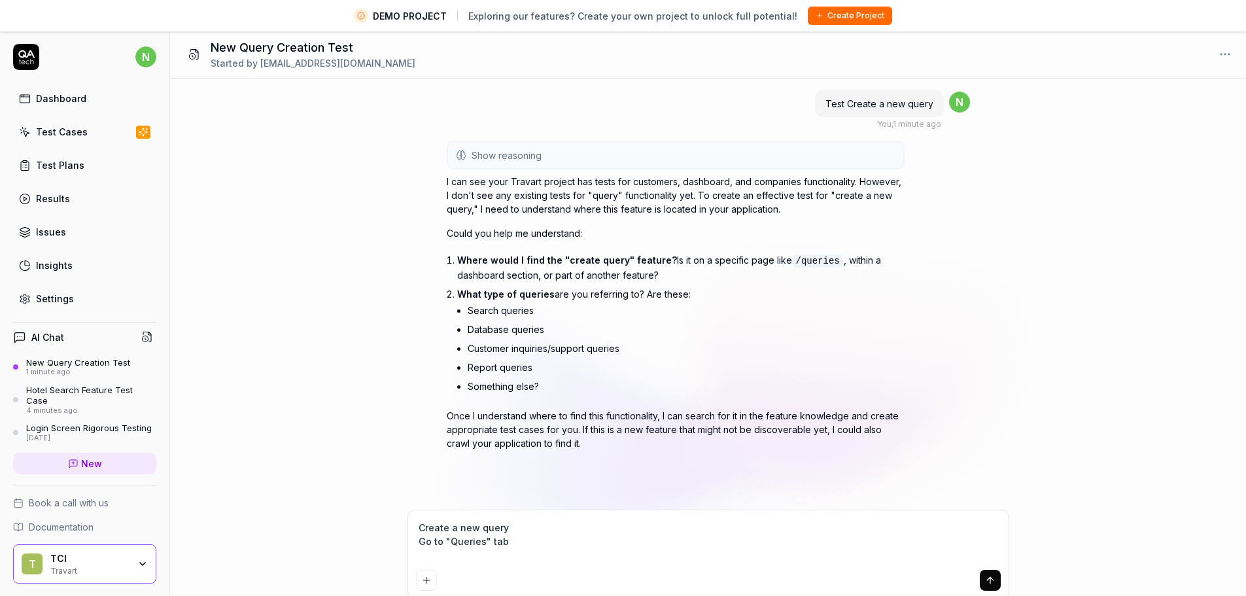
type textarea "Create a new query Go to "Queries" tab"
type textarea "*"
type textarea "Create a new query Go to "Queries" tab t"
type textarea "*"
type textarea "Create a new query Go to "Queries" tab th"
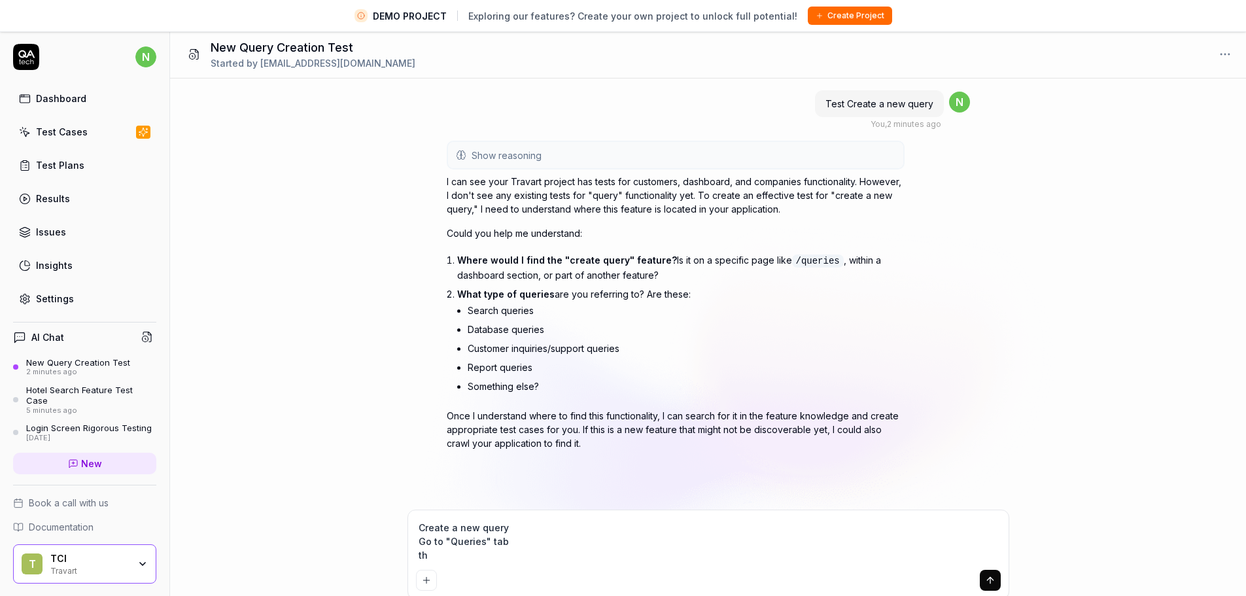
type textarea "*"
type textarea "Create a new query Go to "Queries" tab the"
type textarea "*"
type textarea "Create a new query Go to "Queries" tab then"
type textarea "*"
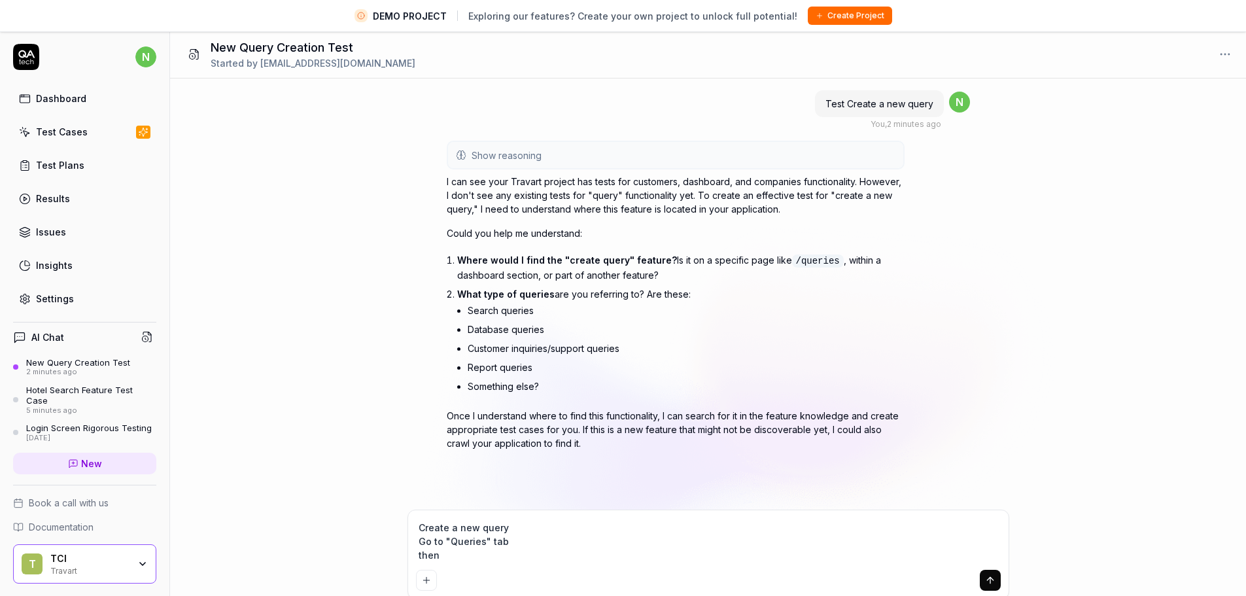
type textarea "Create a new query Go to "Queries" tab then"
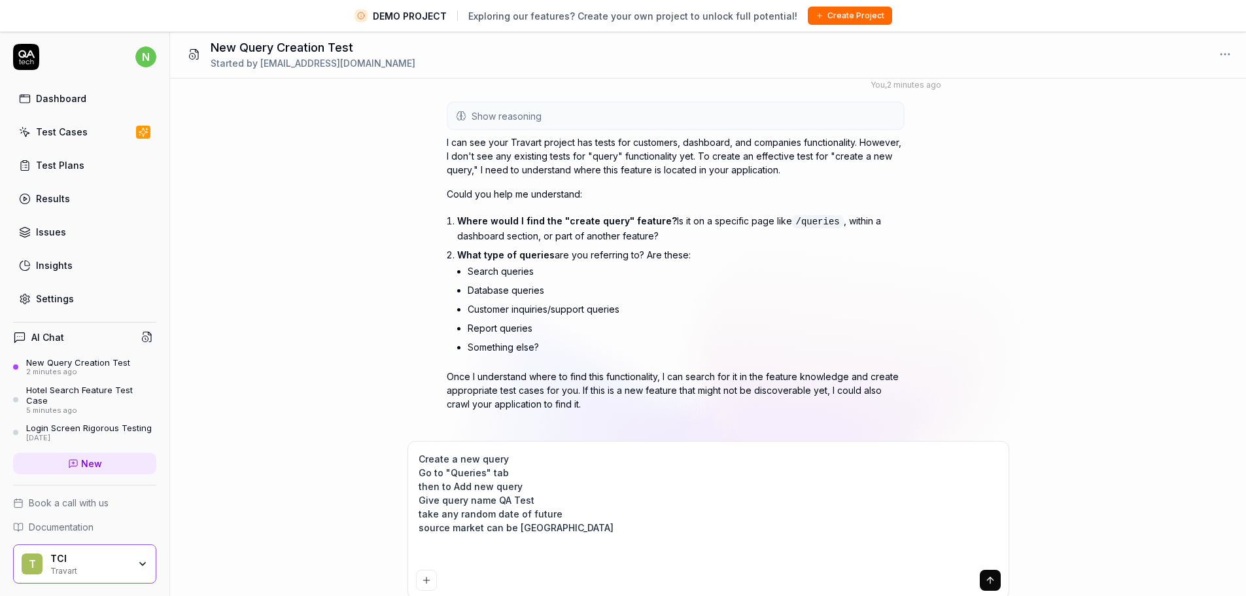
scroll to position [53, 0]
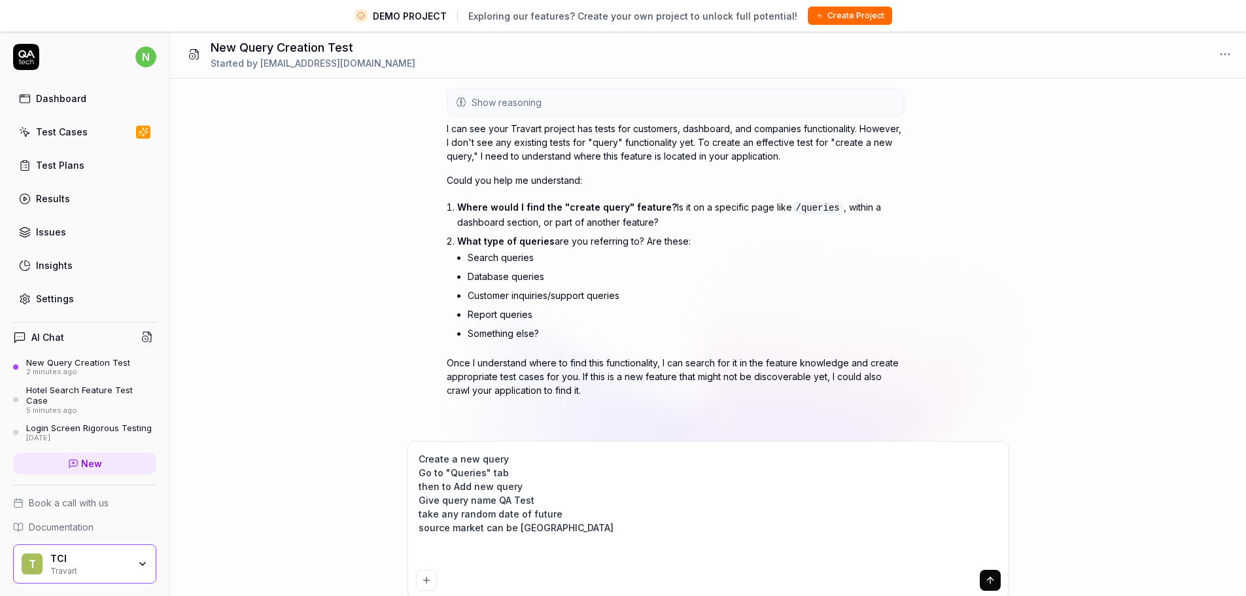
paste textarea "source market can be United Kingdom"
click at [994, 581] on icon "submit" at bounding box center [990, 580] width 10 height 10
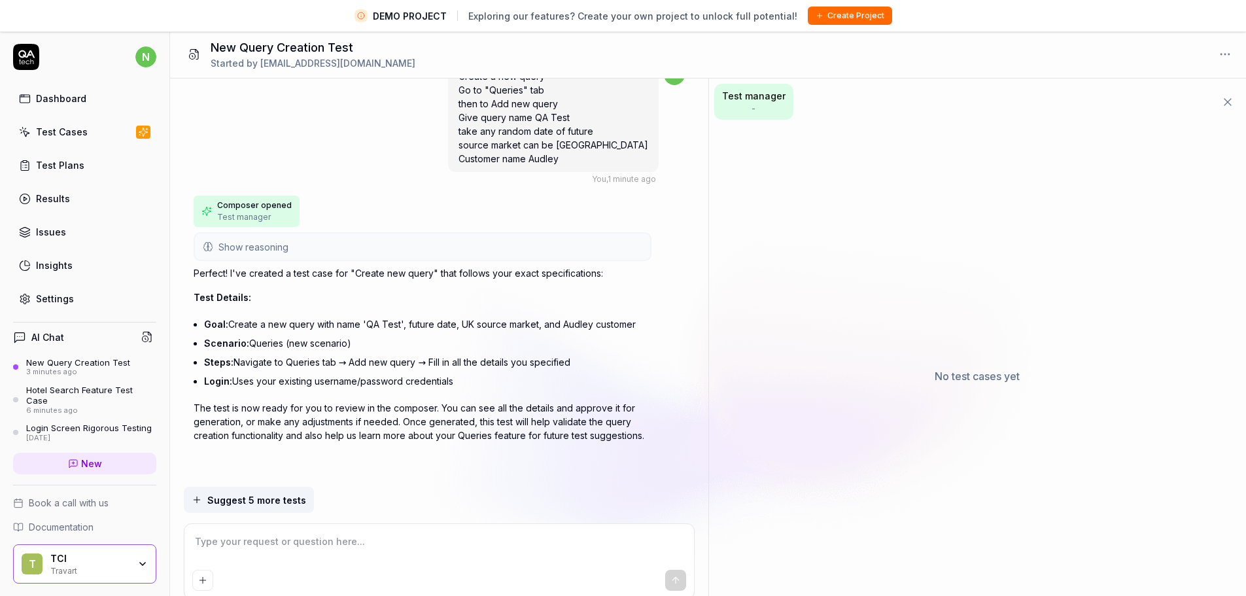
scroll to position [443, 0]
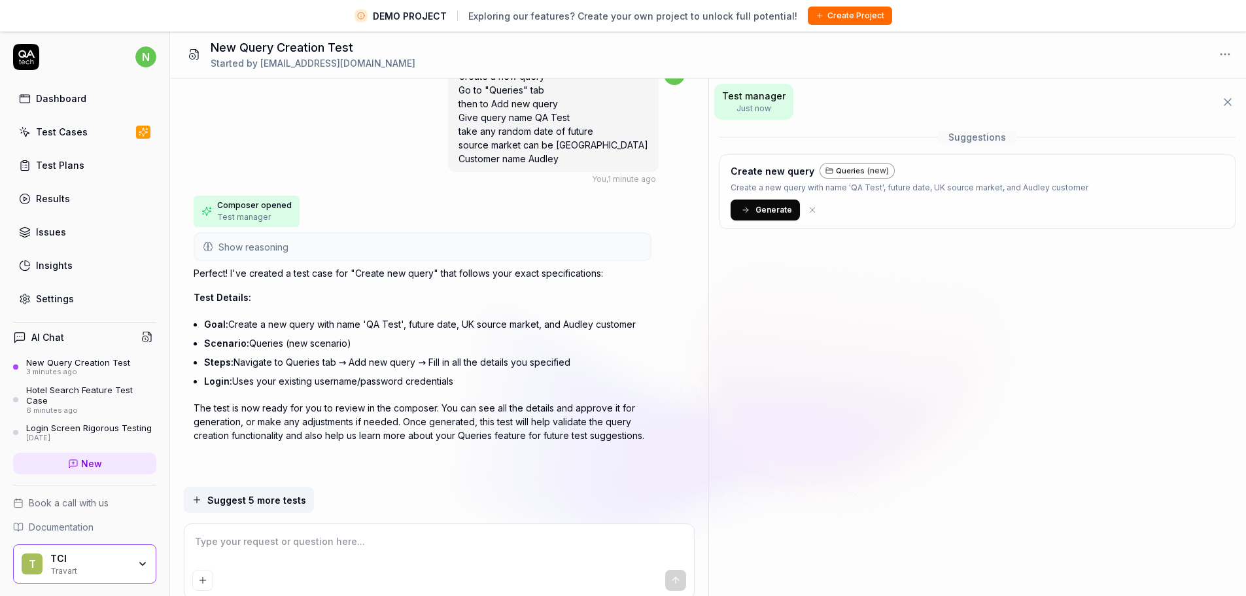
click at [759, 213] on span "Generate" at bounding box center [773, 210] width 37 height 12
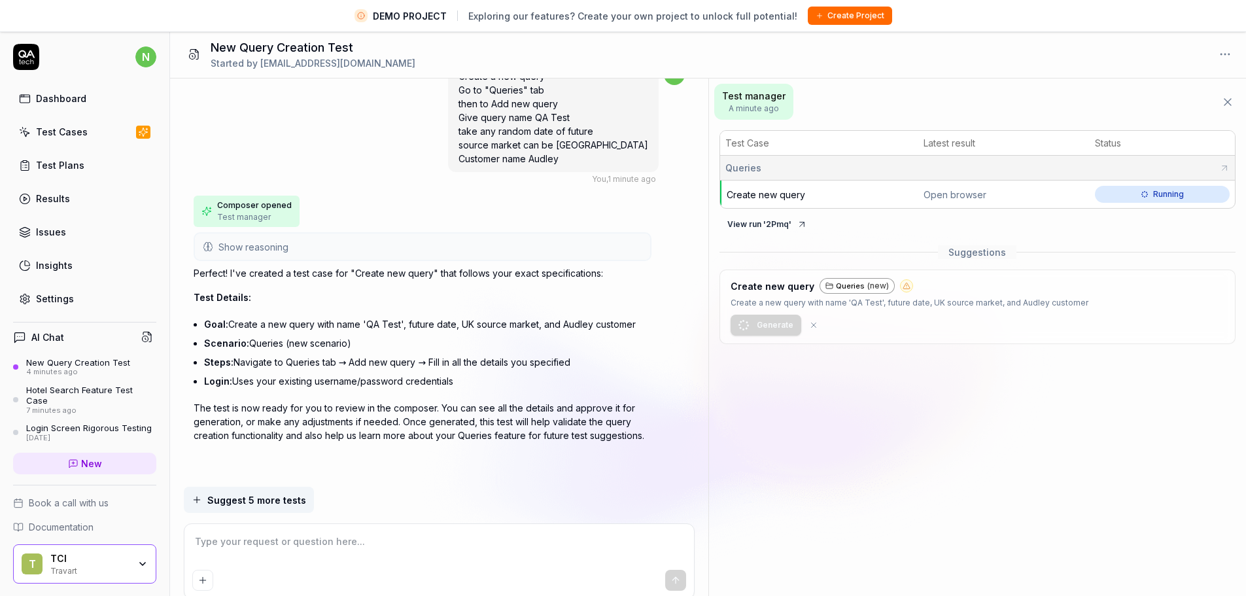
click at [780, 228] on button "View run ' 2Pmq '" at bounding box center [766, 224] width 95 height 21
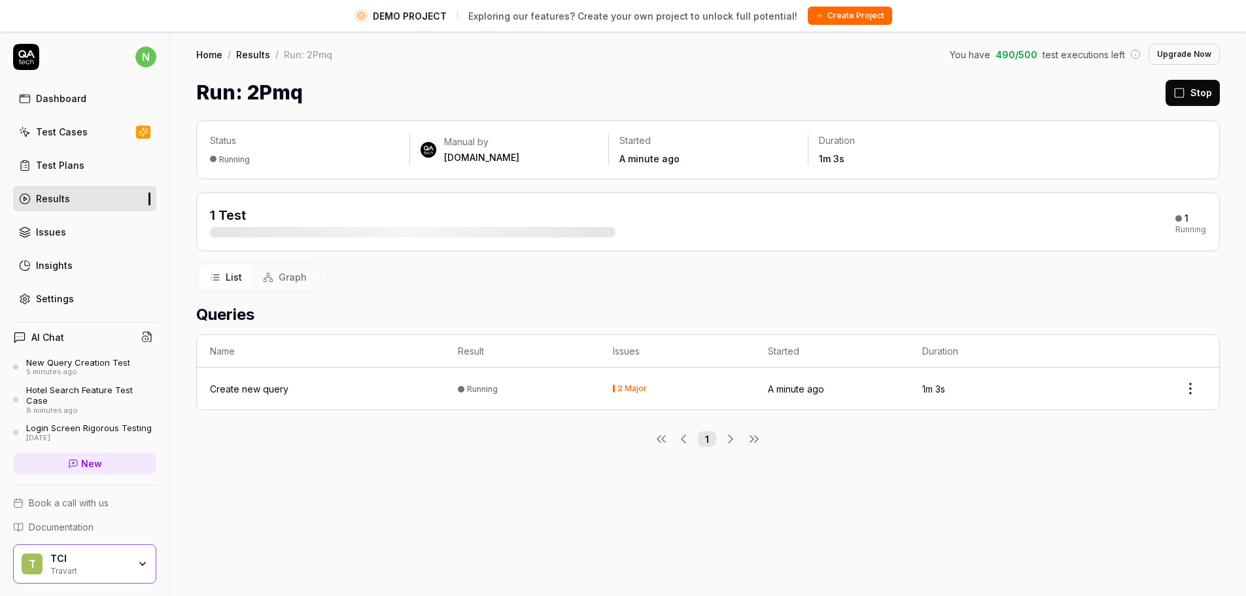
click at [644, 391] on div "2 Major" at bounding box center [631, 389] width 29 height 8
click at [1183, 384] on html "DEMO PROJECT Exploring our features? Create your own project to unlock full pot…" at bounding box center [623, 313] width 1246 height 627
click at [846, 447] on html "DEMO PROJECT Exploring our features? Create your own project to unlock full pot…" at bounding box center [628, 313] width 1256 height 627
click at [293, 271] on span "Graph" at bounding box center [293, 277] width 28 height 14
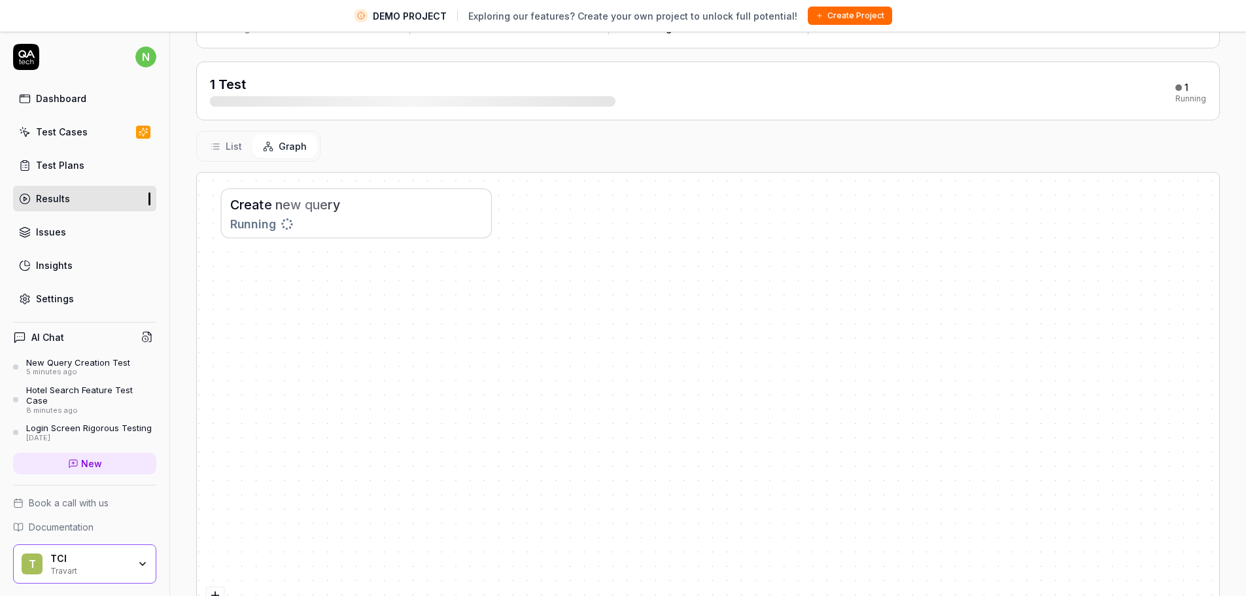
scroll to position [179, 0]
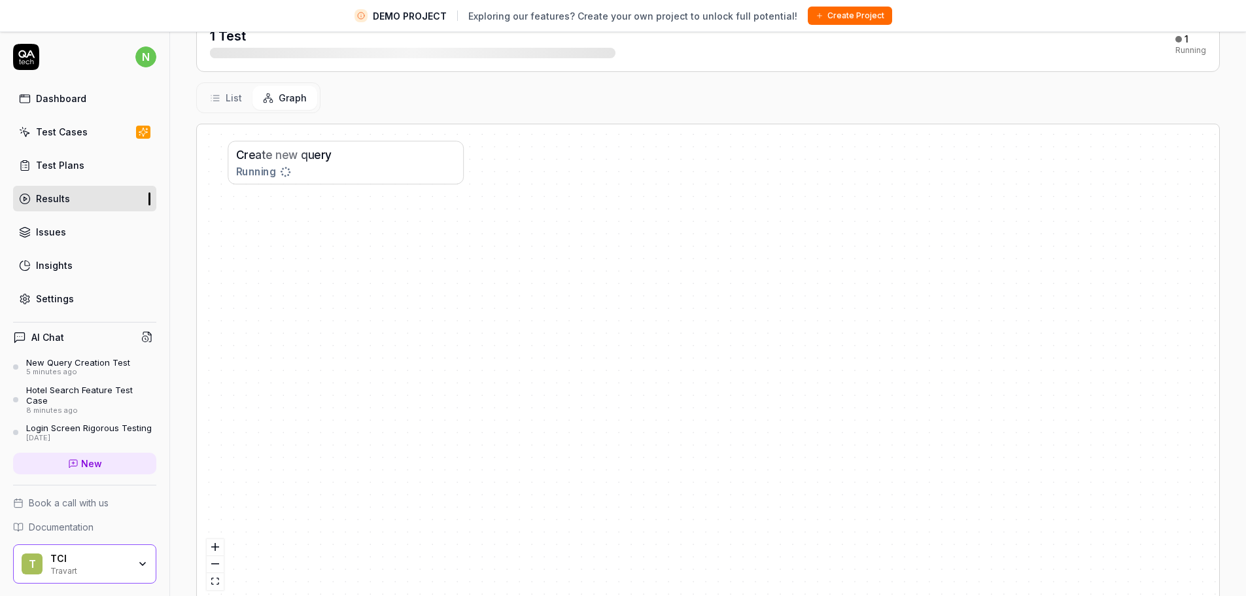
click at [211, 99] on icon at bounding box center [215, 98] width 10 height 10
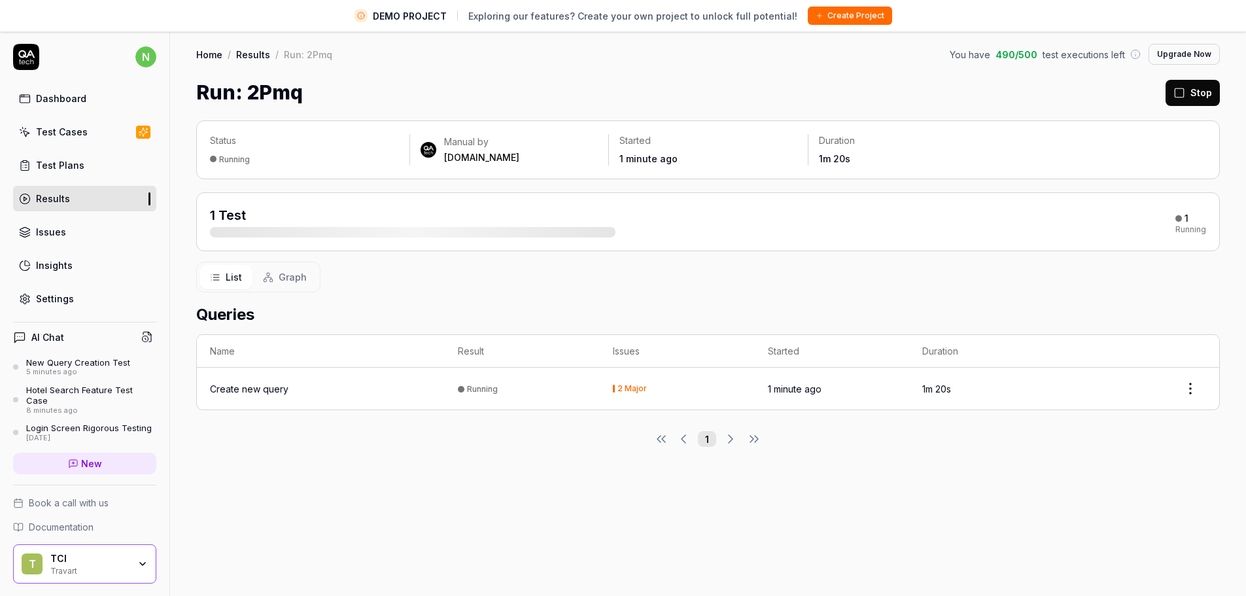
click at [530, 269] on div "List Graph" at bounding box center [708, 277] width 1024 height 31
click at [640, 388] on div "2 Major" at bounding box center [631, 389] width 29 height 8
click at [65, 229] on link "Issues" at bounding box center [84, 232] width 143 height 26
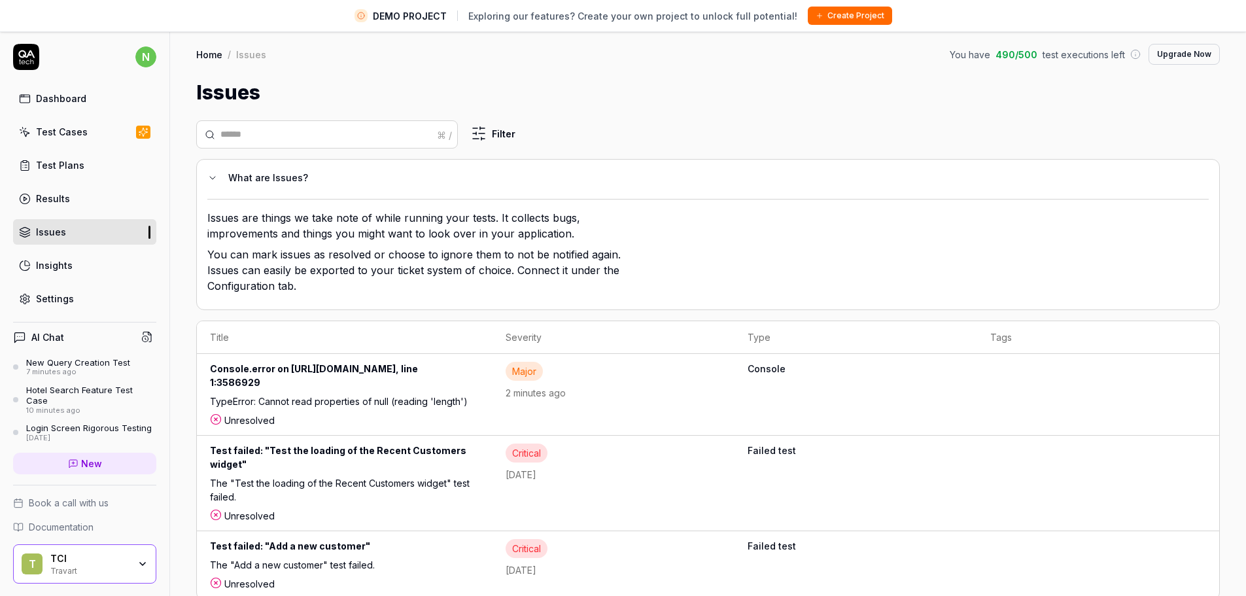
scroll to position [31, 0]
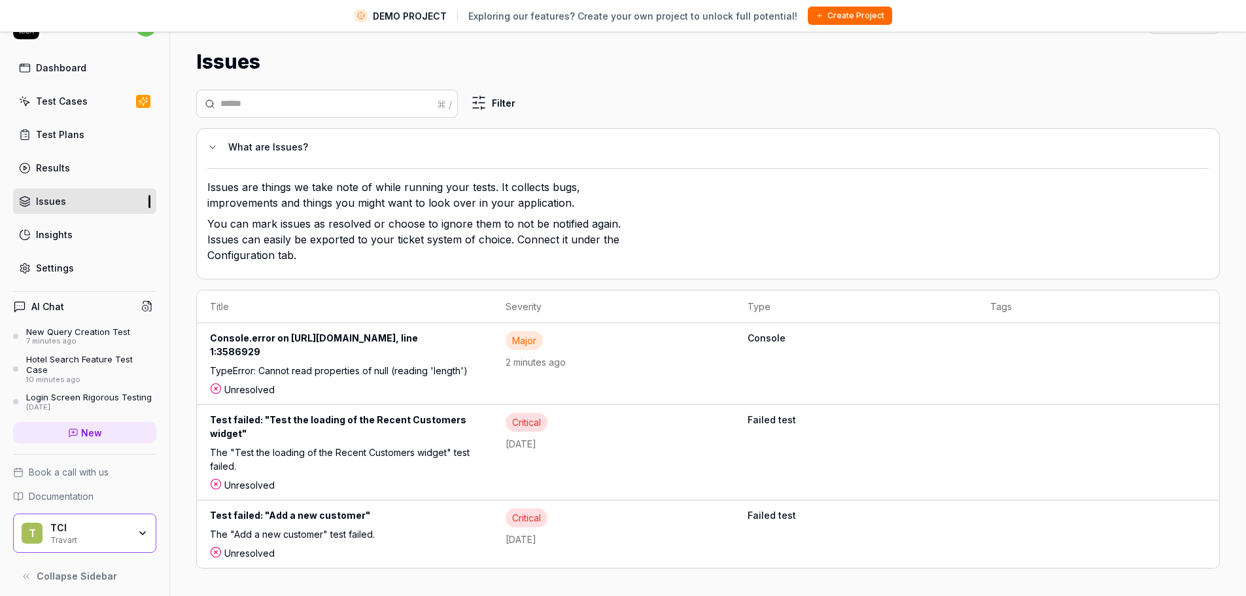
click at [415, 362] on div "Console.error on [URL][DOMAIN_NAME], line 1:3586929" at bounding box center [344, 347] width 269 height 33
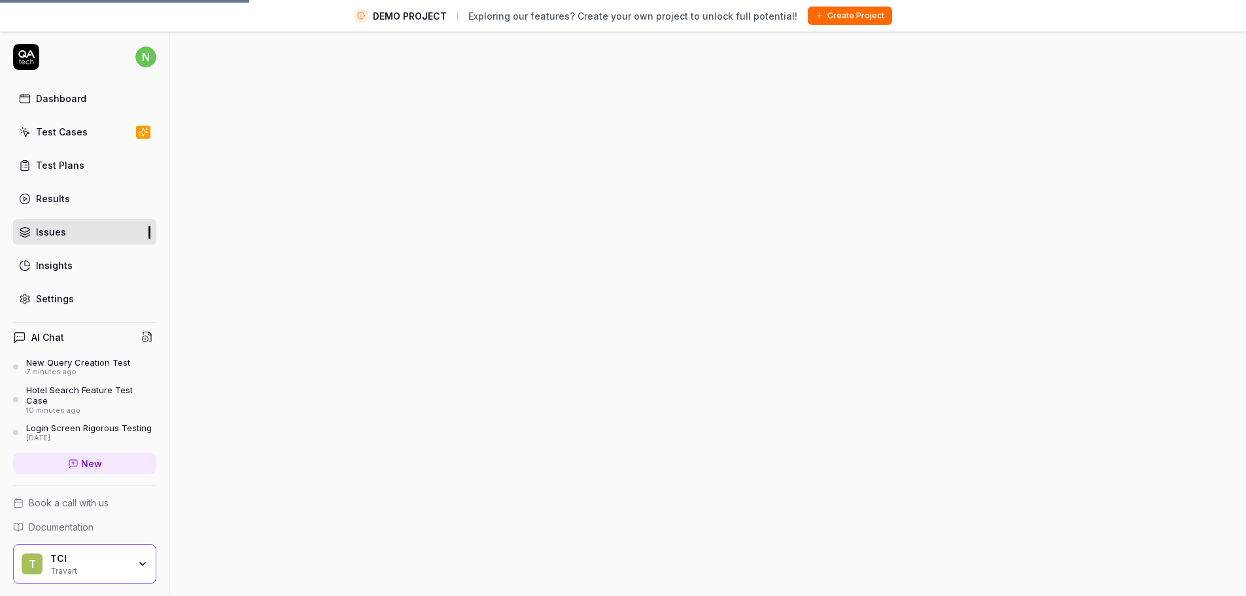
click at [218, 392] on div at bounding box center [708, 329] width 1076 height 596
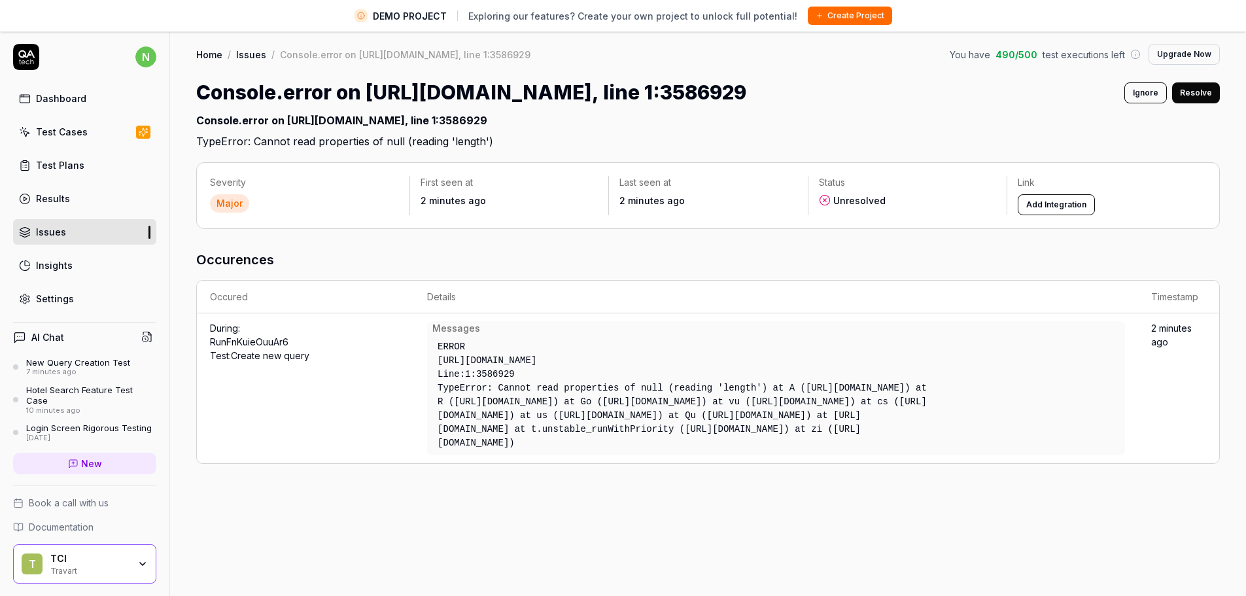
scroll to position [31, 0]
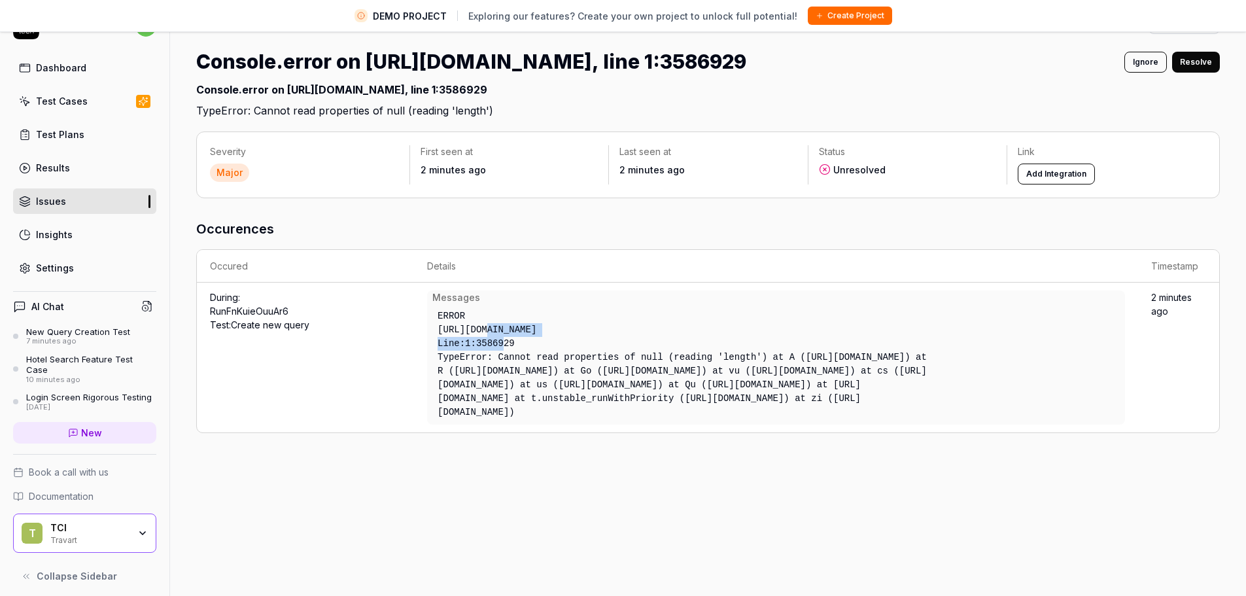
drag, startPoint x: 483, startPoint y: 346, endPoint x: 501, endPoint y: 356, distance: 20.5
click at [501, 356] on div "ERROR [URL][DOMAIN_NAME] Line: 1 : 3586929" at bounding box center [683, 364] width 502 height 120
drag, startPoint x: 501, startPoint y: 374, endPoint x: 724, endPoint y: 375, distance: 223.0
click at [724, 375] on div "TypeError: Cannot read properties of null (reading 'length') at A ([URL][DOMAIN…" at bounding box center [684, 385] width 492 height 69
drag, startPoint x: 743, startPoint y: 373, endPoint x: 752, endPoint y: 372, distance: 9.2
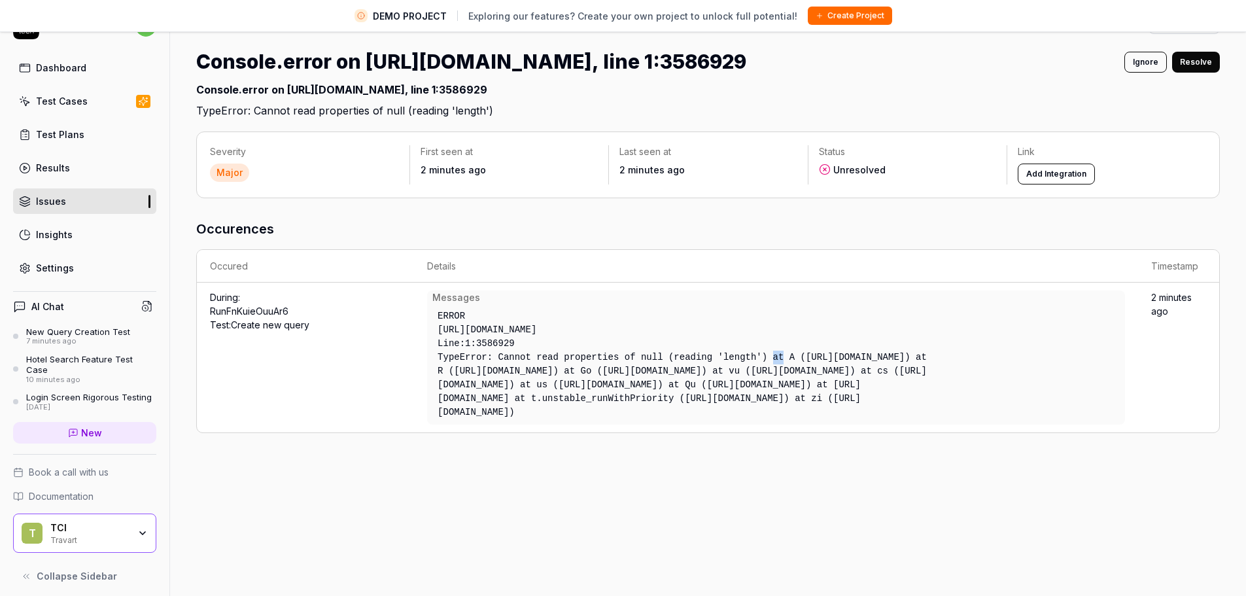
click at [752, 372] on div "TypeError: Cannot read properties of null (reading 'length') at A ([URL][DOMAIN…" at bounding box center [684, 385] width 492 height 69
drag, startPoint x: 473, startPoint y: 386, endPoint x: 785, endPoint y: 492, distance: 330.1
click at [785, 419] on div "TypeError: Cannot read properties of null (reading 'length') at A ([URL][DOMAIN…" at bounding box center [684, 385] width 492 height 69
drag, startPoint x: 538, startPoint y: 504, endPoint x: 846, endPoint y: 543, distance: 311.1
click at [846, 432] on td "Messages ERROR [URL][DOMAIN_NAME] Line: 1 : 3586929" at bounding box center [776, 358] width 724 height 150
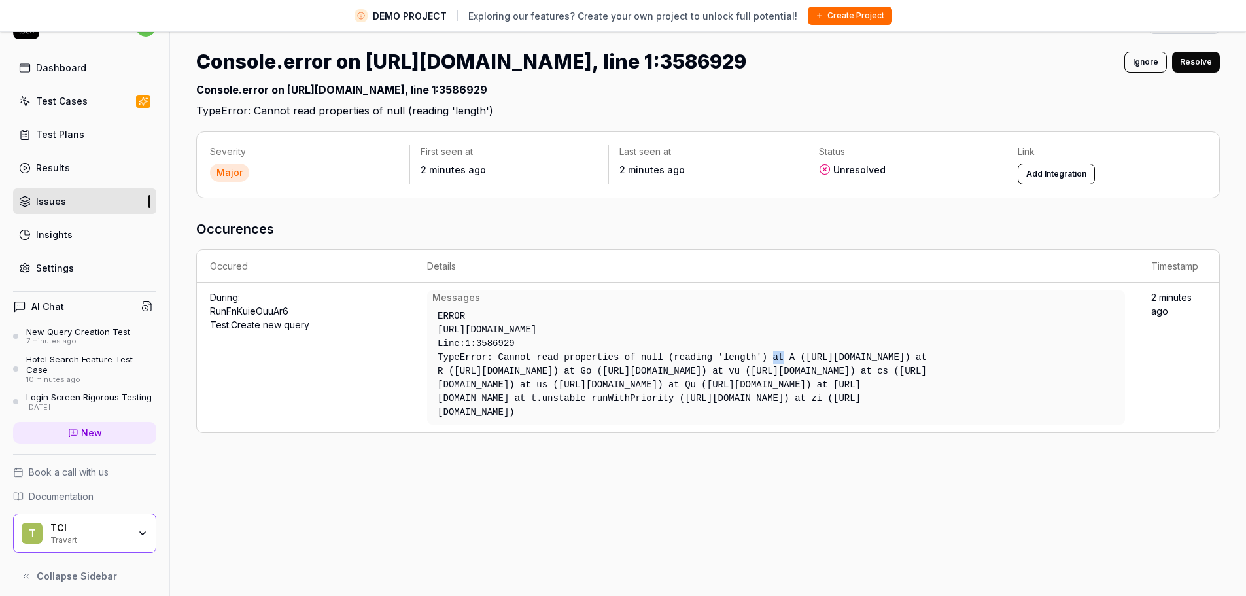
scroll to position [0, 0]
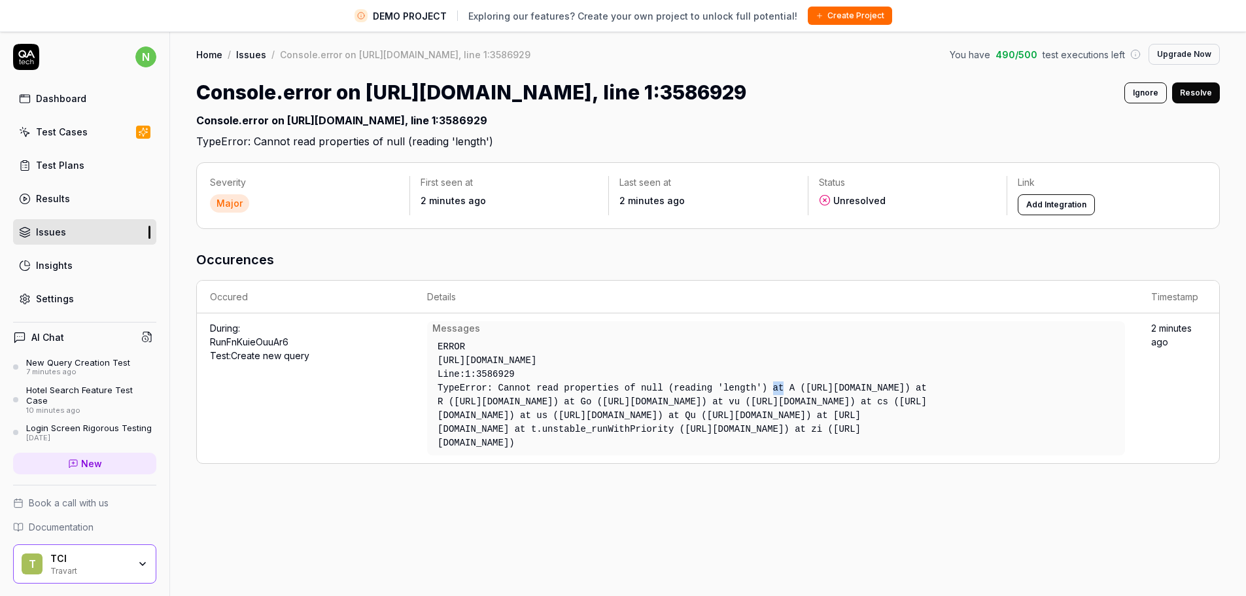
click at [1187, 93] on button "Resolve" at bounding box center [1196, 92] width 48 height 21
click at [86, 201] on link "Results" at bounding box center [84, 199] width 143 height 26
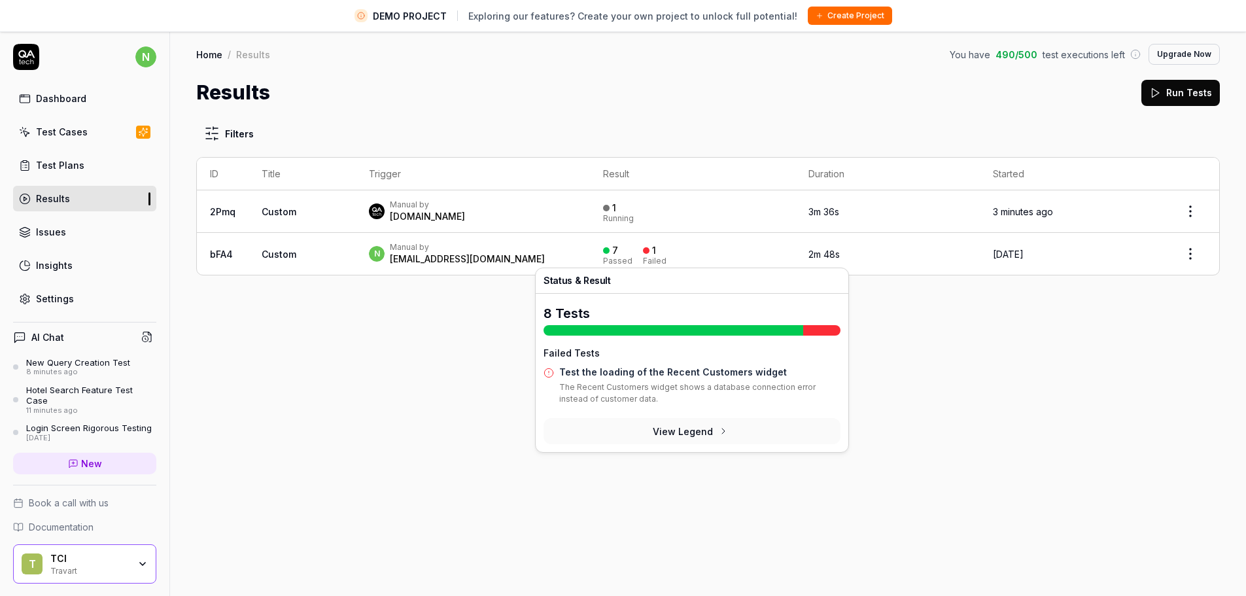
click at [604, 260] on div "Passed" at bounding box center [617, 261] width 29 height 8
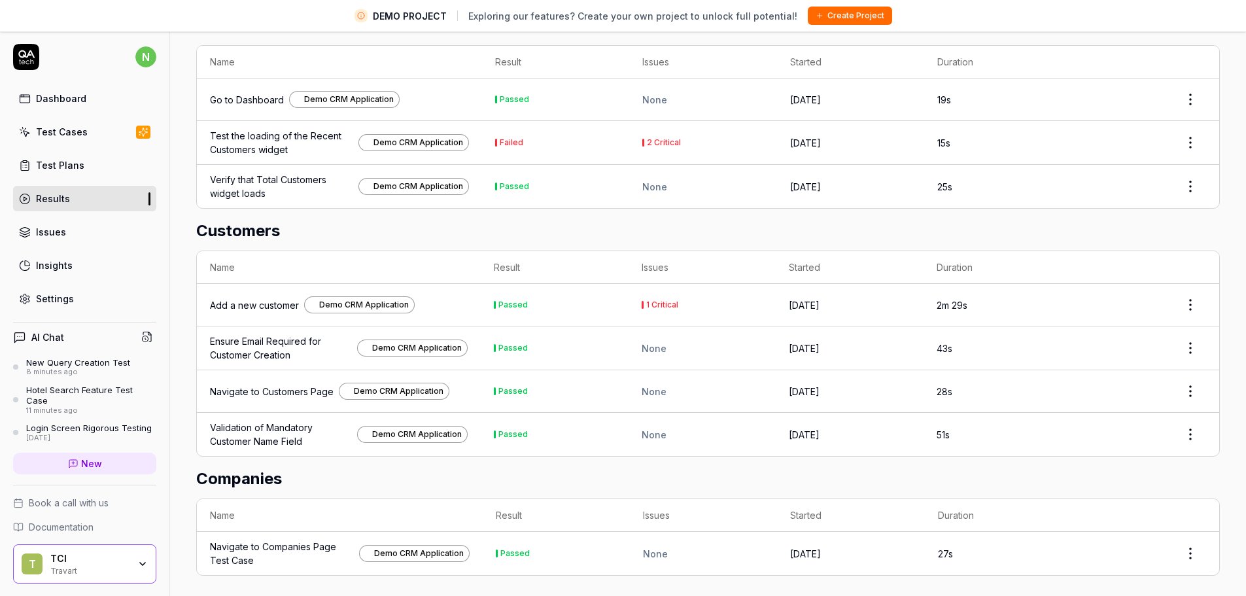
scroll to position [31, 0]
